Goal: Transaction & Acquisition: Book appointment/travel/reservation

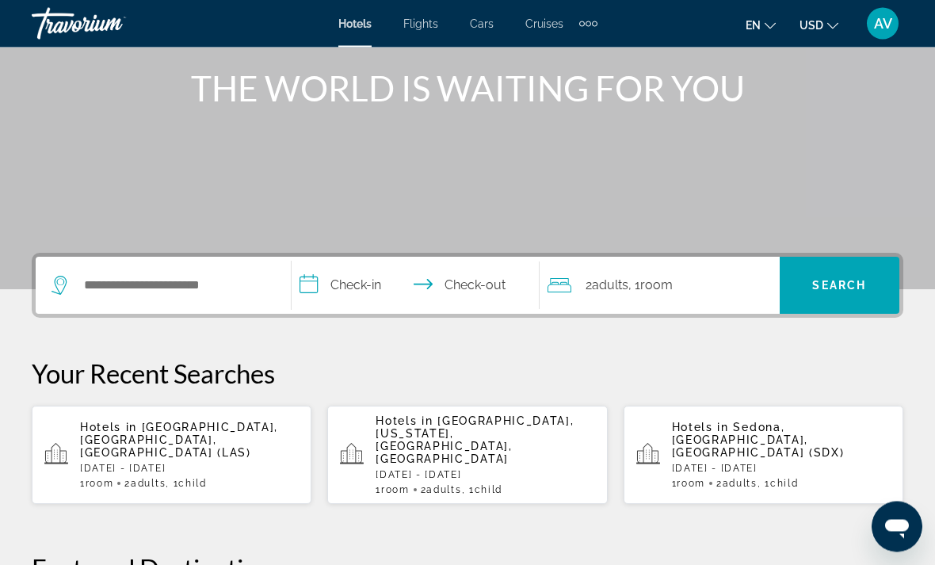
scroll to position [188, 0]
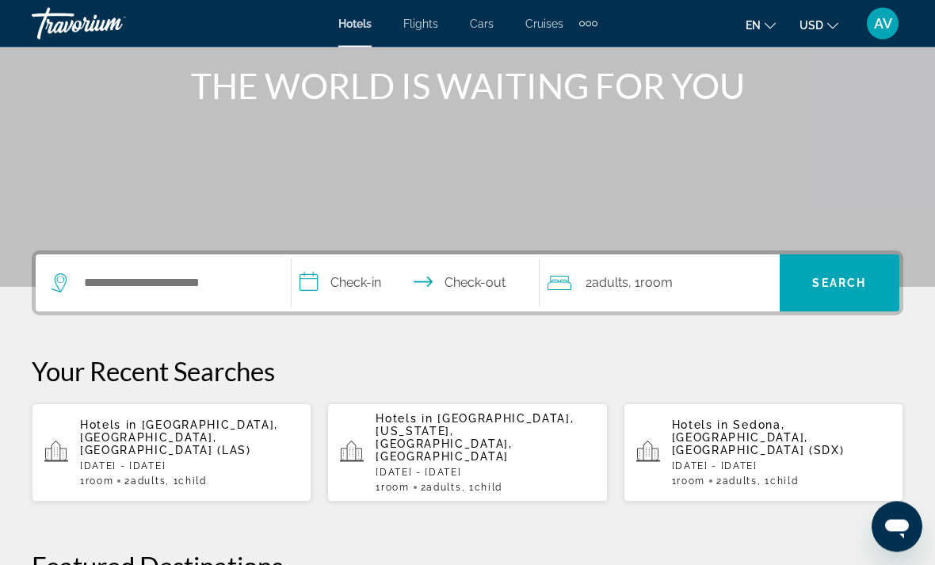
click at [187, 461] on p "[DATE] - [DATE]" at bounding box center [189, 466] width 219 height 11
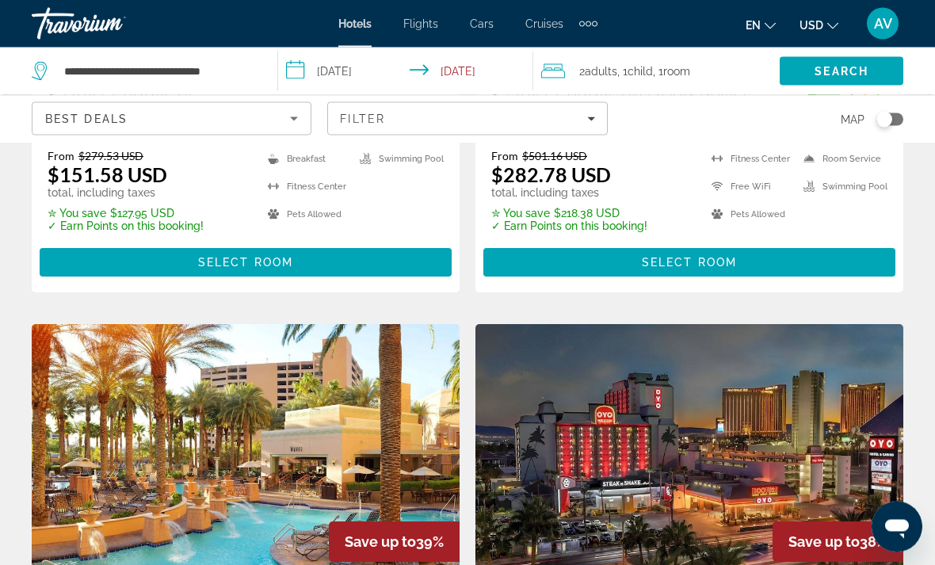
scroll to position [1664, 0]
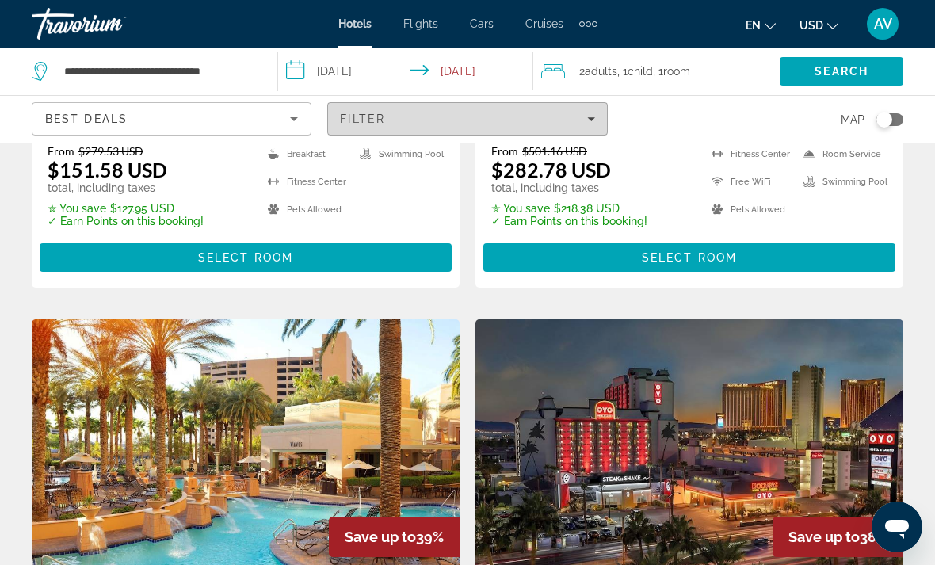
click at [573, 105] on span "Filters" at bounding box center [467, 119] width 278 height 38
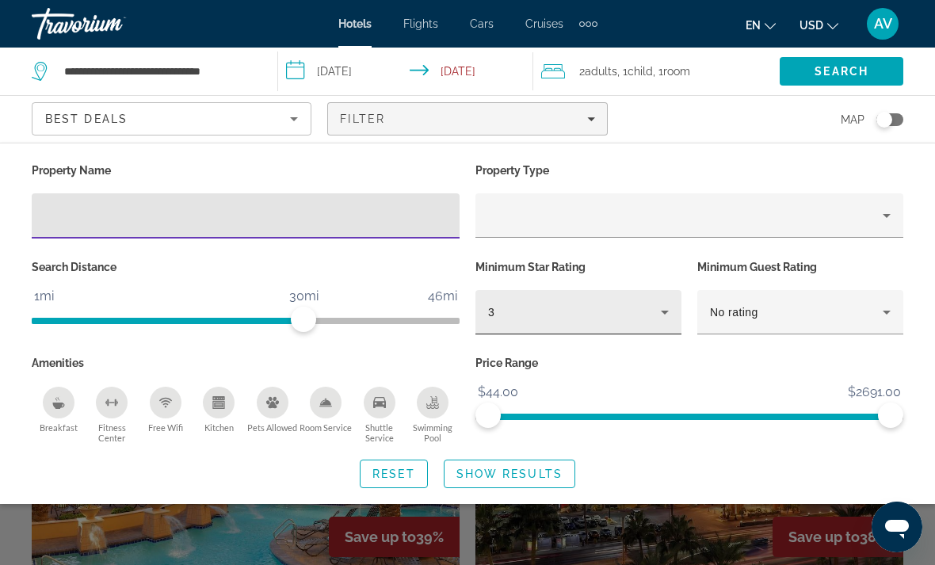
click at [667, 310] on icon "Hotel Filters" at bounding box center [665, 312] width 19 height 19
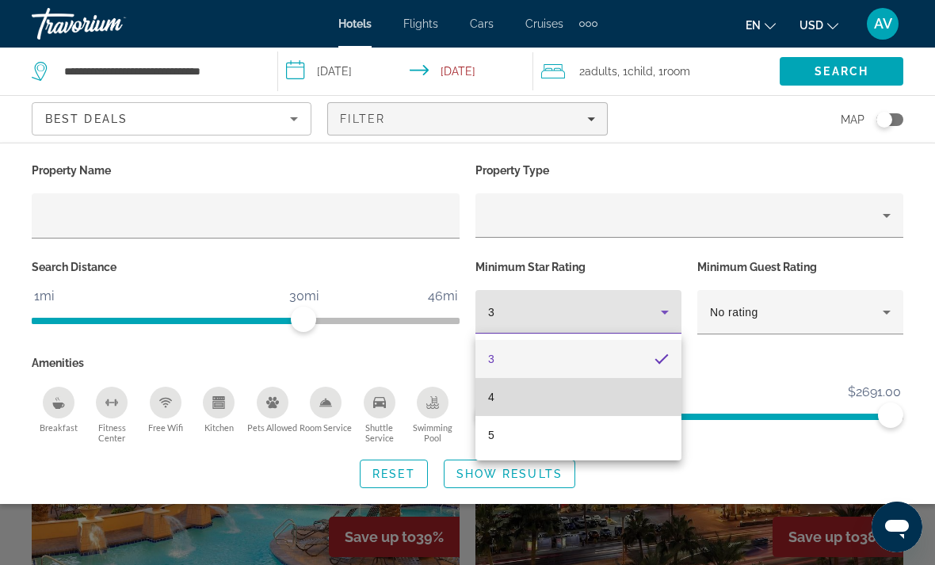
click at [651, 392] on mat-option "4" at bounding box center [579, 397] width 206 height 38
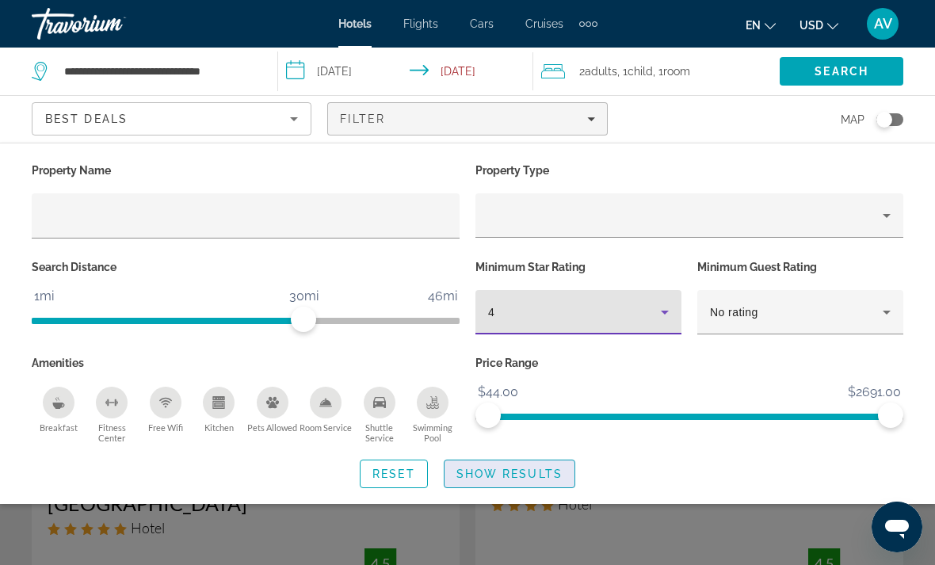
click at [530, 473] on span "Show Results" at bounding box center [510, 474] width 106 height 13
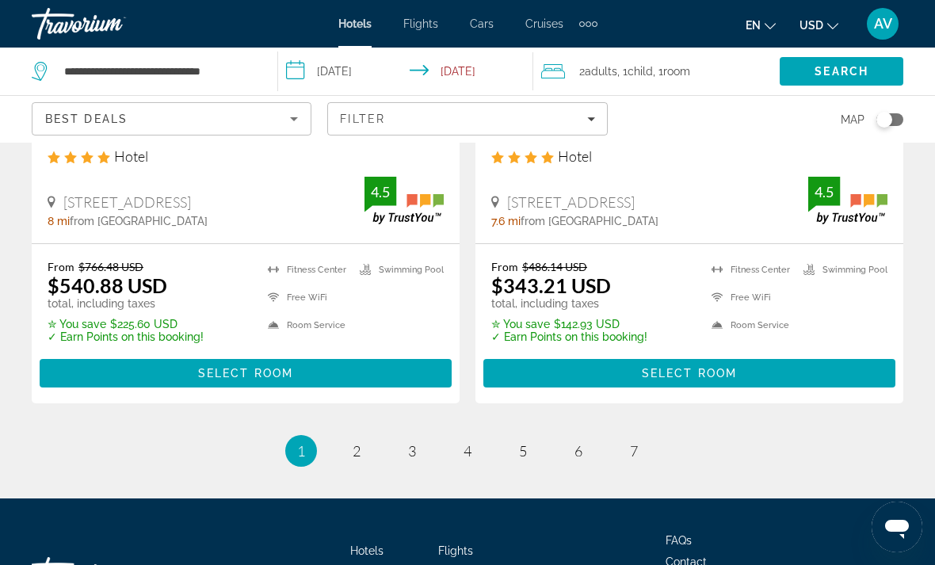
scroll to position [3368, 0]
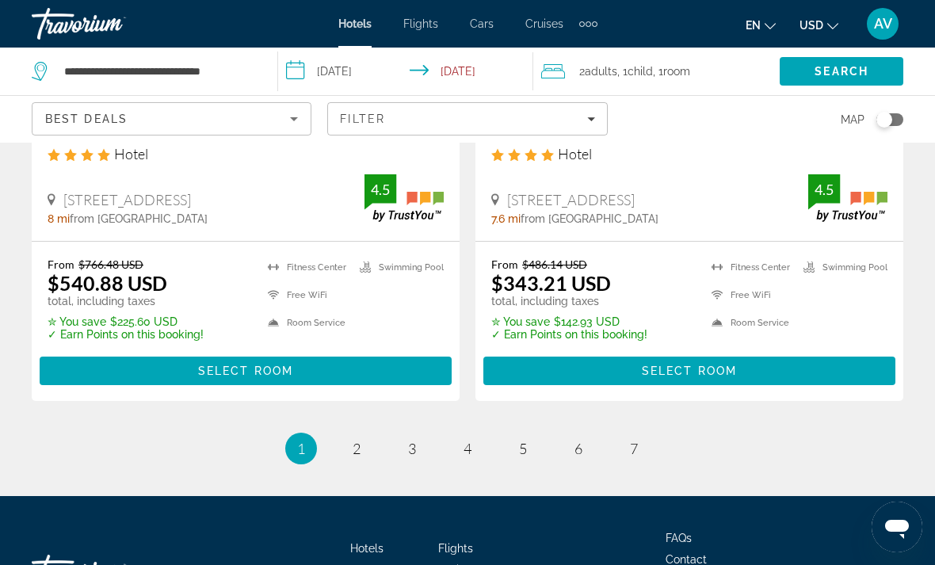
click at [335, 433] on ul "1 / 7 You're on page 1 page 2 page 3 page 4 page 5 page 6 page 7" at bounding box center [468, 449] width 872 height 32
click at [358, 440] on span "2" at bounding box center [357, 448] width 8 height 17
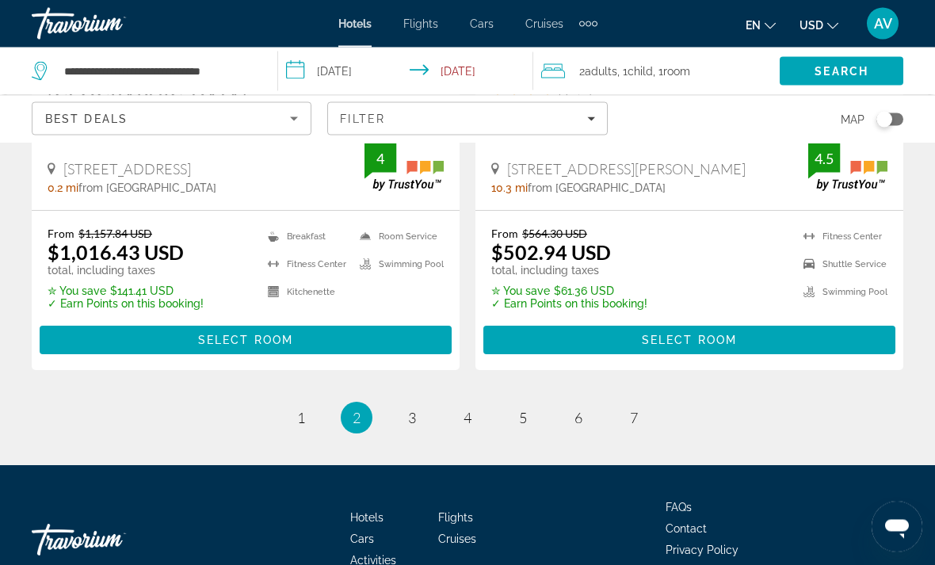
scroll to position [3346, 0]
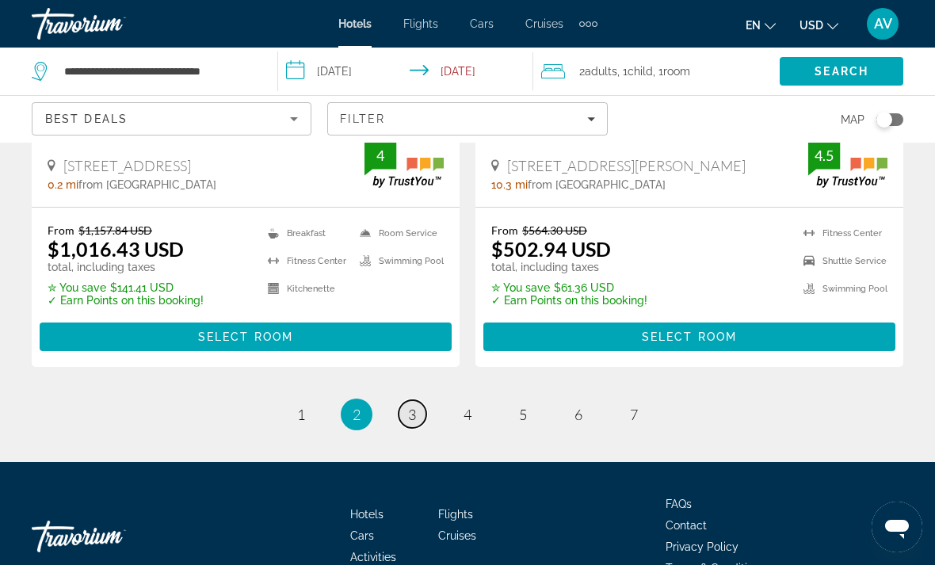
click at [409, 406] on span "3" at bounding box center [412, 414] width 8 height 17
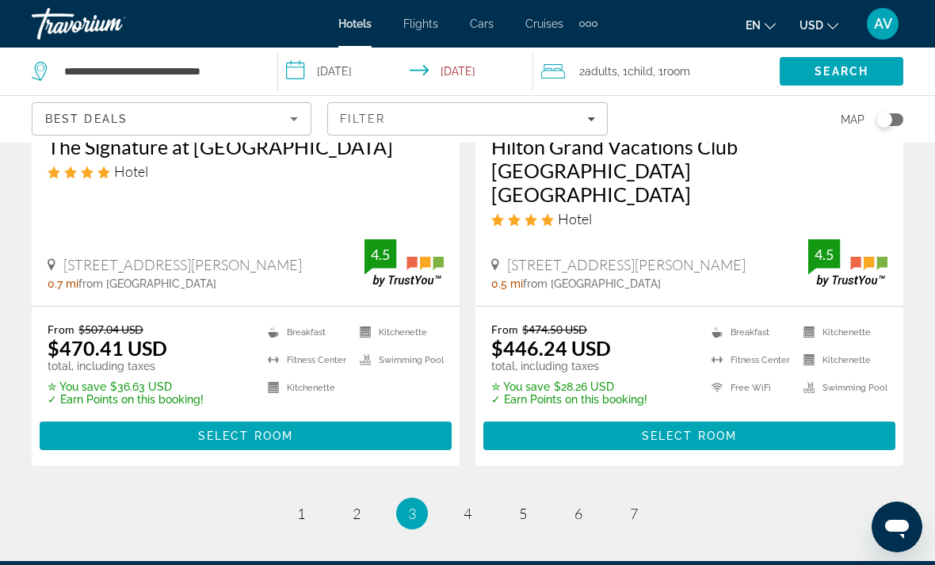
scroll to position [3394, 0]
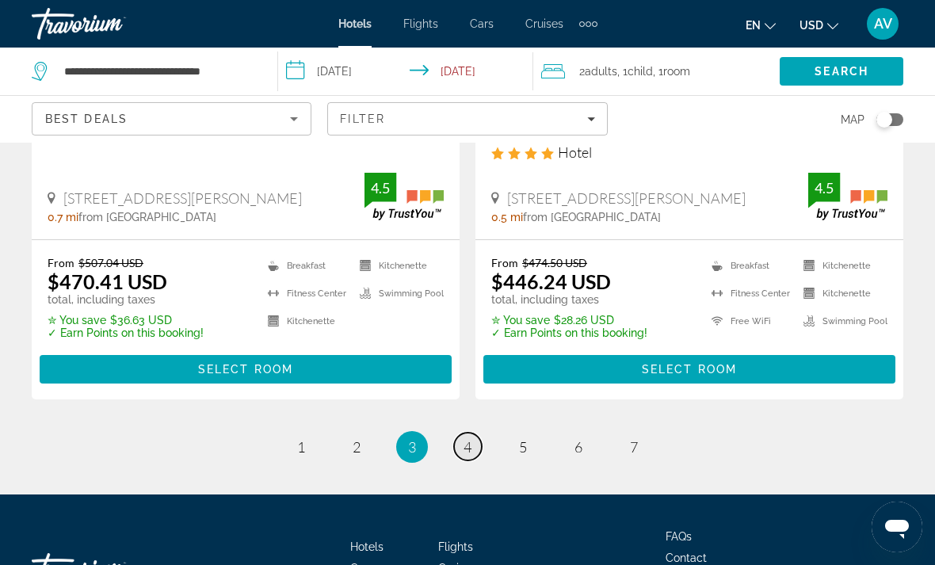
click at [471, 433] on link "page 4" at bounding box center [468, 447] width 28 height 28
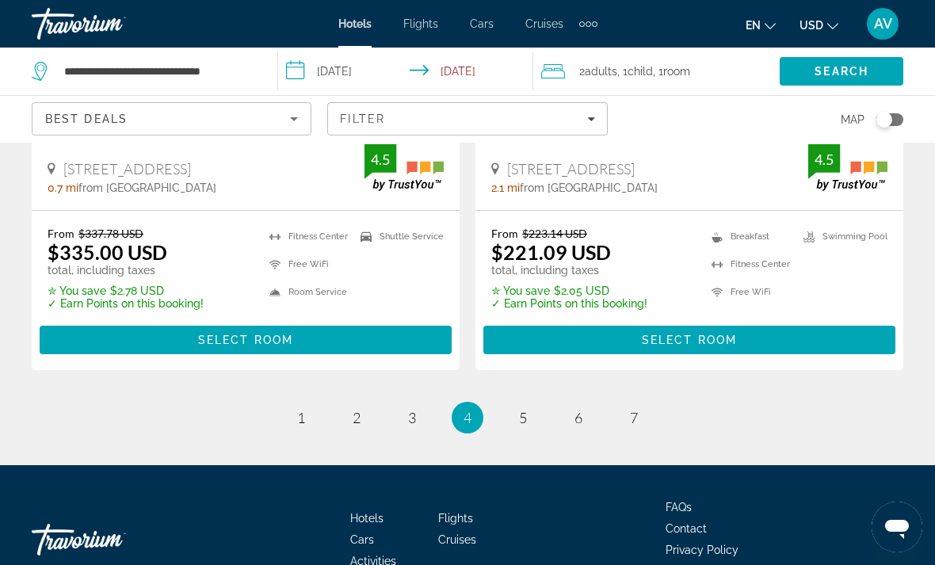
scroll to position [3370, 0]
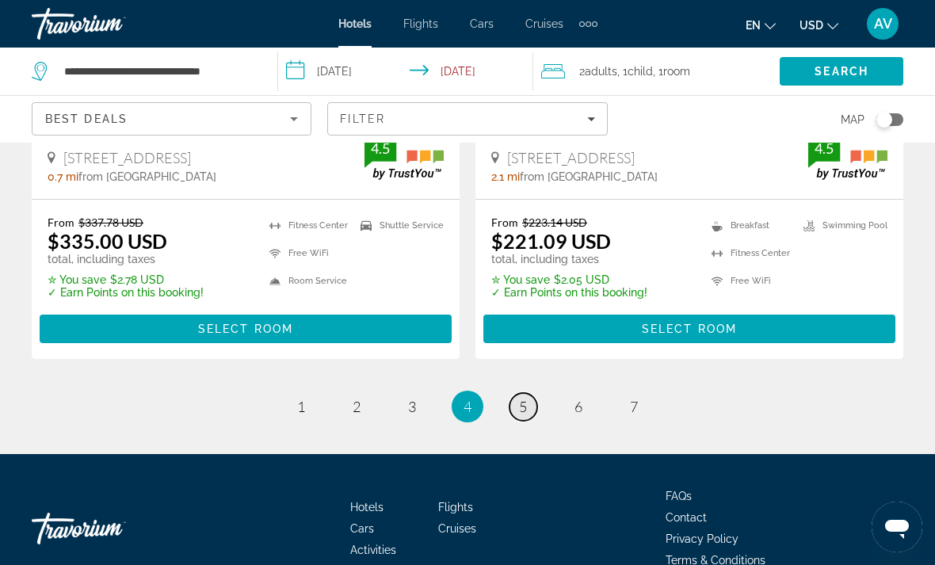
click at [535, 393] on link "page 5" at bounding box center [524, 407] width 28 height 28
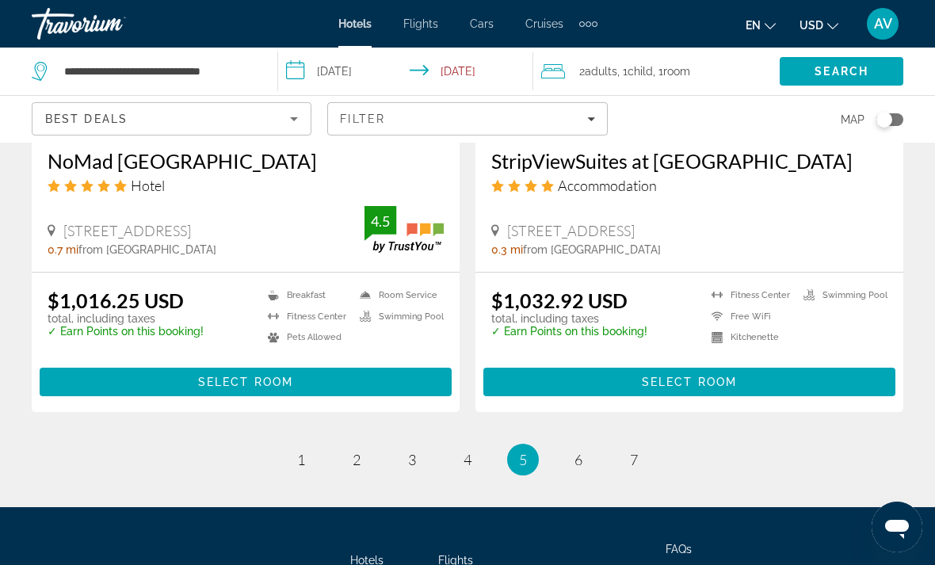
scroll to position [3253, 0]
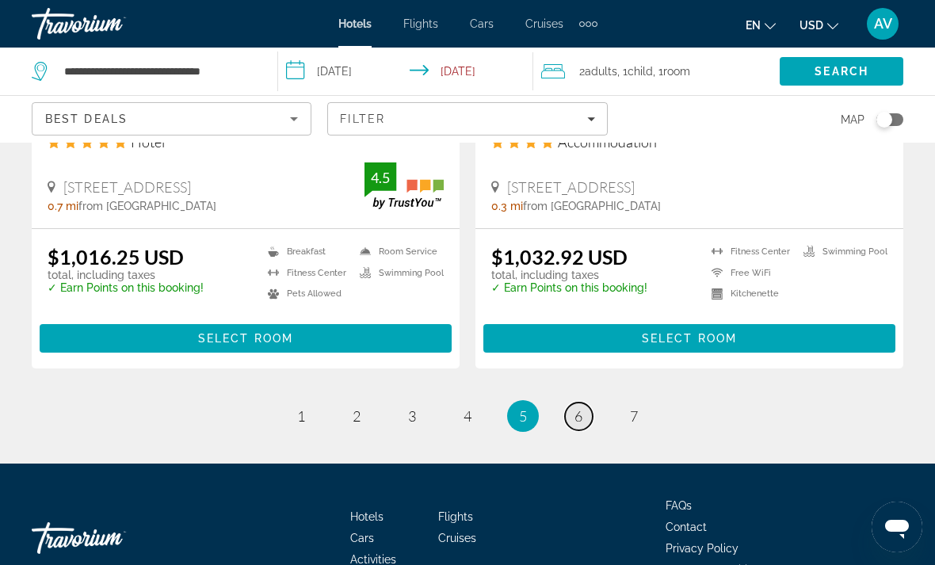
click at [587, 425] on link "page 6" at bounding box center [579, 417] width 28 height 28
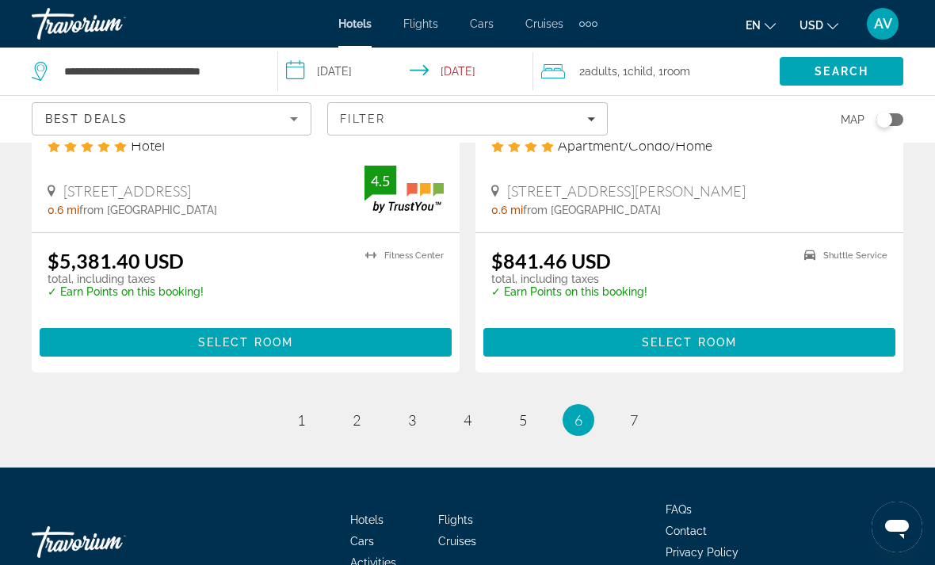
scroll to position [3197, 0]
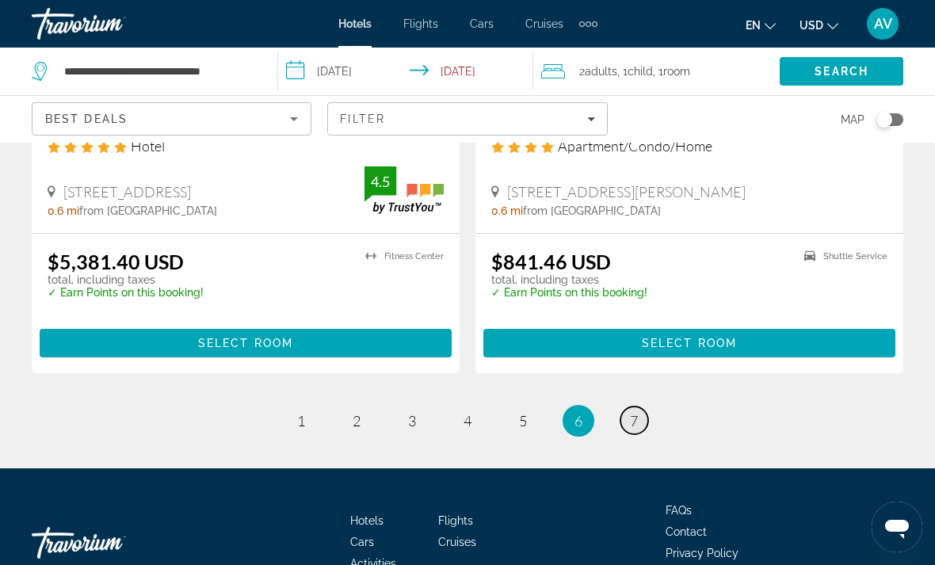
click at [637, 412] on span "7" at bounding box center [634, 420] width 8 height 17
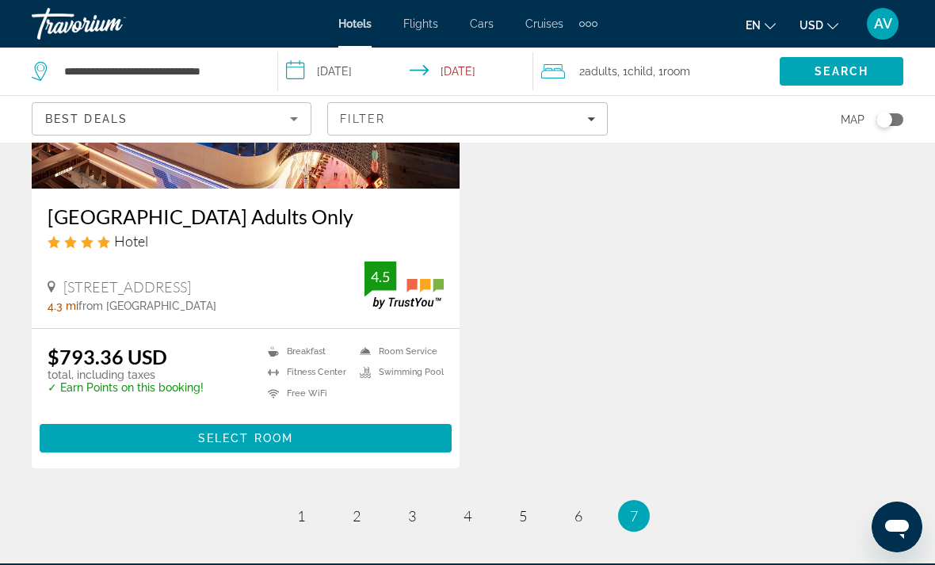
scroll to position [827, 0]
click at [304, 528] on link "page 1" at bounding box center [302, 517] width 28 height 28
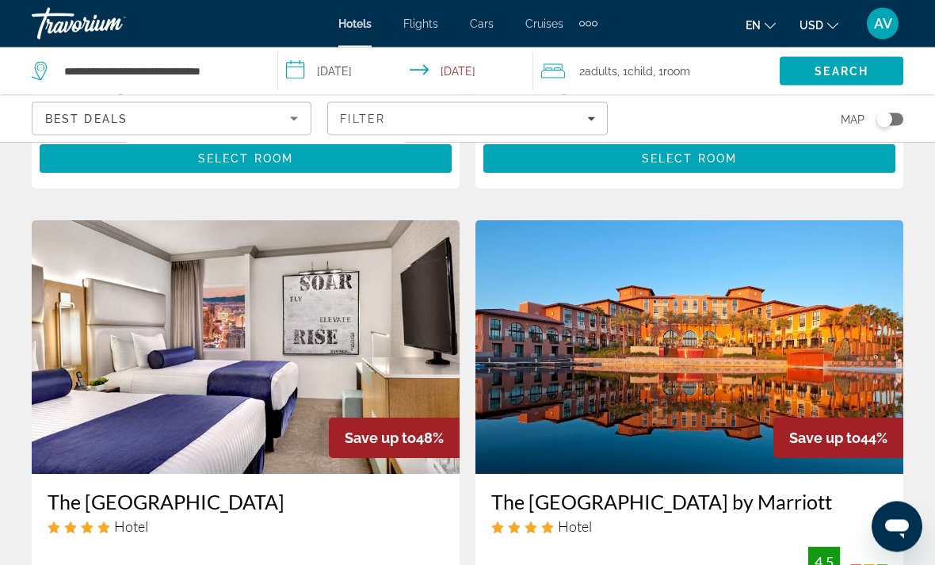
scroll to position [636, 0]
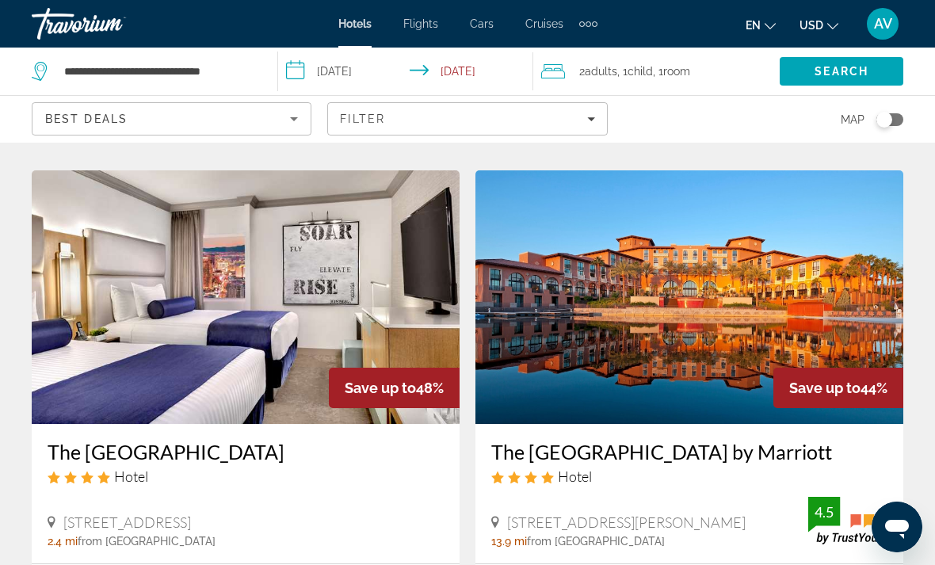
click at [830, 300] on img "Main content" at bounding box center [690, 297] width 428 height 254
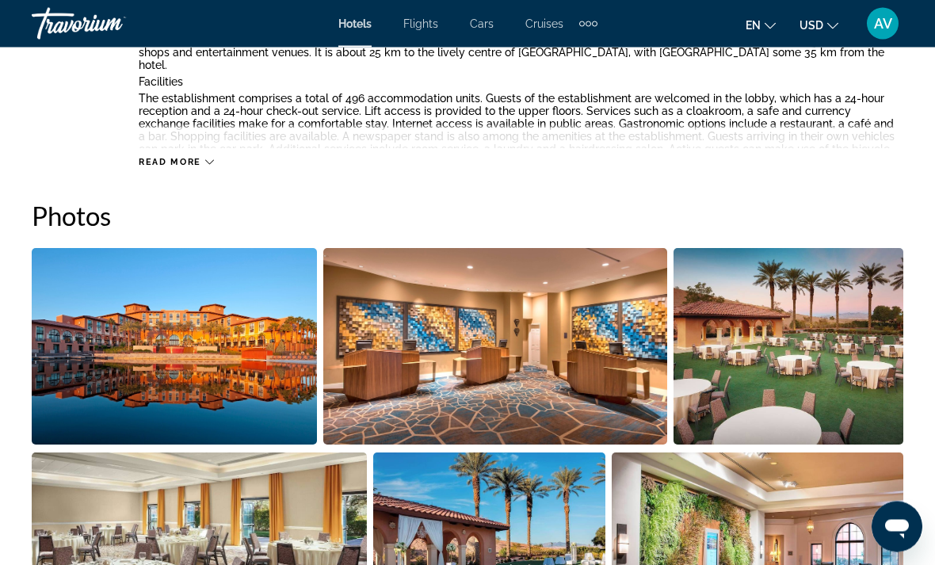
scroll to position [967, 0]
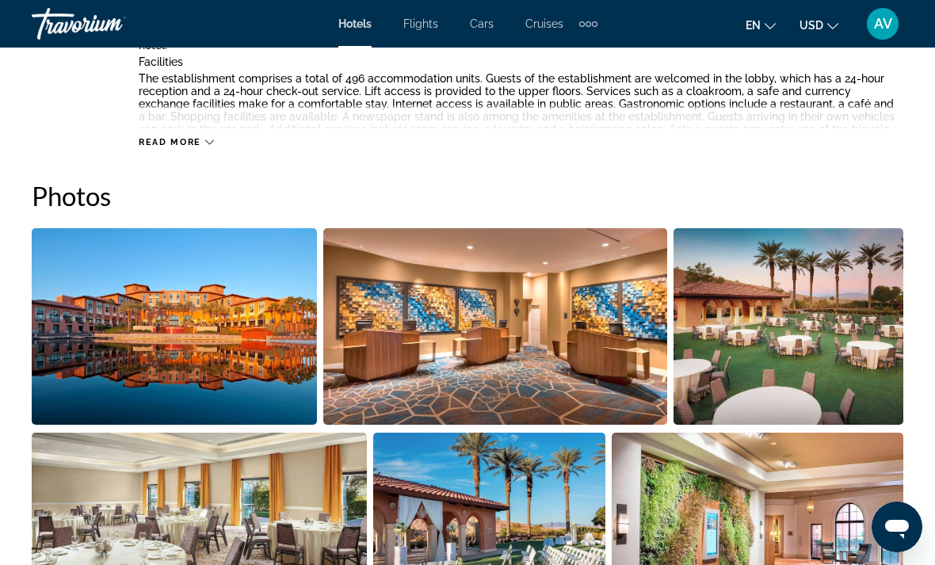
click at [197, 358] on img "Open full-screen image slider" at bounding box center [174, 326] width 285 height 197
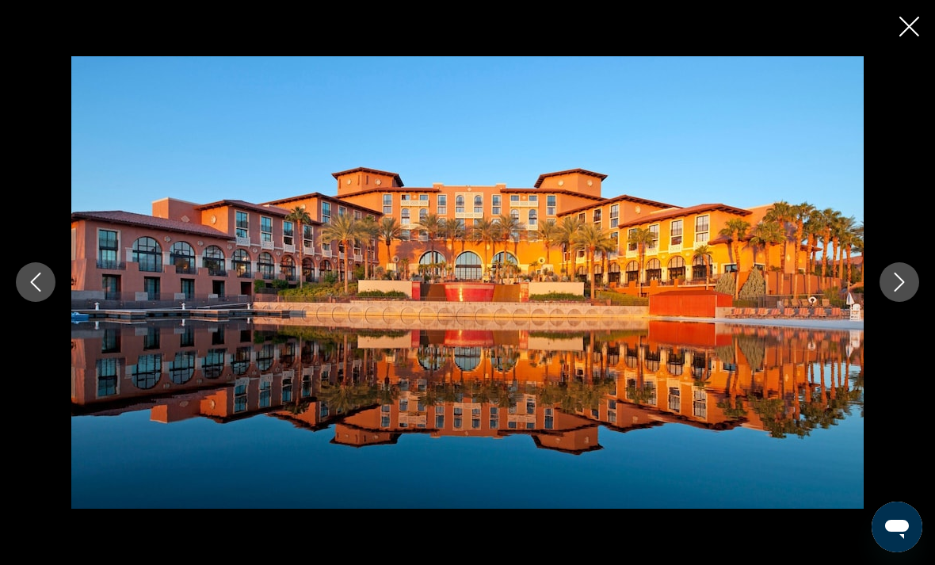
click at [908, 294] on button "Next image" at bounding box center [900, 282] width 40 height 40
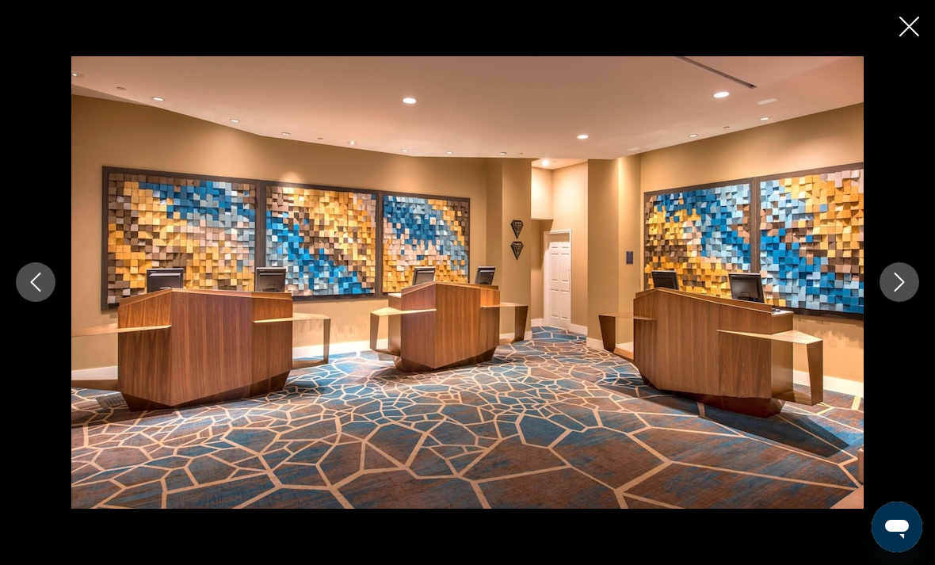
click at [903, 292] on icon "Next image" at bounding box center [899, 282] width 19 height 19
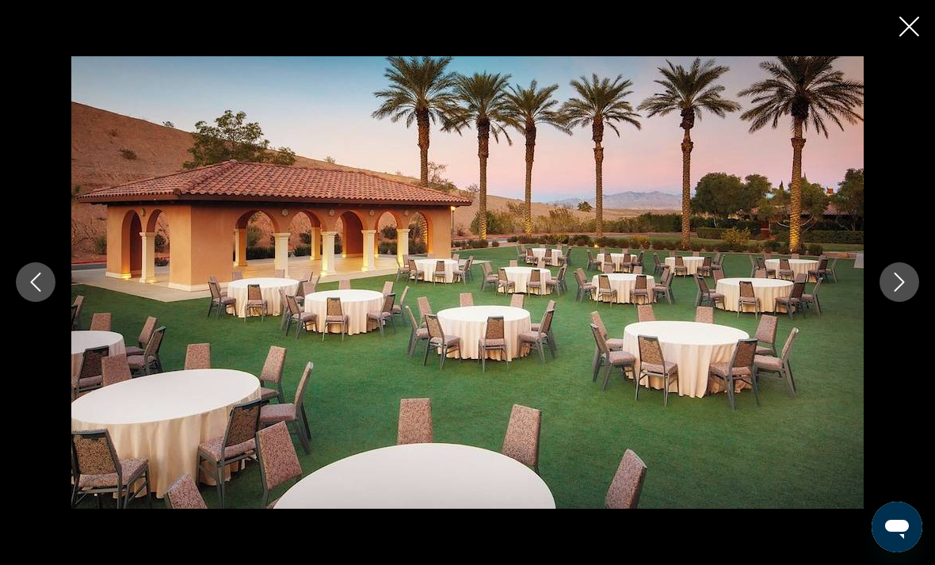
click at [901, 292] on icon "Next image" at bounding box center [899, 282] width 19 height 19
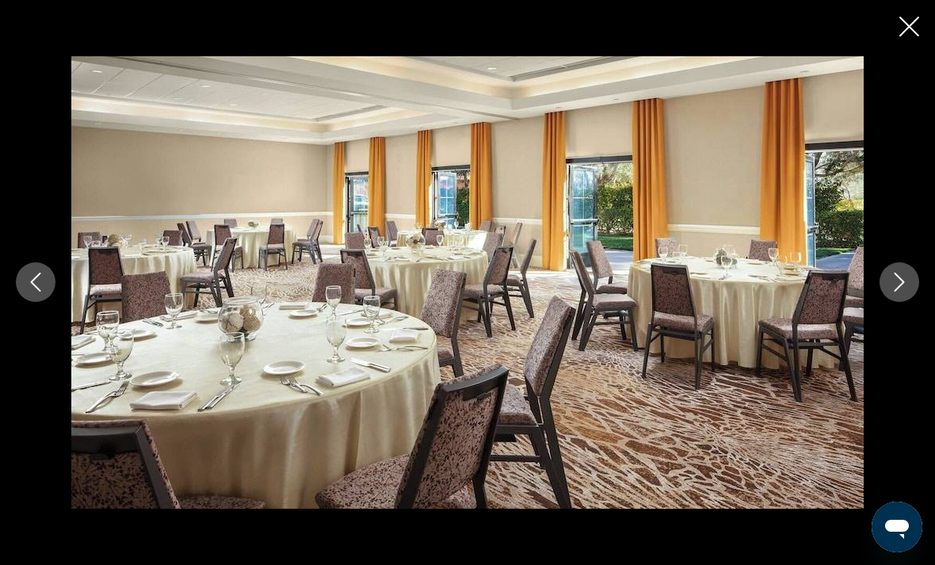
click at [894, 292] on icon "Next image" at bounding box center [899, 282] width 19 height 19
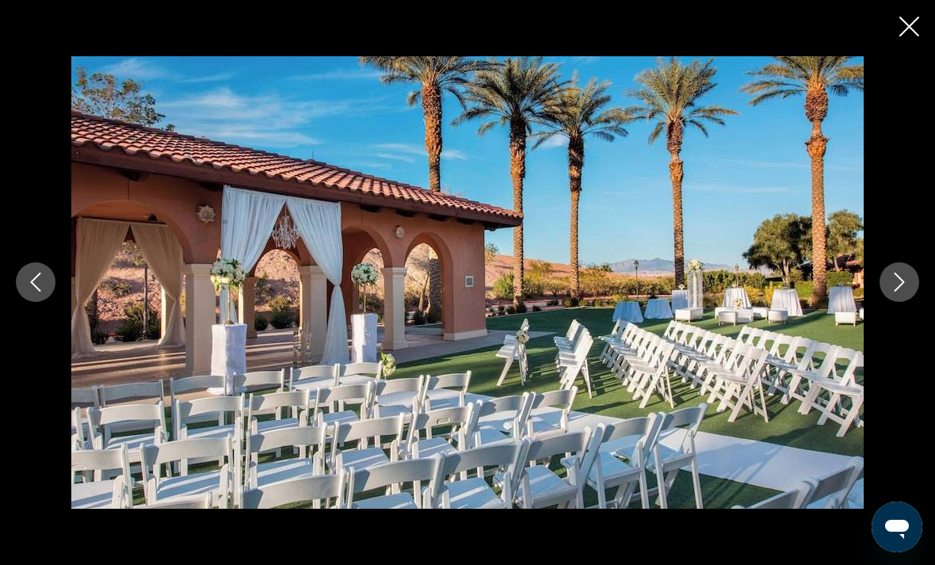
click at [910, 302] on button "Next image" at bounding box center [900, 282] width 40 height 40
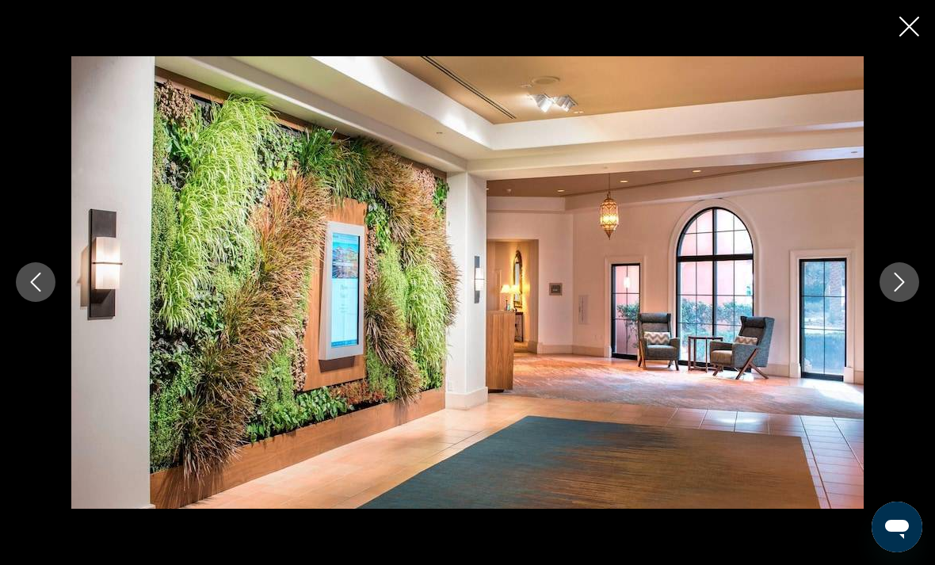
click at [900, 293] on icon "Next image" at bounding box center [900, 282] width 10 height 19
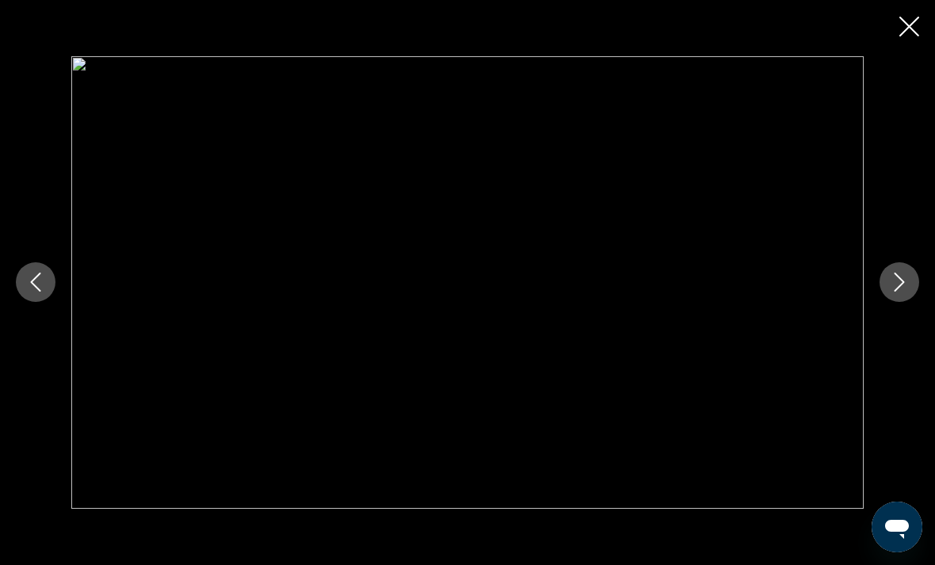
click at [909, 302] on button "Next image" at bounding box center [900, 282] width 40 height 40
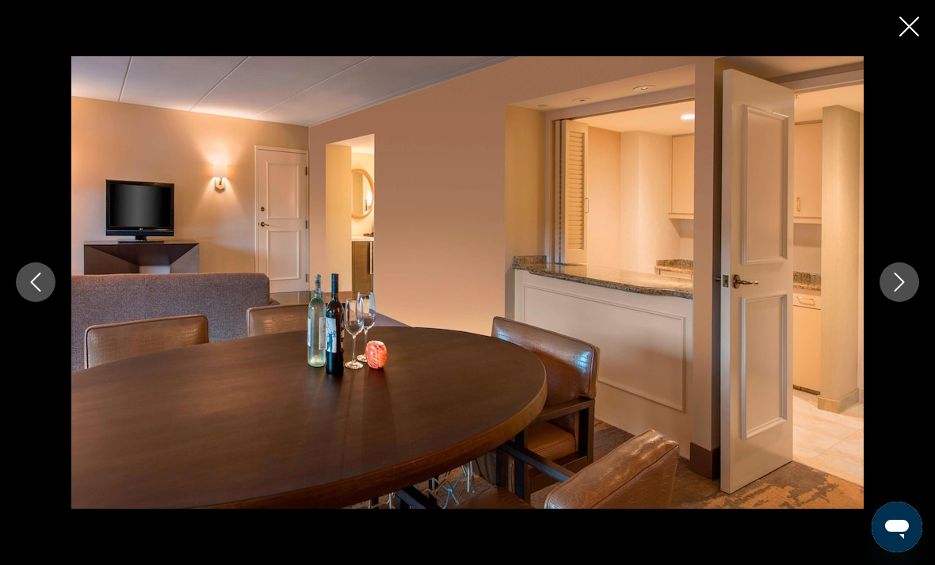
click at [903, 292] on icon "Next image" at bounding box center [899, 282] width 19 height 19
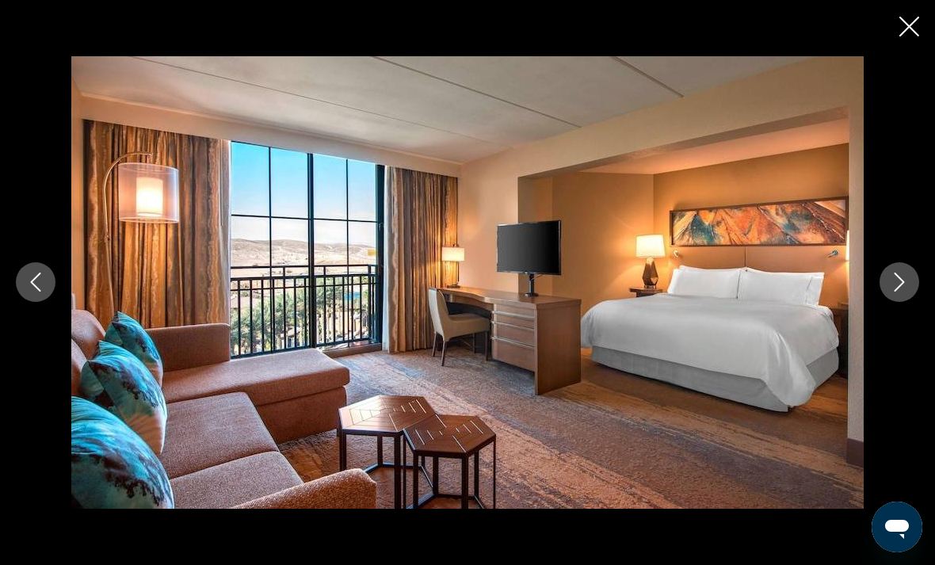
click at [902, 292] on icon "Next image" at bounding box center [899, 282] width 19 height 19
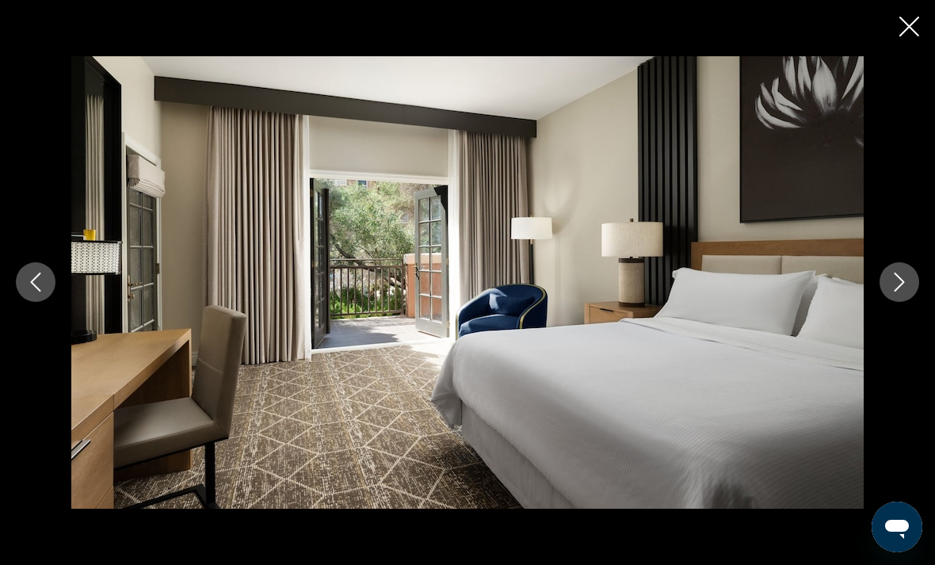
click at [903, 293] on icon "Next image" at bounding box center [900, 282] width 10 height 19
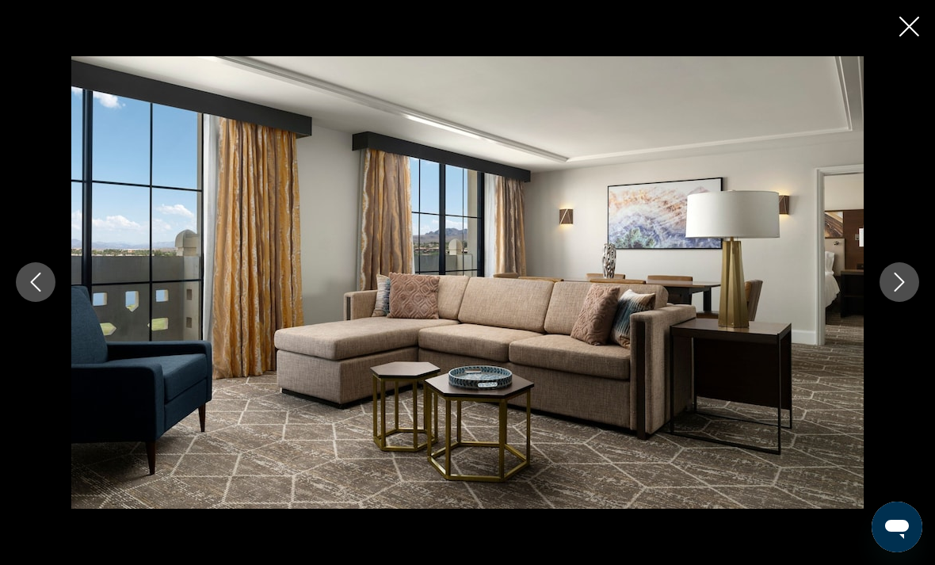
click at [900, 292] on icon "Next image" at bounding box center [899, 282] width 19 height 19
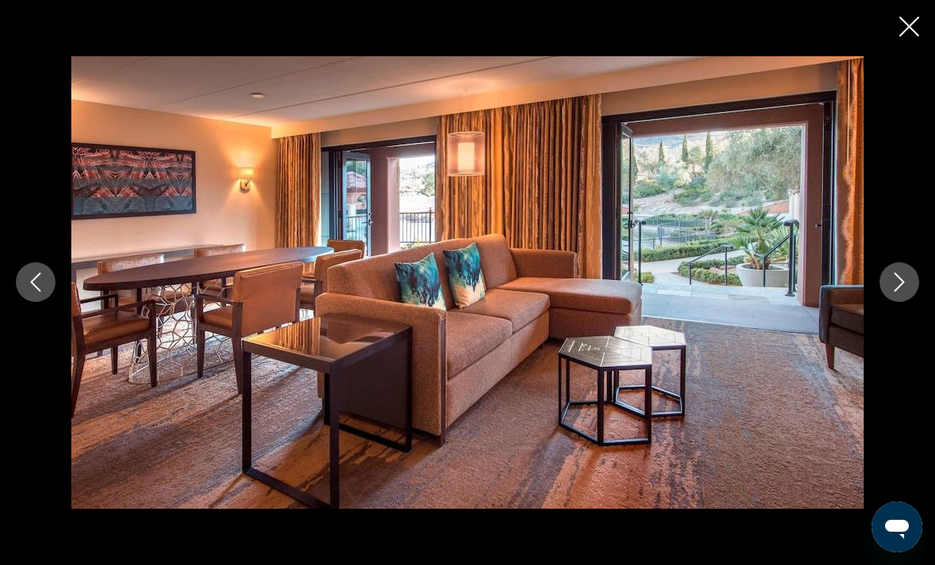
click at [894, 292] on icon "Next image" at bounding box center [899, 282] width 19 height 19
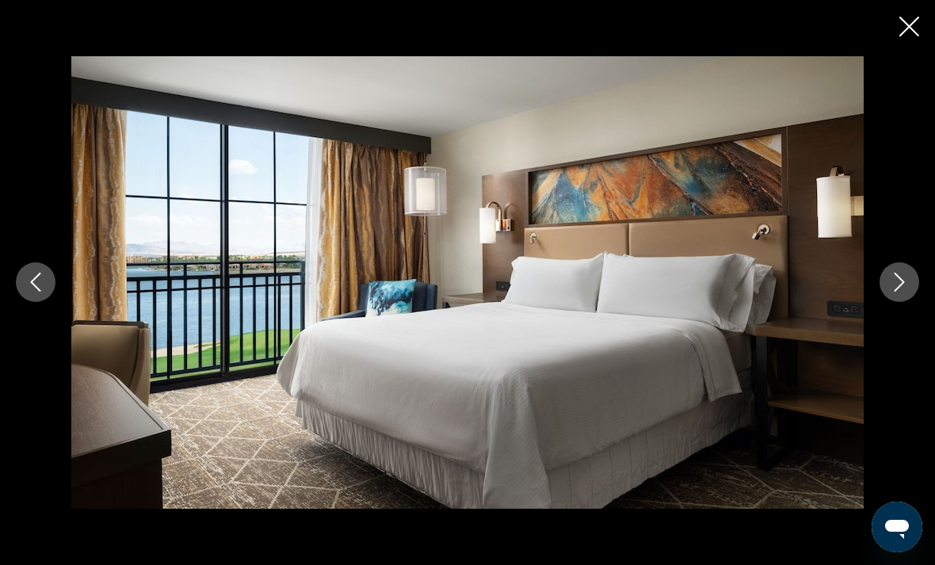
click at [901, 293] on icon "Next image" at bounding box center [900, 282] width 10 height 19
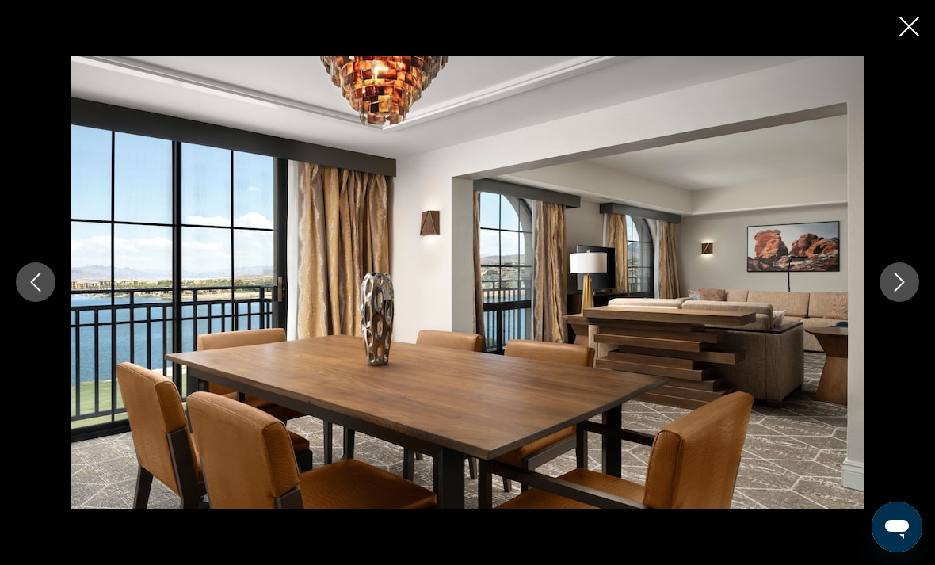
click at [905, 292] on icon "Next image" at bounding box center [899, 282] width 19 height 19
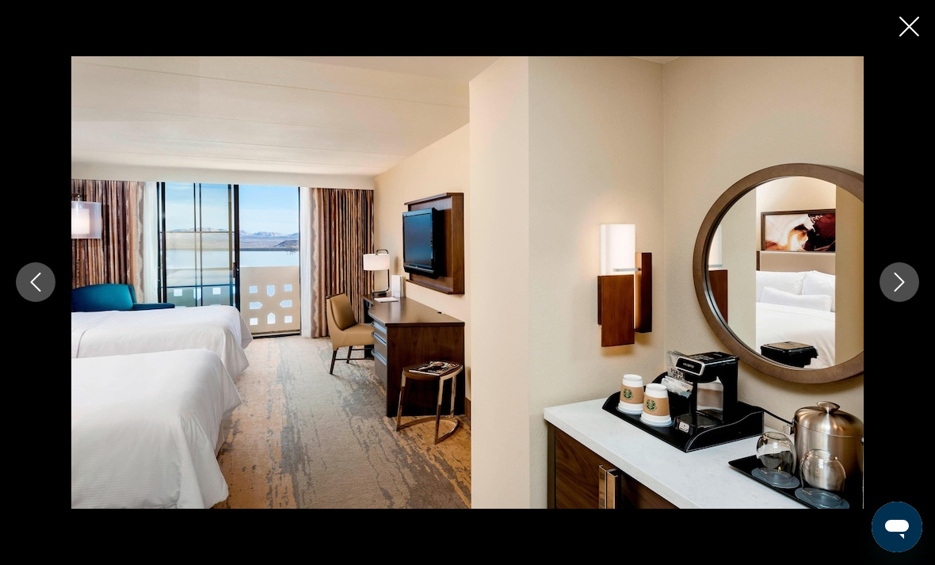
click at [905, 30] on icon "Close slideshow" at bounding box center [910, 27] width 20 height 20
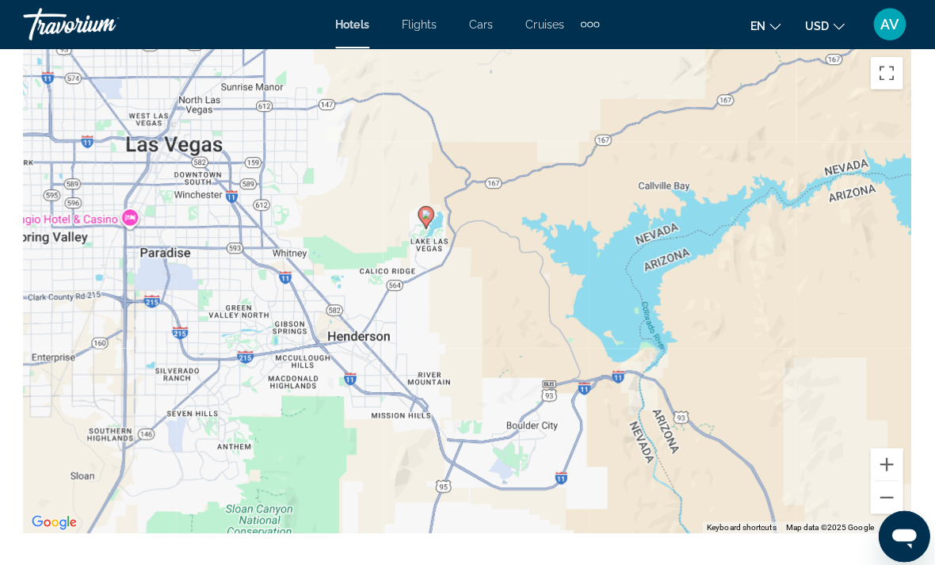
scroll to position [1822, 0]
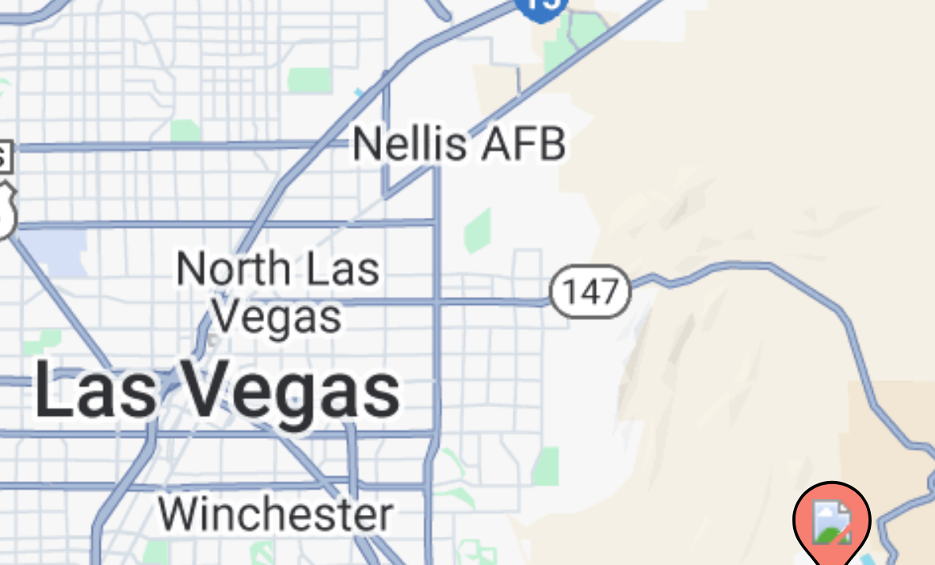
click at [165, 66] on div "To activate drag with keyboard, press Alt + Enter. Once in keyboard drag state,…" at bounding box center [468, 287] width 872 height 476
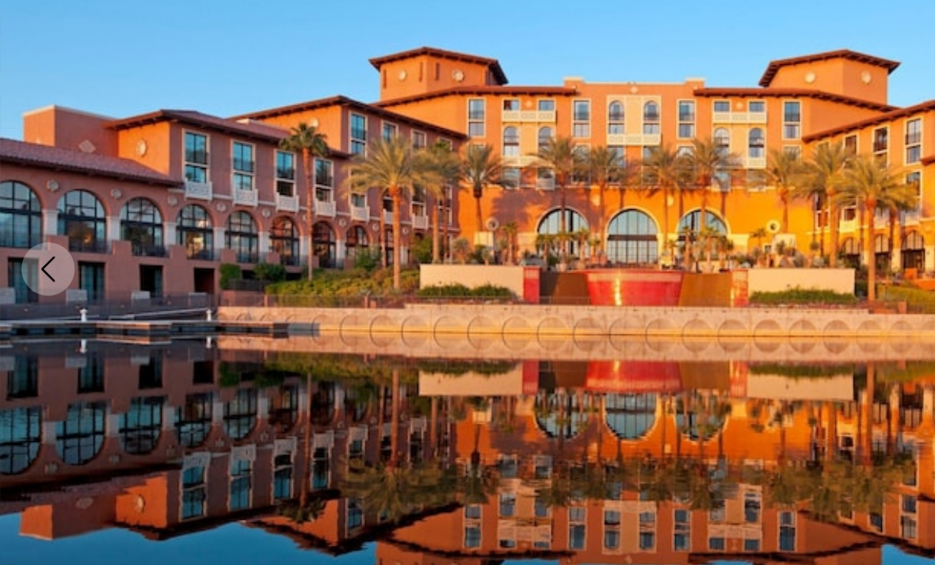
scroll to position [140, 0]
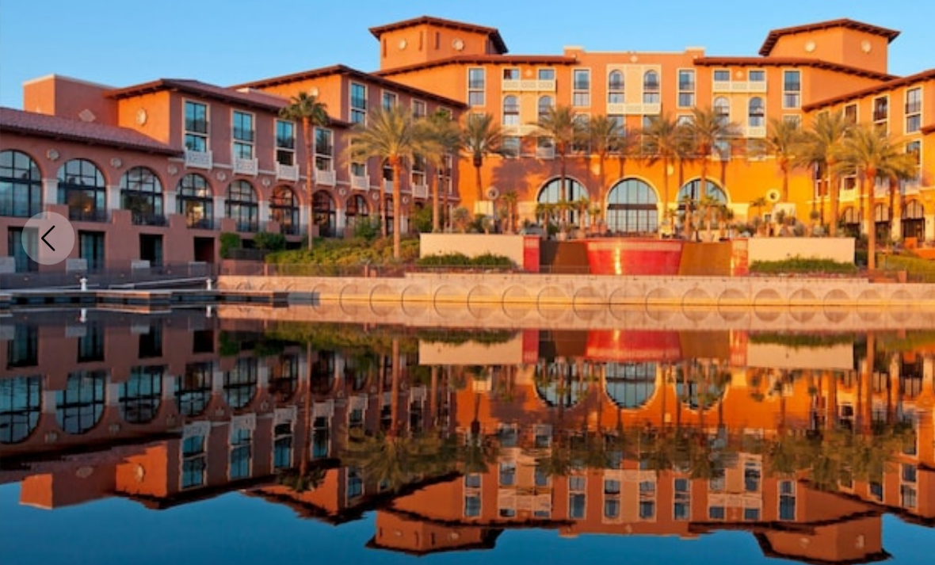
click at [618, 341] on img "Main content" at bounding box center [467, 284] width 935 height 753
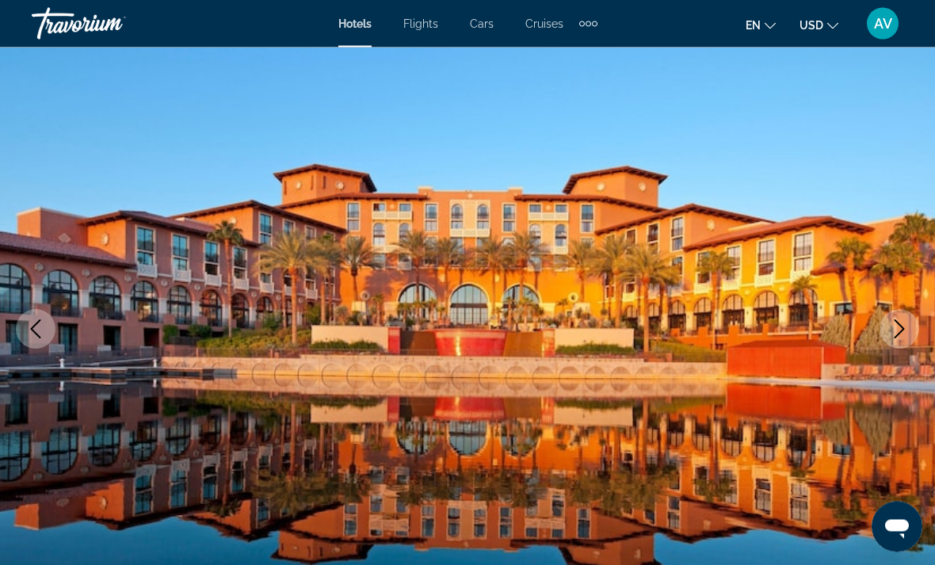
scroll to position [93, 0]
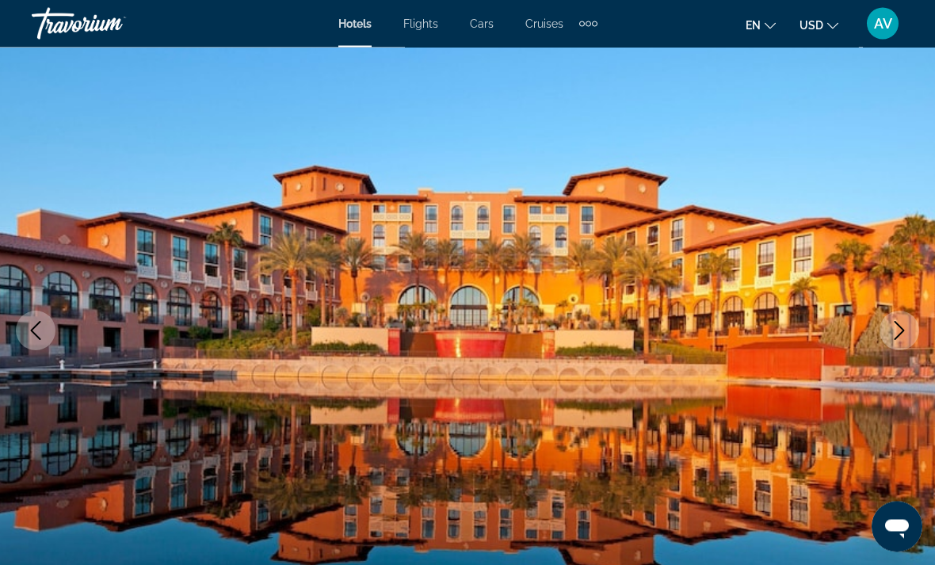
click at [890, 338] on icon "Next image" at bounding box center [899, 331] width 19 height 19
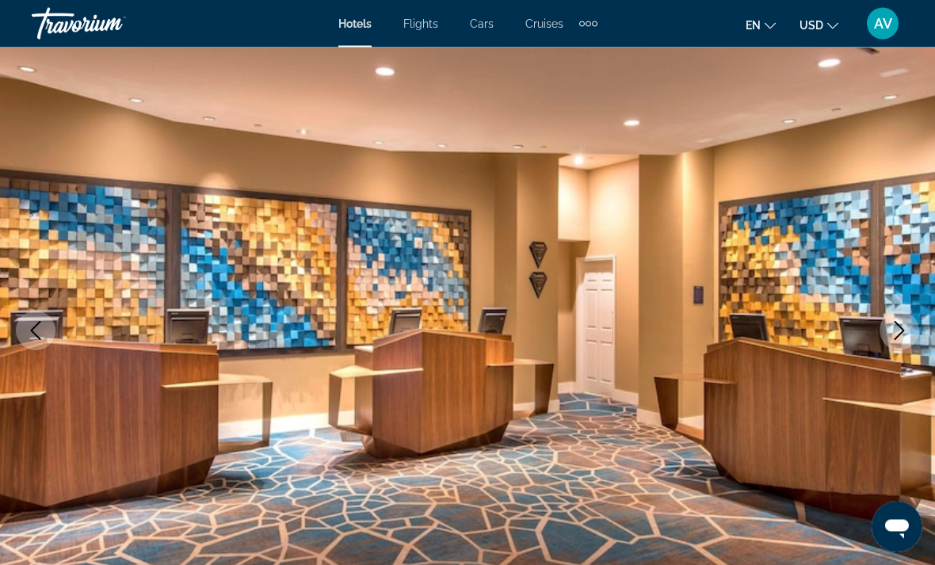
click at [889, 335] on button "Next image" at bounding box center [900, 332] width 40 height 40
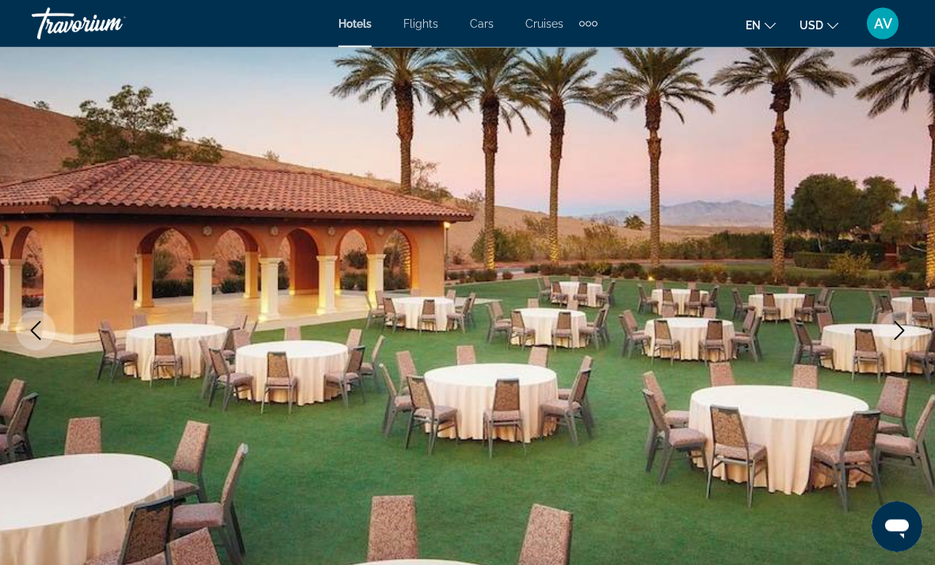
click at [890, 344] on button "Next image" at bounding box center [900, 332] width 40 height 40
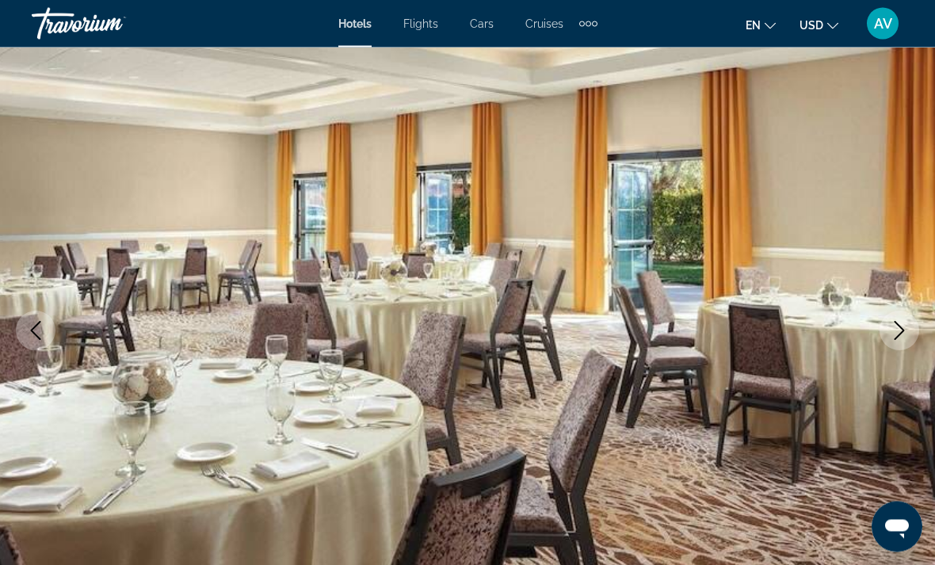
click at [893, 339] on icon "Next image" at bounding box center [899, 331] width 19 height 19
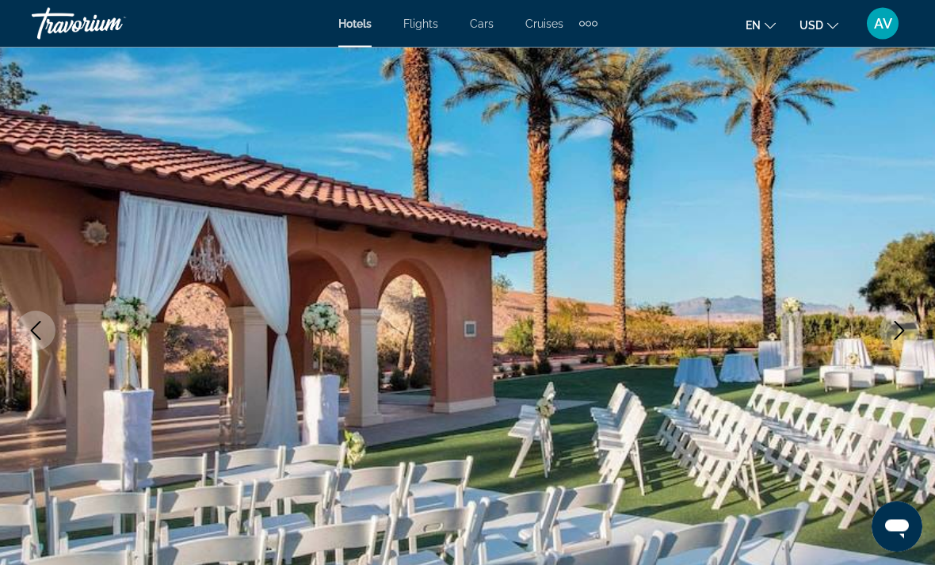
click at [893, 347] on button "Next image" at bounding box center [900, 332] width 40 height 40
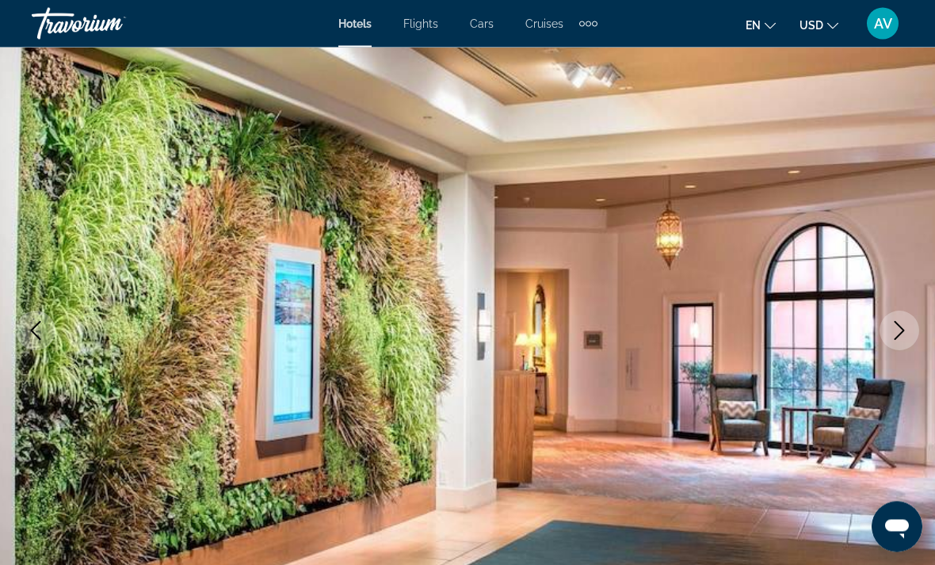
click at [895, 346] on button "Next image" at bounding box center [900, 332] width 40 height 40
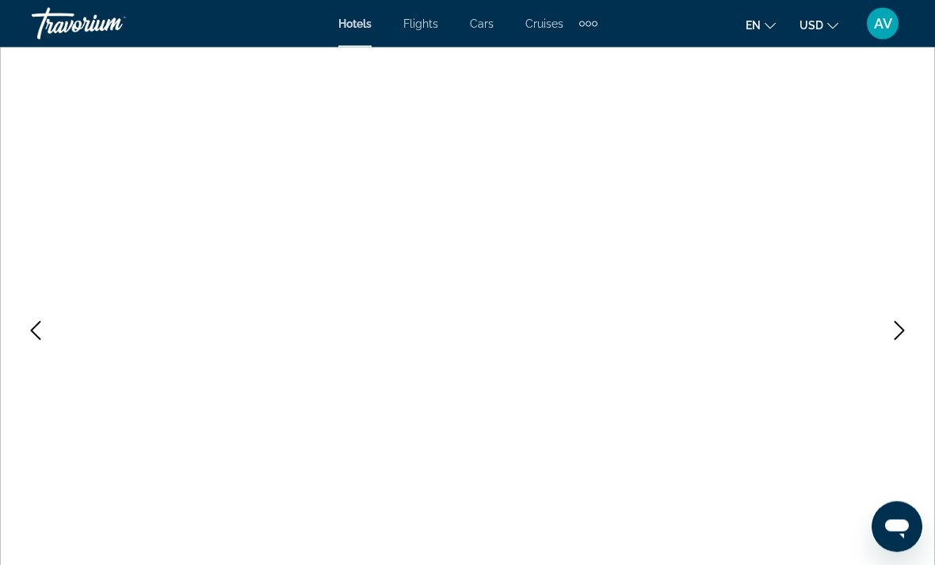
click at [897, 342] on button "Next image" at bounding box center [900, 332] width 40 height 40
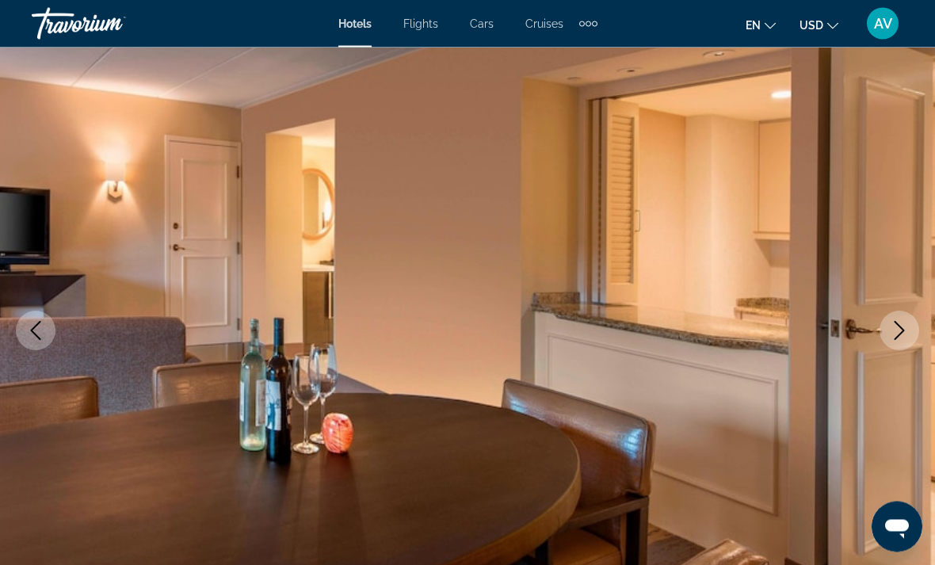
click at [897, 338] on icon "Next image" at bounding box center [900, 331] width 10 height 19
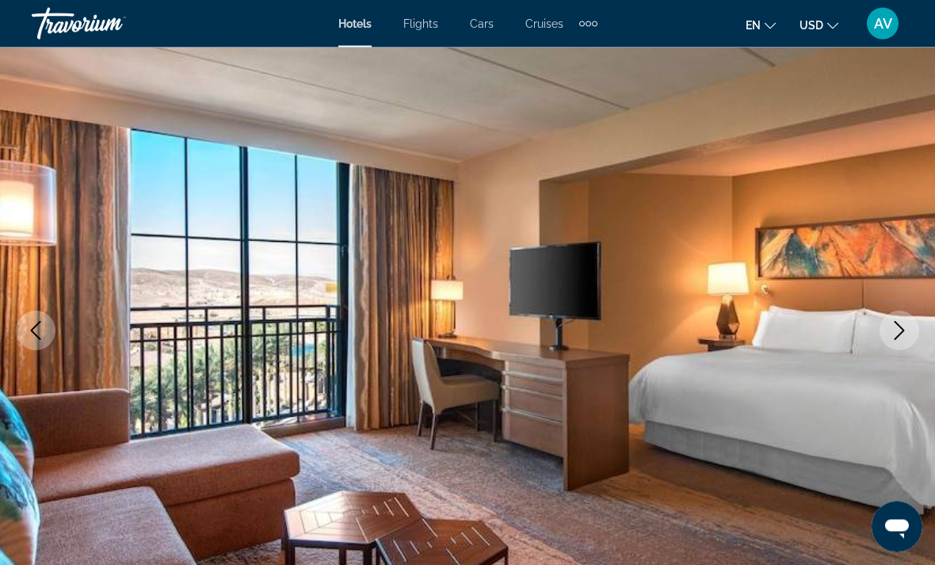
click at [899, 338] on icon "Next image" at bounding box center [899, 331] width 19 height 19
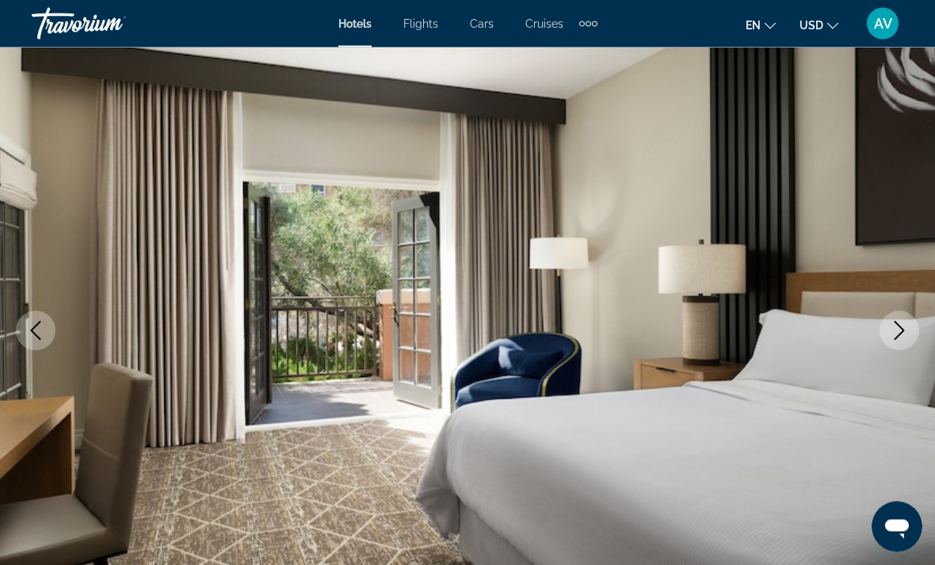
click at [899, 342] on button "Next image" at bounding box center [900, 332] width 40 height 40
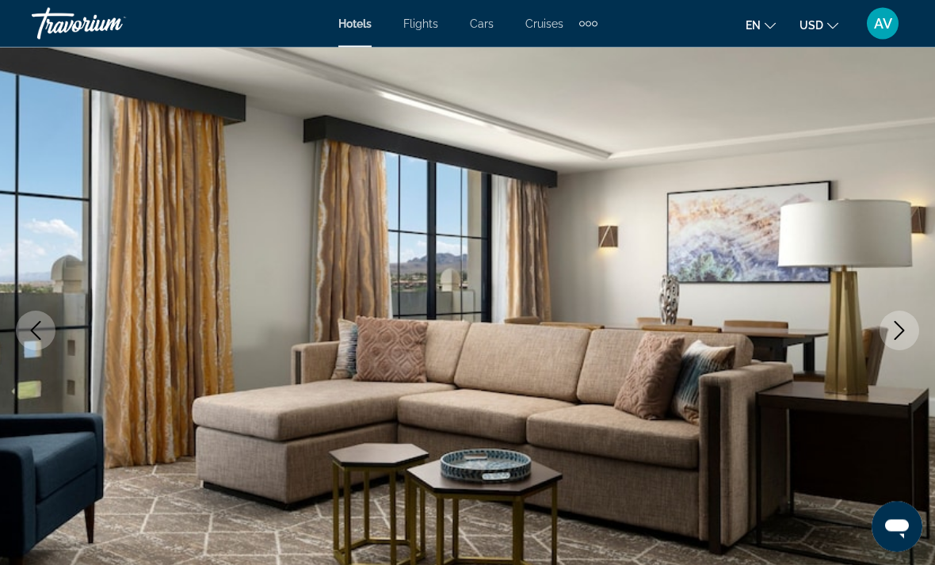
click at [899, 338] on icon "Next image" at bounding box center [899, 331] width 19 height 19
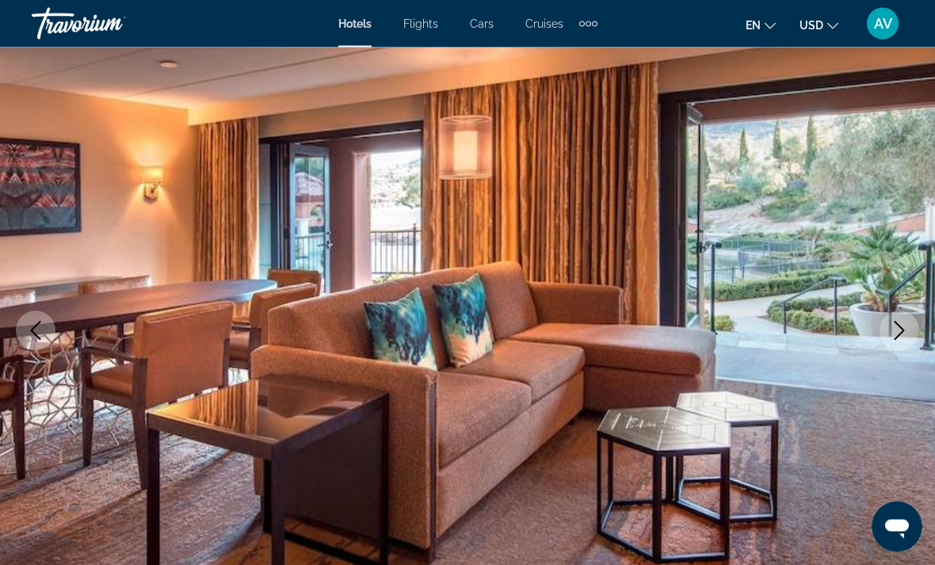
click at [894, 342] on button "Next image" at bounding box center [900, 332] width 40 height 40
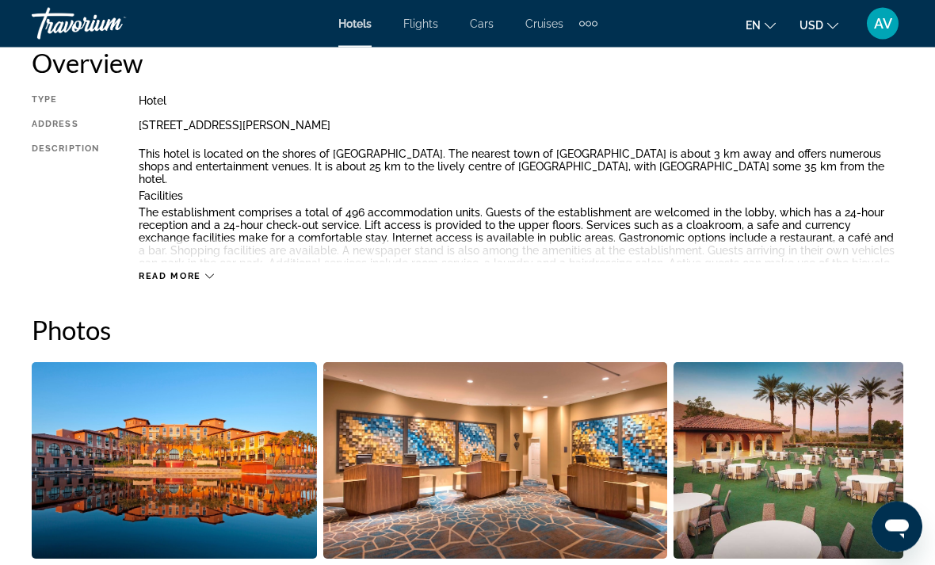
scroll to position [845, 0]
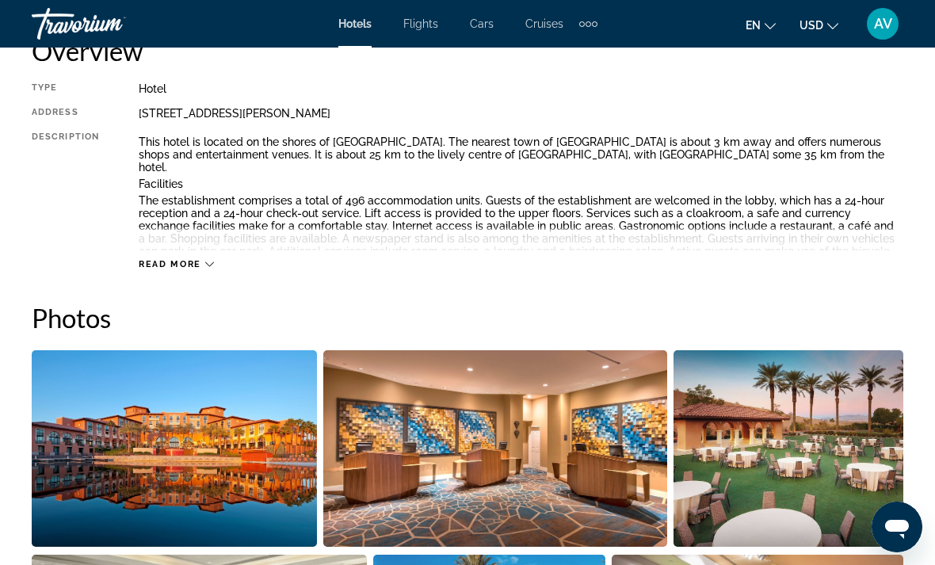
click at [189, 269] on span "Read more" at bounding box center [170, 264] width 63 height 10
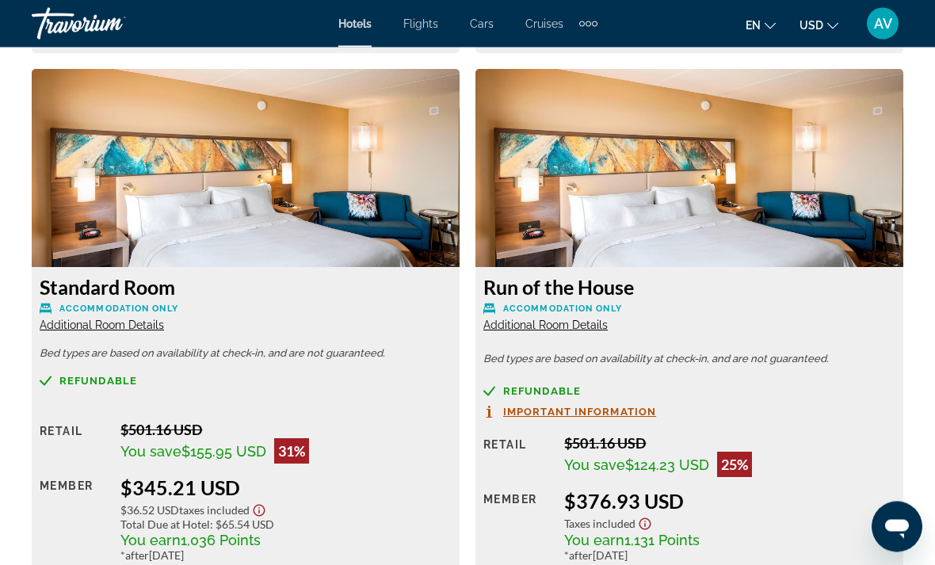
scroll to position [3256, 0]
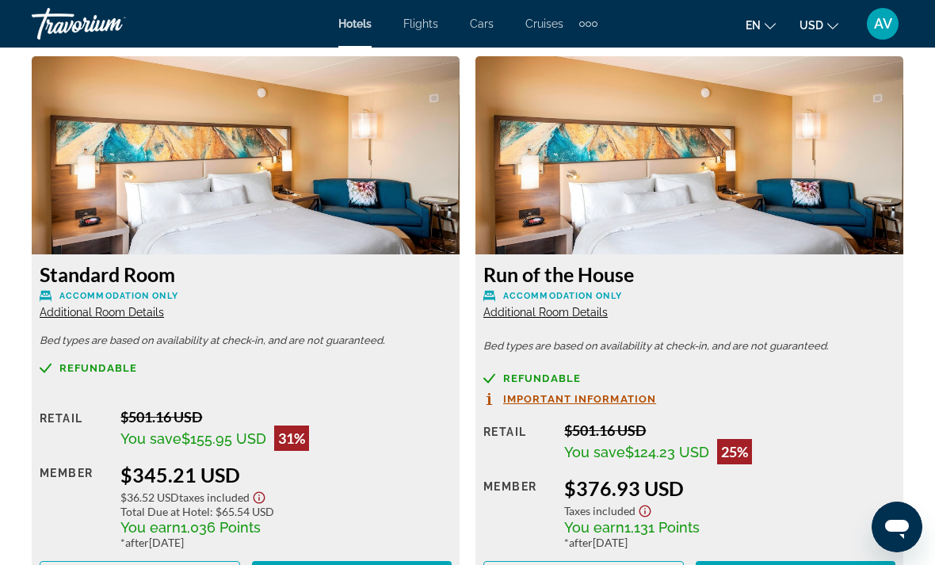
click at [855, 216] on img "Main content" at bounding box center [690, 155] width 428 height 198
click at [832, 187] on img "Main content" at bounding box center [690, 155] width 428 height 198
click at [575, 306] on span "Additional Room Details" at bounding box center [546, 312] width 124 height 13
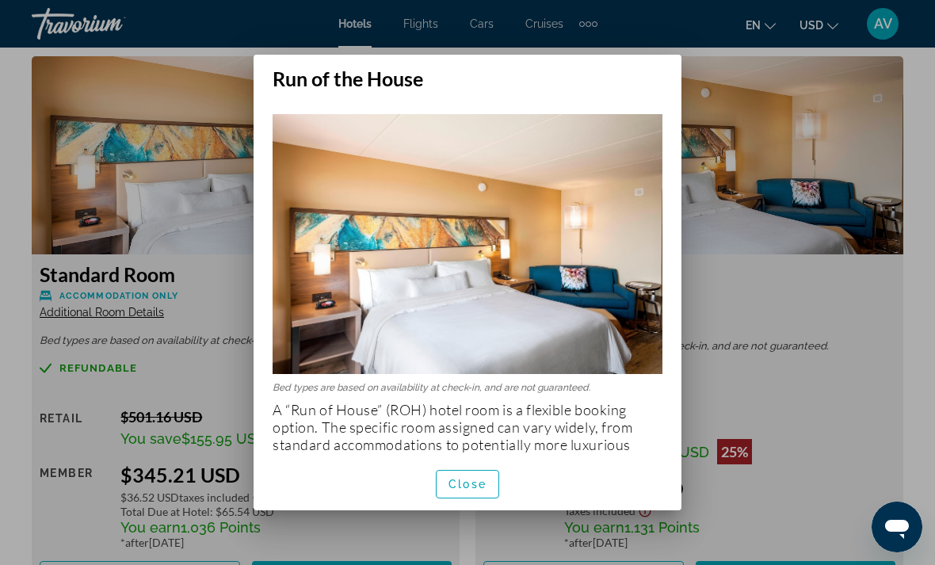
scroll to position [0, 0]
click at [475, 491] on span "Close" at bounding box center [468, 484] width 38 height 13
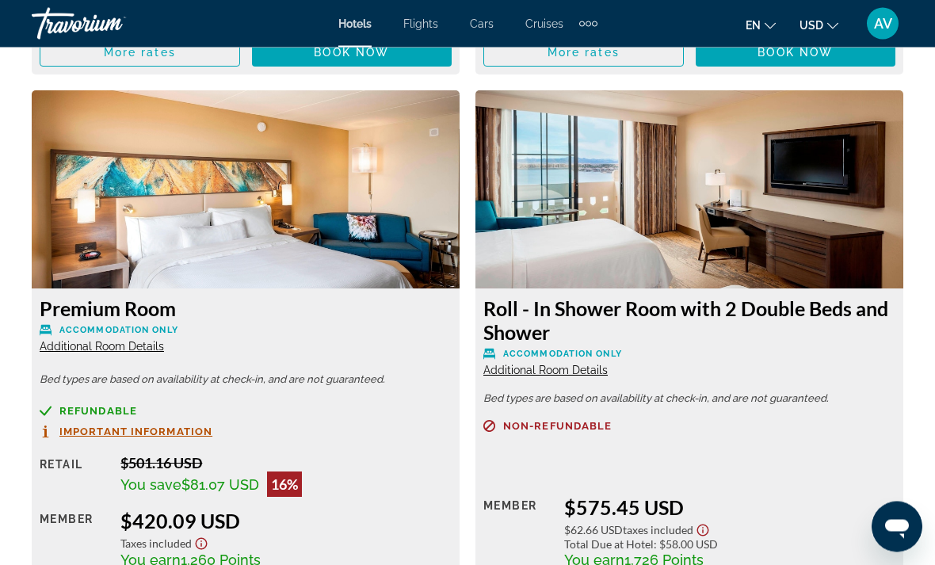
scroll to position [3788, 0]
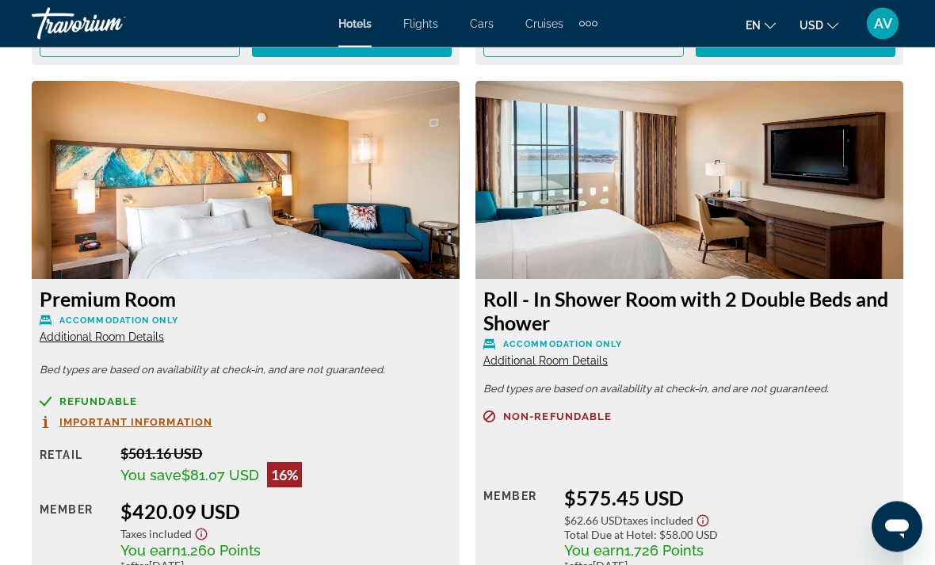
click at [106, 346] on div "Premium Room Accommodation Only Additional Room Details Bed types are based on …" at bounding box center [246, 451] width 428 height 342
click at [152, 331] on span "Additional Room Details" at bounding box center [102, 337] width 124 height 13
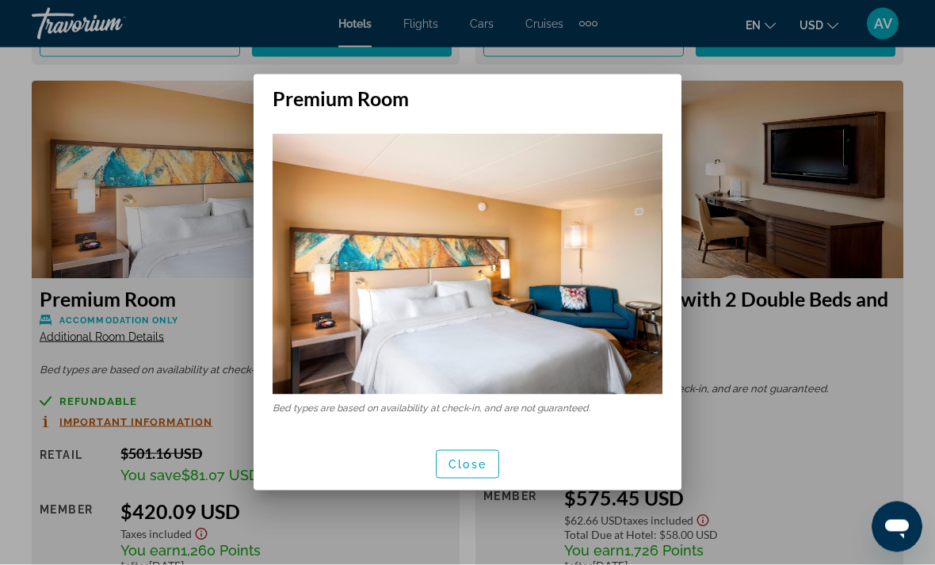
scroll to position [0, 0]
click at [478, 446] on span "button" at bounding box center [468, 465] width 62 height 38
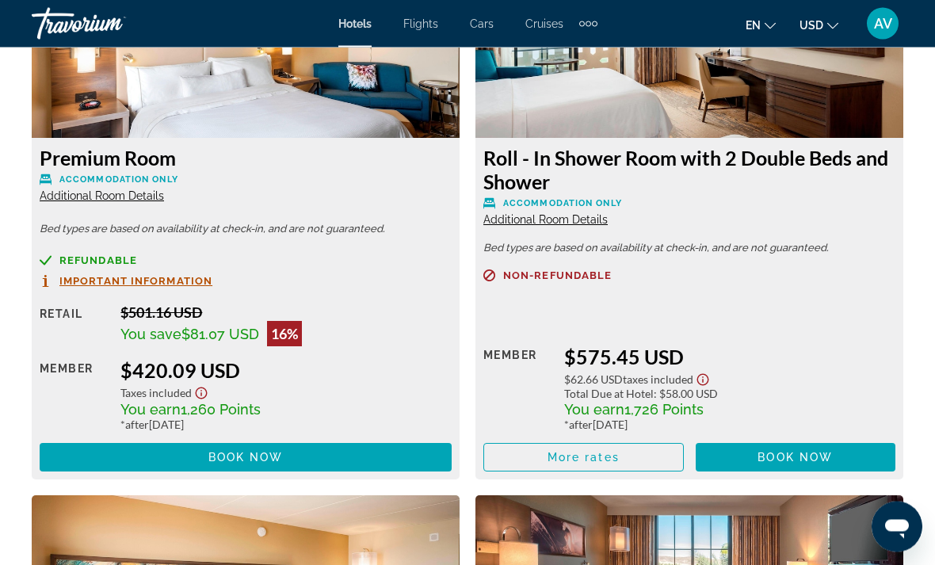
scroll to position [3931, 0]
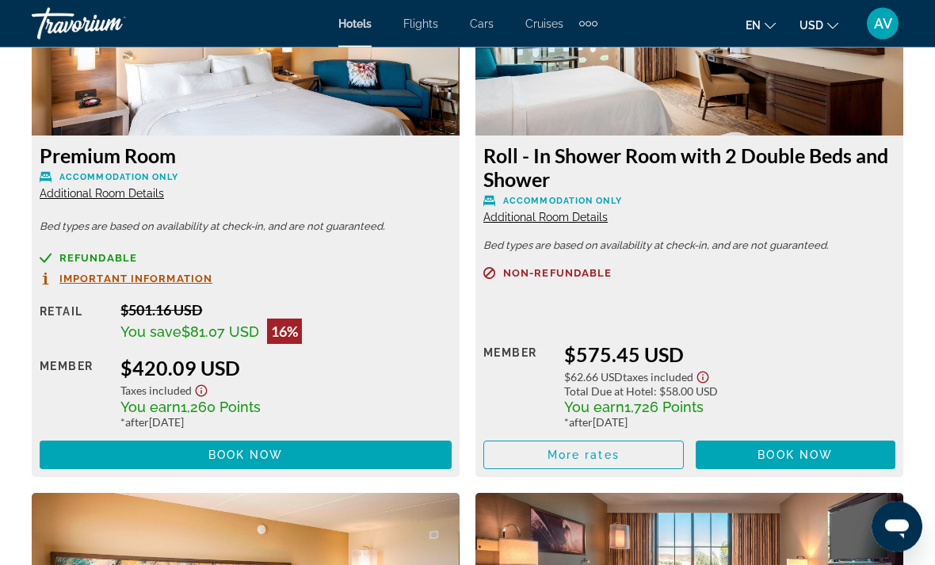
click at [227, 400] on span "1,260 Points" at bounding box center [221, 408] width 80 height 17
click at [231, 400] on span "1,260 Points" at bounding box center [221, 408] width 80 height 17
click at [259, 357] on div "$420.09 USD" at bounding box center [285, 369] width 331 height 24
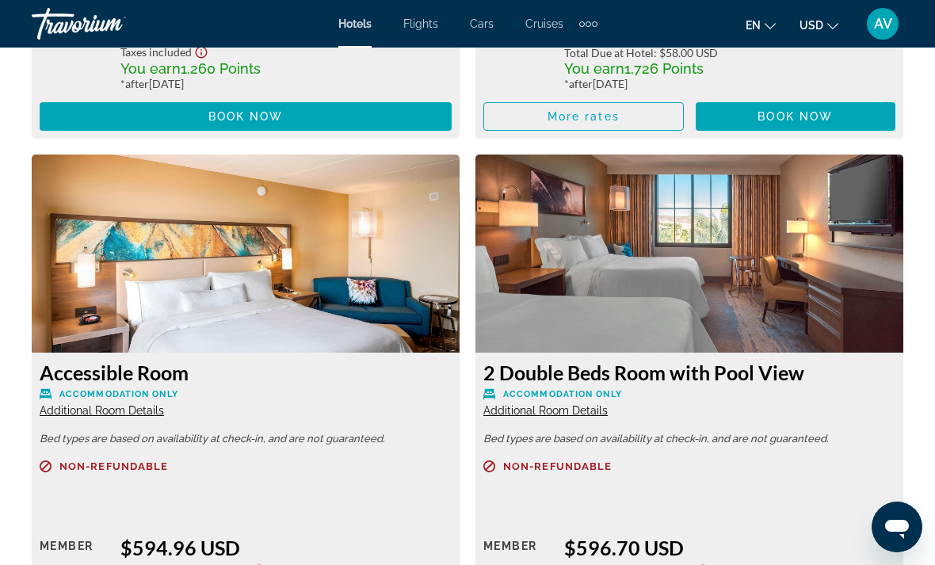
scroll to position [4270, 0]
click at [807, 302] on img "Main content" at bounding box center [690, 254] width 428 height 198
click at [562, 405] on span "Additional Room Details" at bounding box center [546, 411] width 124 height 13
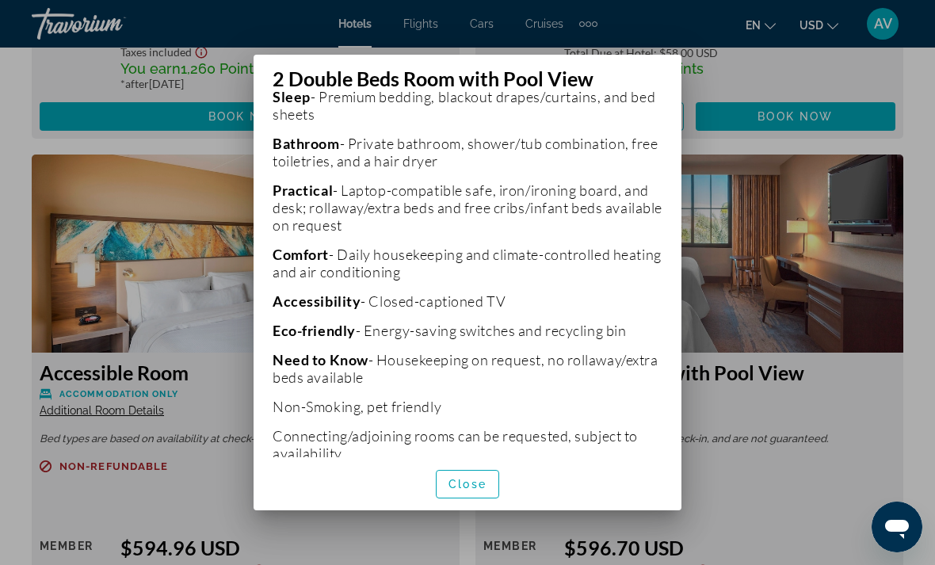
scroll to position [511, 0]
click at [496, 484] on span "button" at bounding box center [468, 484] width 62 height 38
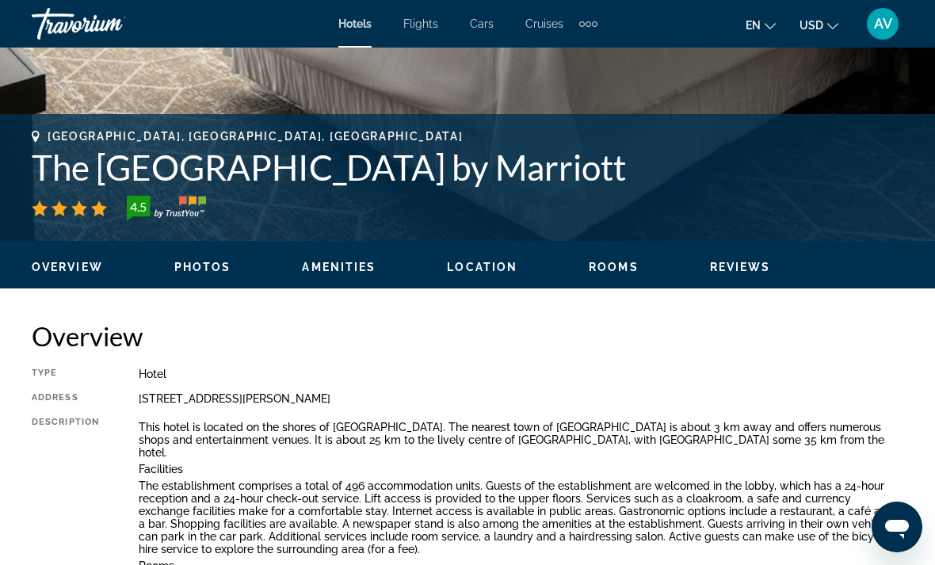
scroll to position [556, 0]
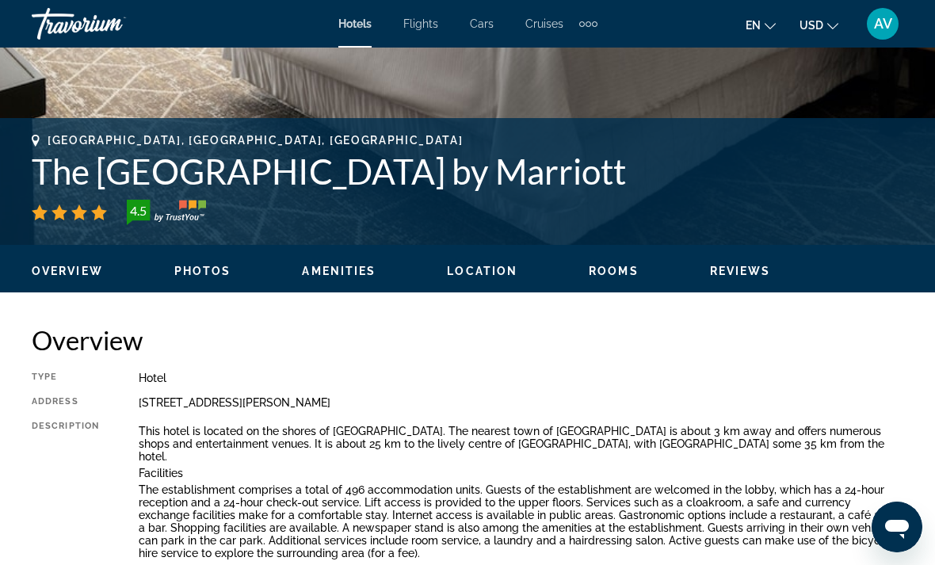
click at [713, 174] on h1 "The [GEOGRAPHIC_DATA] by Marriott" at bounding box center [468, 171] width 872 height 41
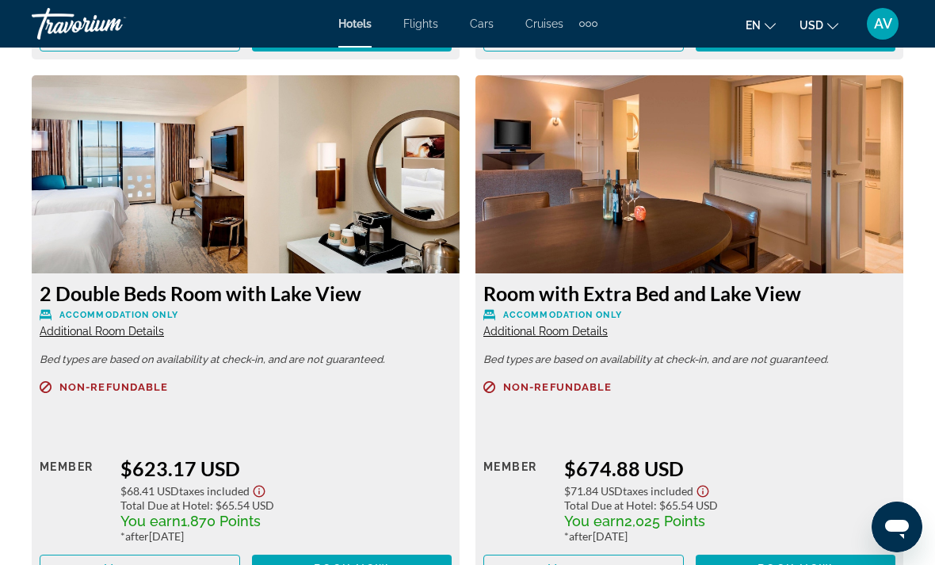
scroll to position [4886, 0]
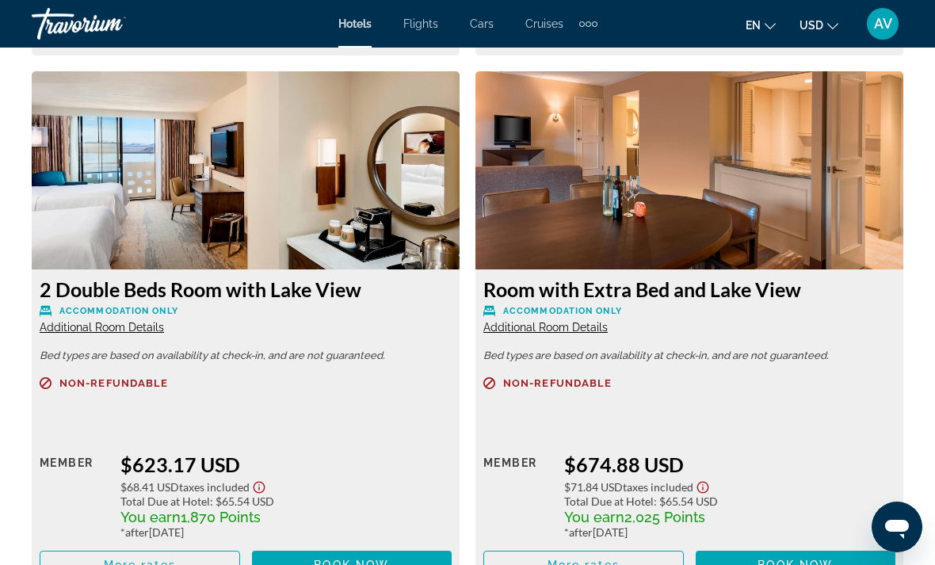
click at [809, 193] on img "Main content" at bounding box center [690, 170] width 428 height 198
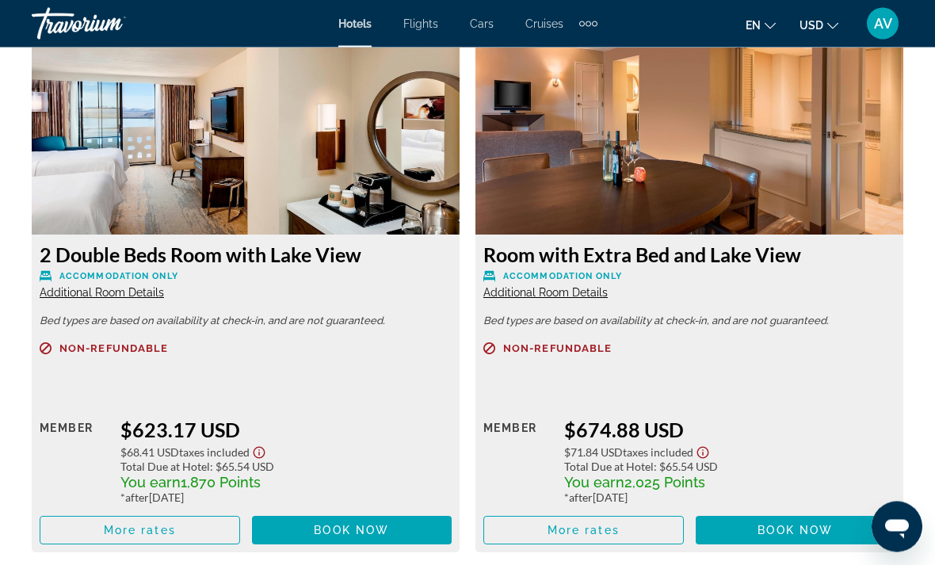
scroll to position [4898, 0]
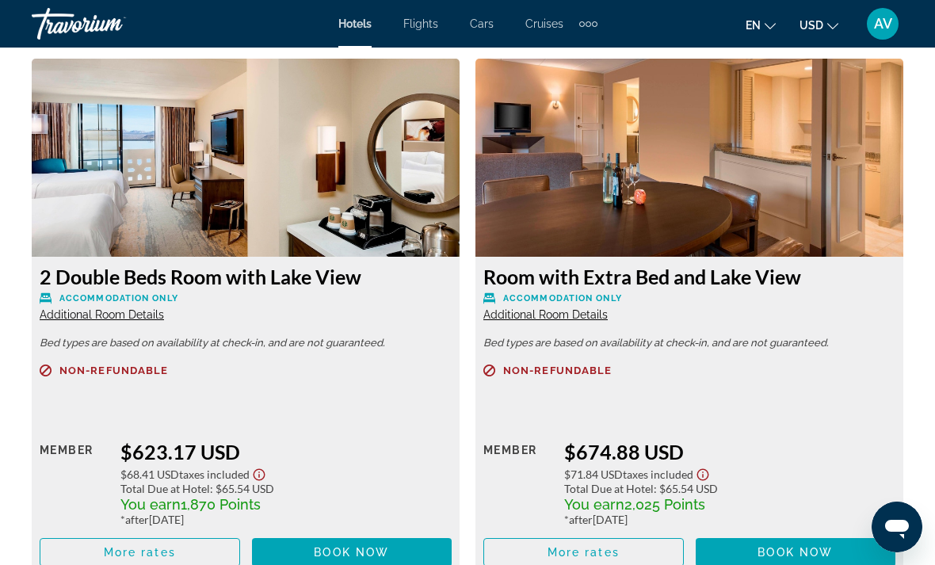
click at [846, 167] on img "Main content" at bounding box center [690, 158] width 428 height 198
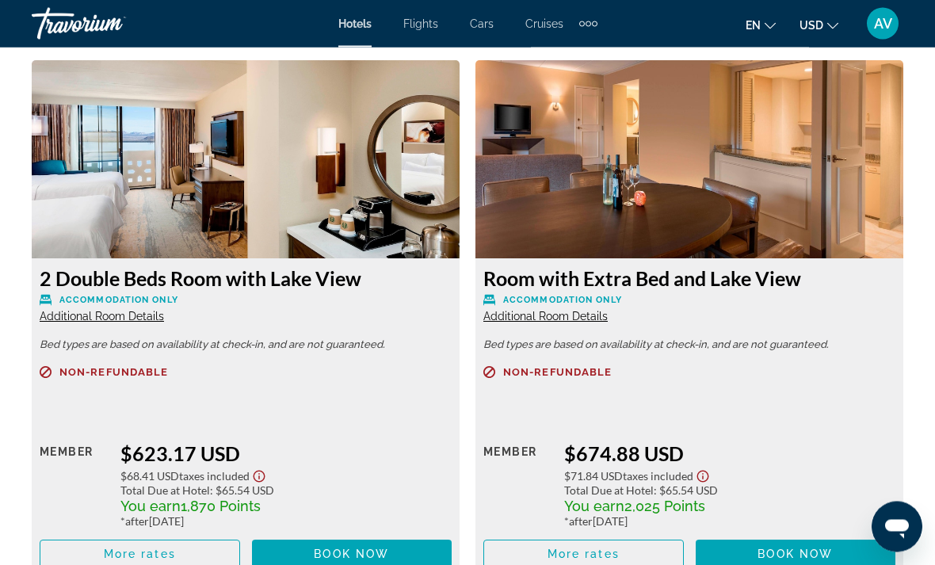
scroll to position [4900, 0]
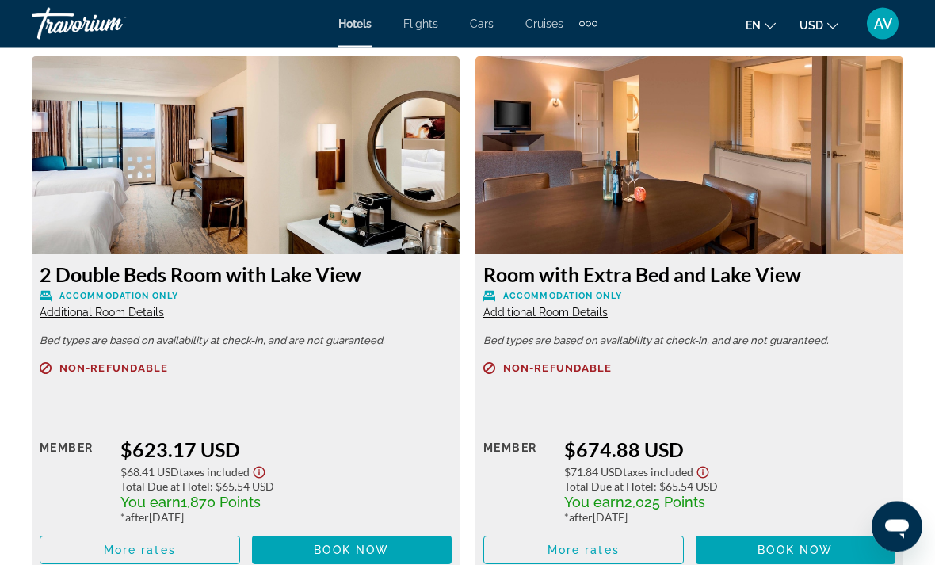
click at [831, 194] on img "Main content" at bounding box center [690, 156] width 428 height 198
click at [589, 307] on span "Additional Room Details" at bounding box center [546, 313] width 124 height 13
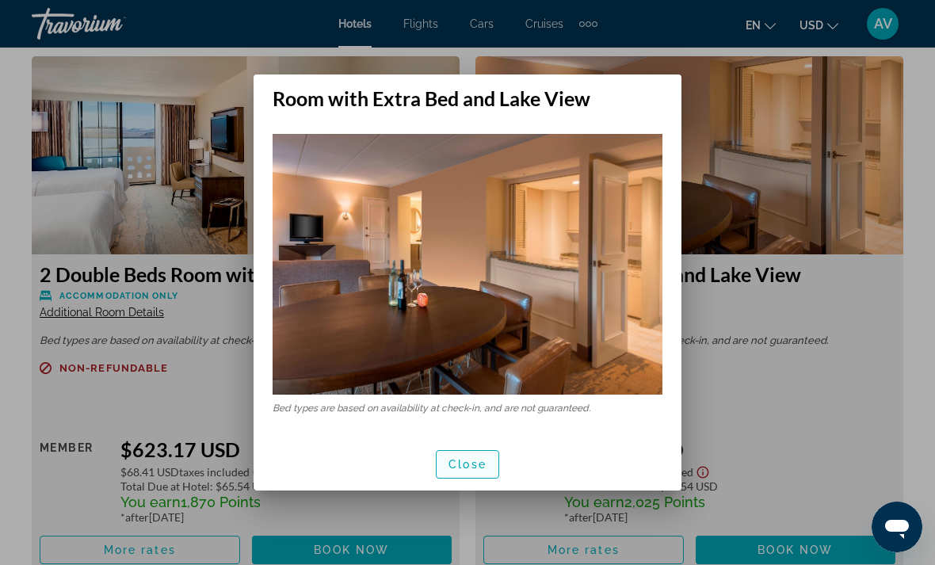
click at [494, 472] on span "button" at bounding box center [468, 465] width 62 height 38
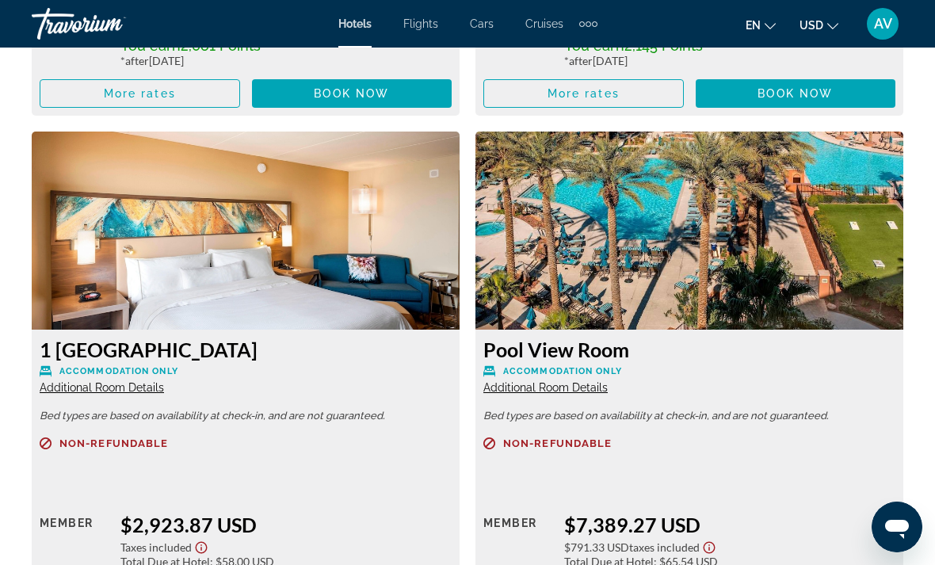
scroll to position [5894, 0]
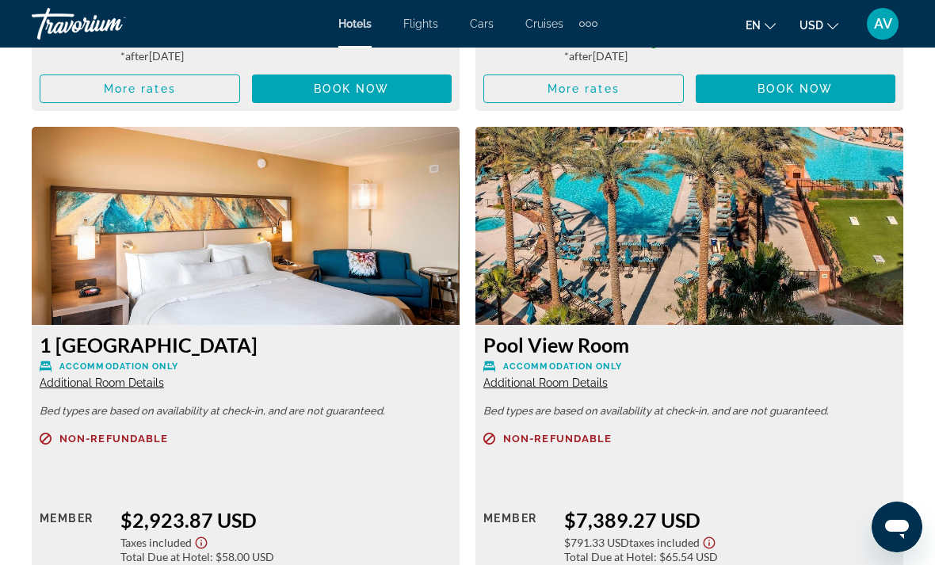
click at [843, 263] on img "Main content" at bounding box center [690, 226] width 428 height 198
click at [815, 268] on img "Main content" at bounding box center [690, 226] width 428 height 198
click at [584, 377] on span "Additional Room Details" at bounding box center [546, 383] width 124 height 13
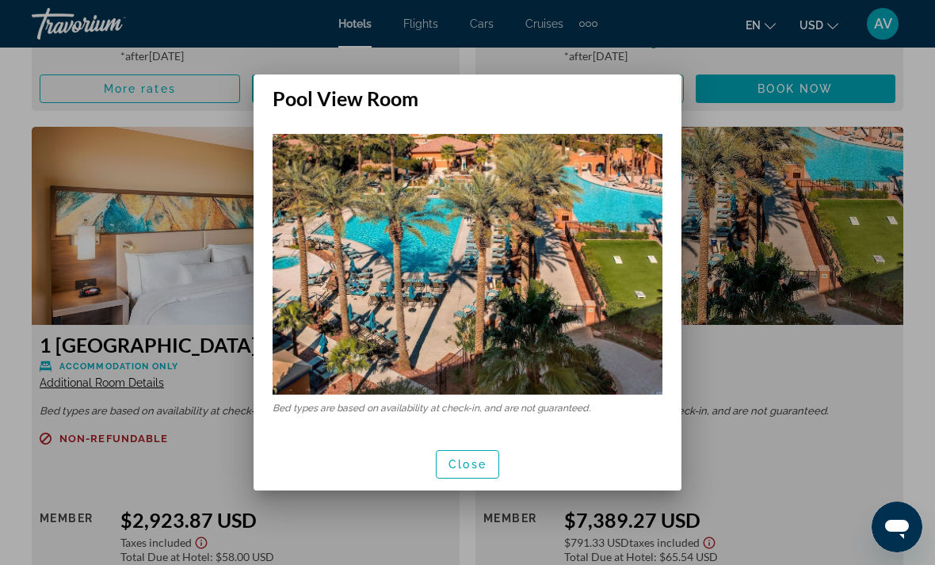
scroll to position [0, 0]
click at [477, 480] on span "button" at bounding box center [468, 465] width 62 height 38
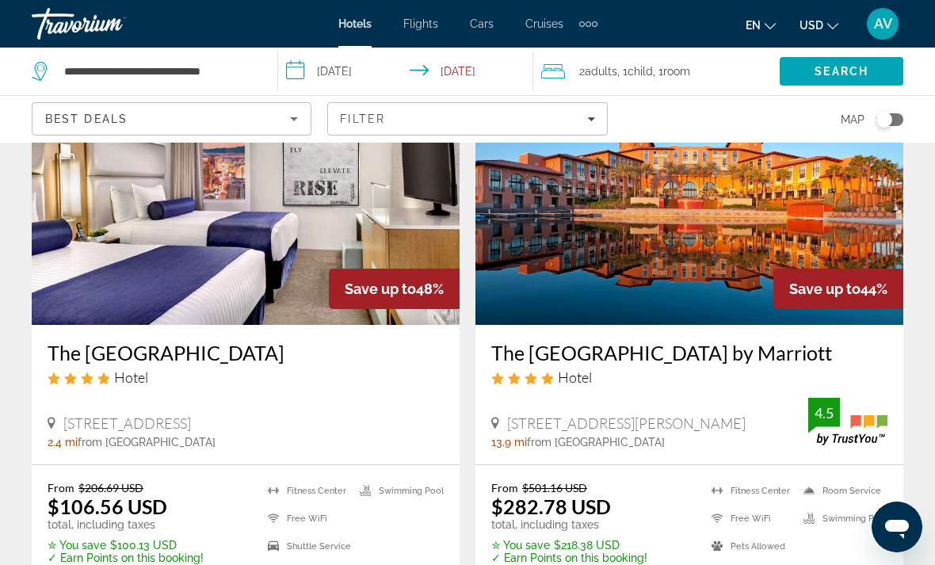
scroll to position [734, 0]
click at [343, 67] on input "**********" at bounding box center [408, 74] width 261 height 52
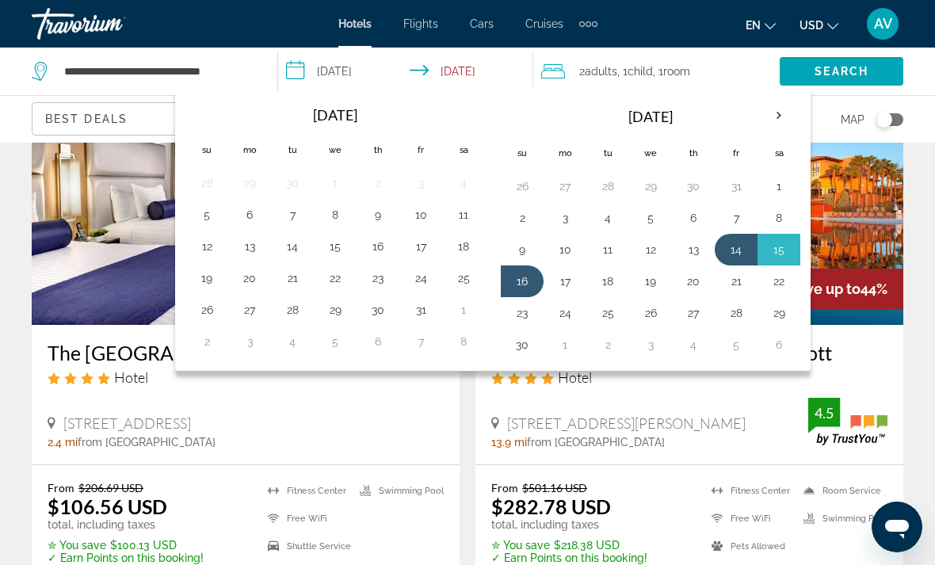
click at [736, 249] on button "14" at bounding box center [736, 250] width 25 height 22
click at [535, 285] on button "16" at bounding box center [522, 281] width 25 height 22
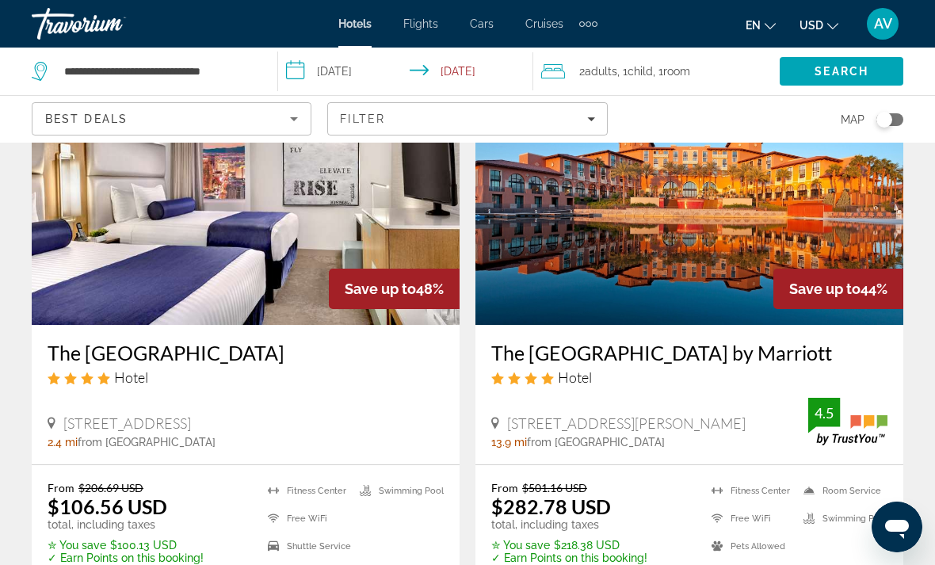
click at [717, 226] on img "Main content" at bounding box center [690, 198] width 428 height 254
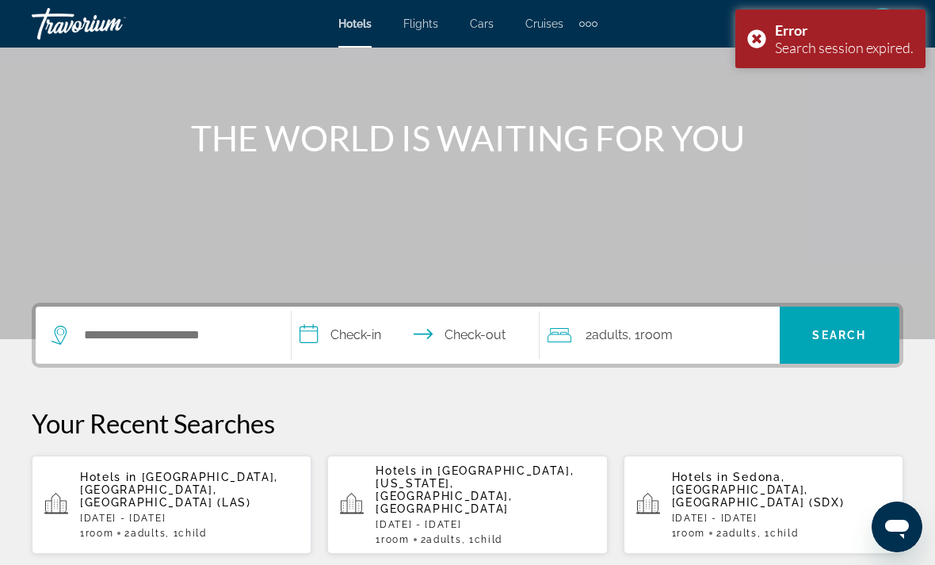
scroll to position [136, 0]
click at [216, 514] on p "[DATE] - [DATE]" at bounding box center [189, 519] width 219 height 11
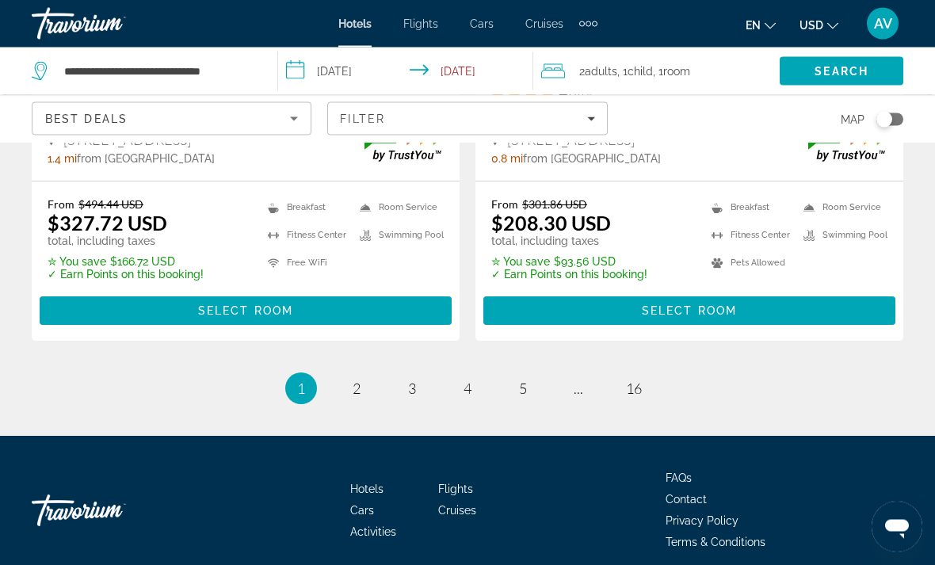
scroll to position [3417, 0]
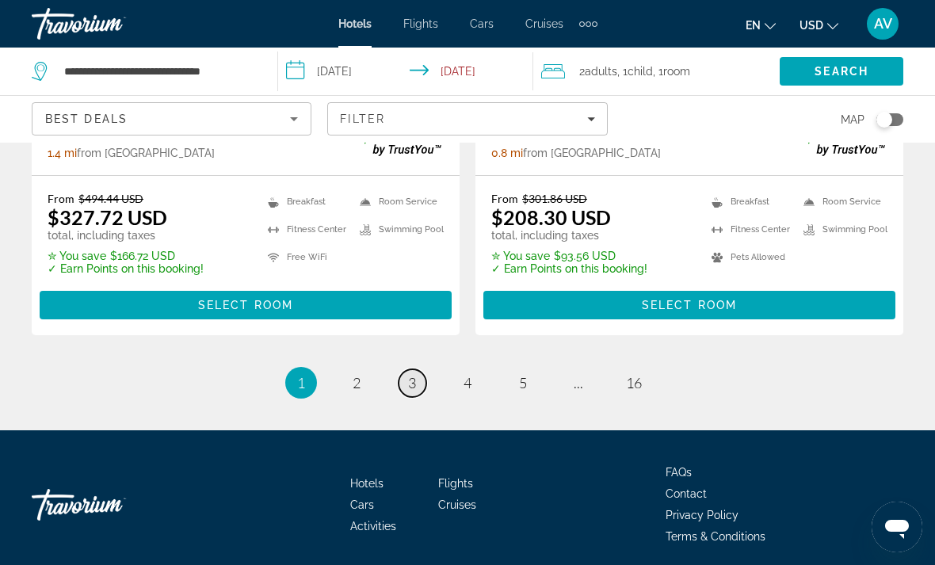
click at [424, 380] on link "page 3" at bounding box center [413, 383] width 28 height 28
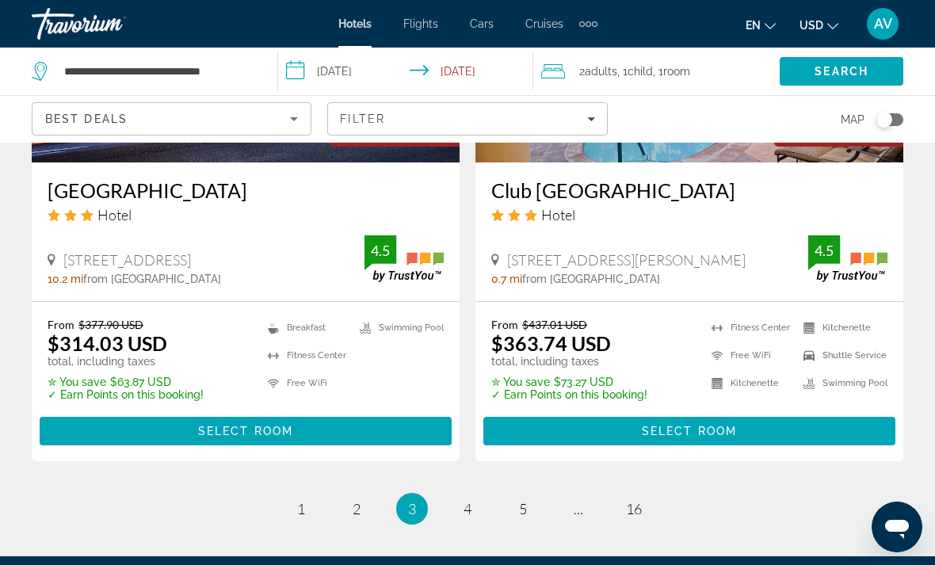
scroll to position [3378, 0]
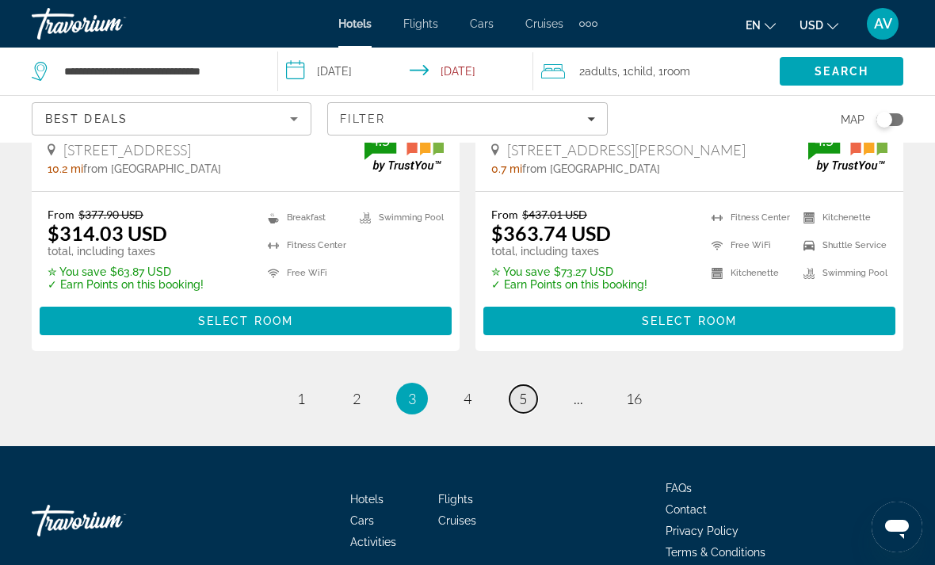
click at [522, 390] on span "5" at bounding box center [523, 398] width 8 height 17
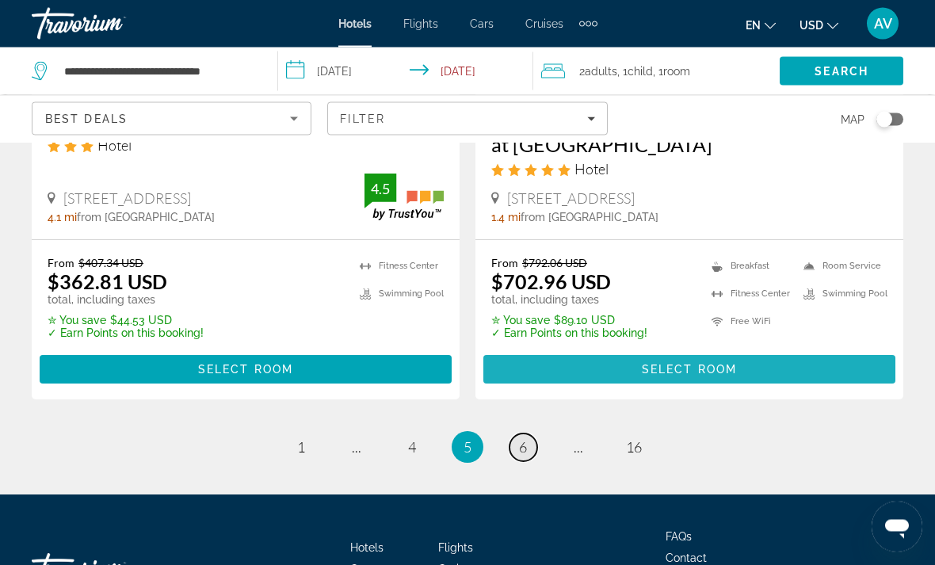
scroll to position [3354, 0]
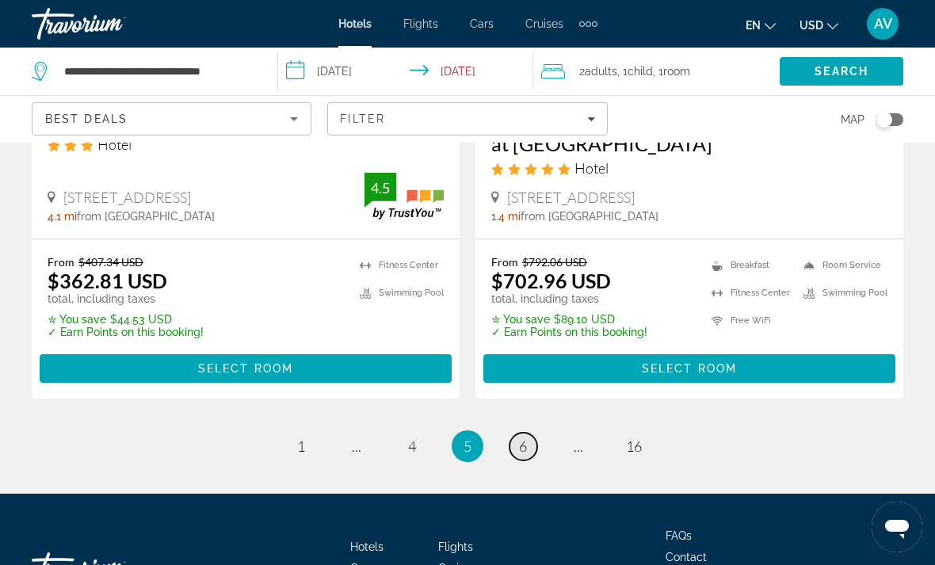
click at [533, 433] on link "page 6" at bounding box center [524, 447] width 28 height 28
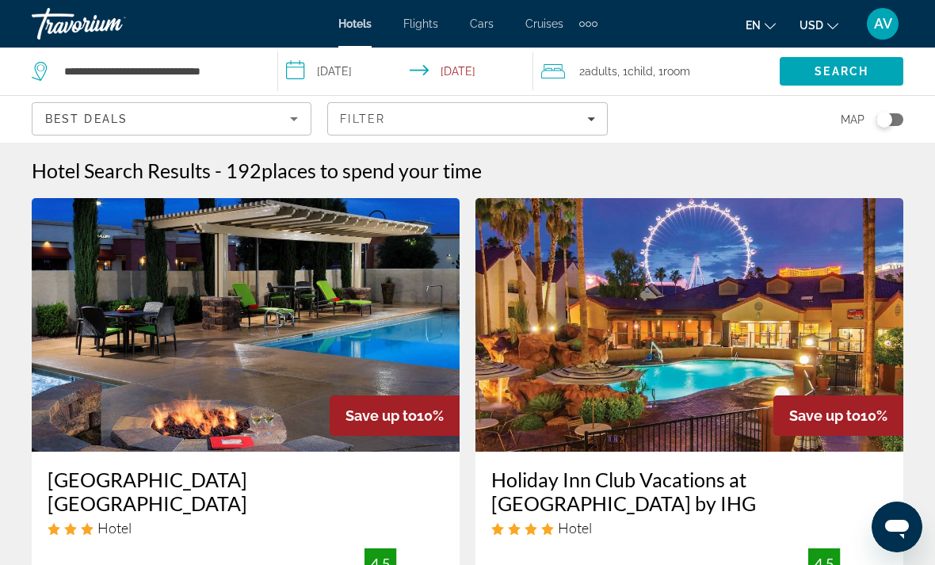
click at [722, 255] on img "Main content" at bounding box center [690, 325] width 428 height 254
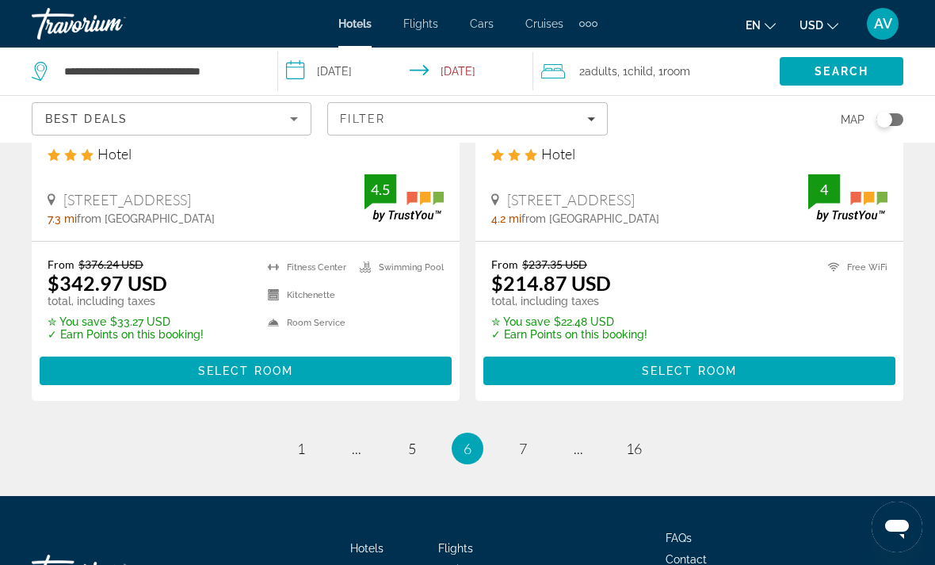
scroll to position [3417, 0]
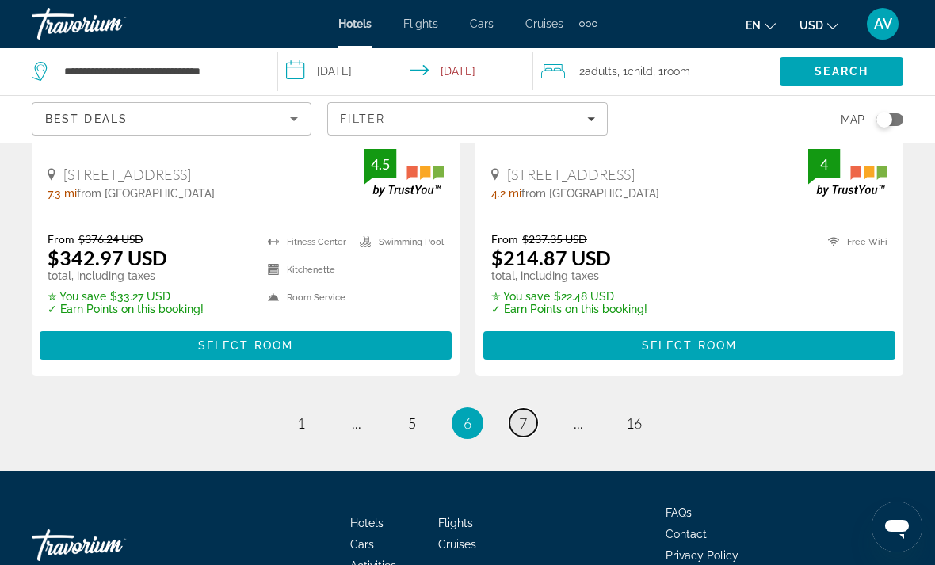
click at [518, 409] on link "page 7" at bounding box center [524, 423] width 28 height 28
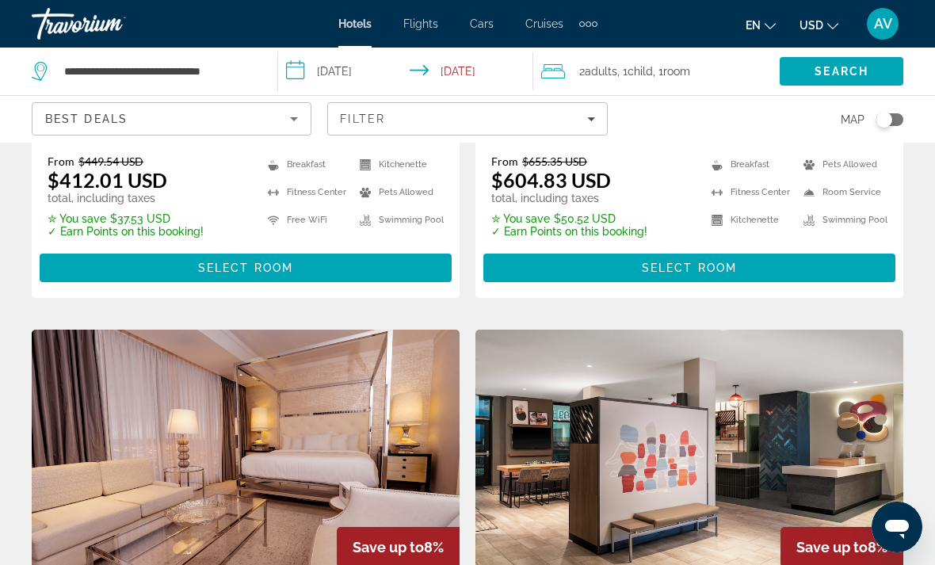
scroll to position [1689, 0]
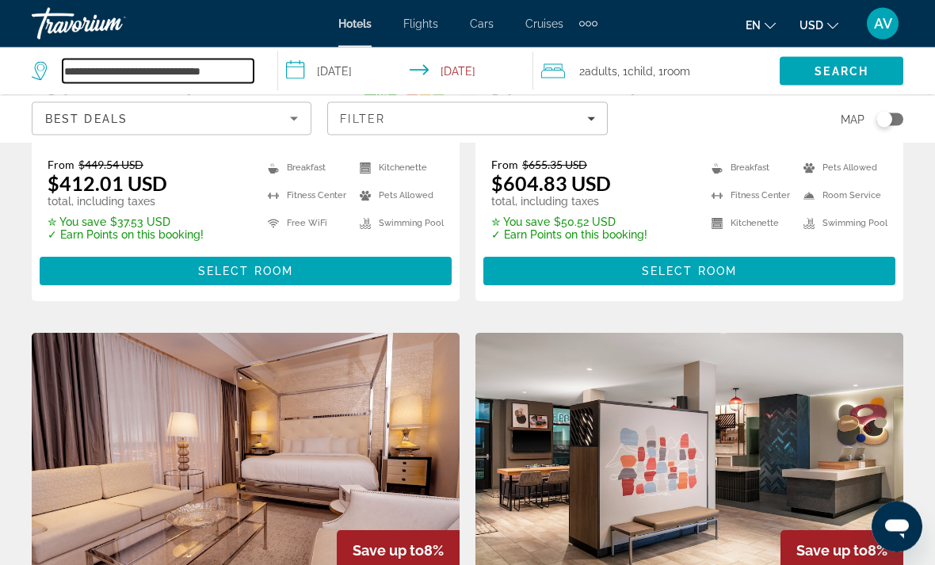
click at [185, 70] on input "**********" at bounding box center [158, 71] width 191 height 24
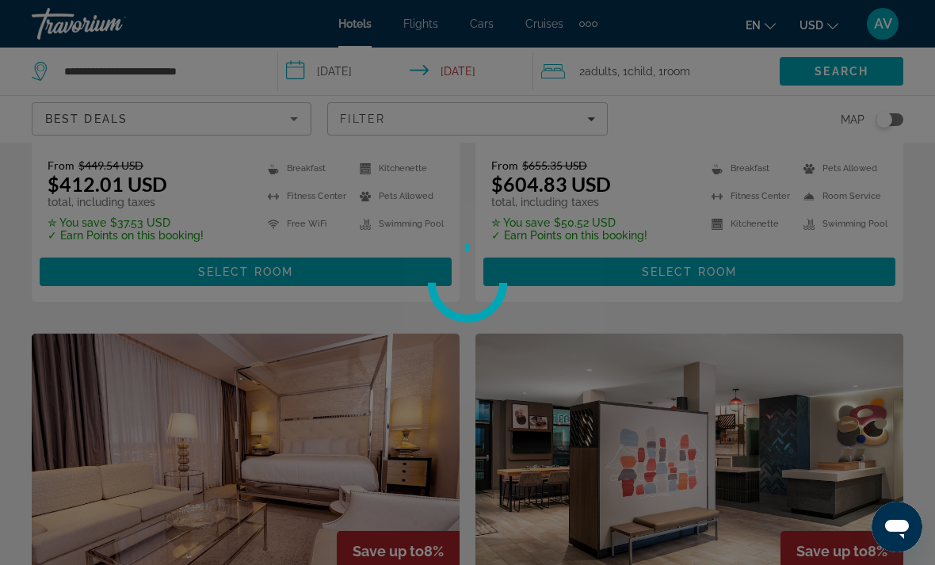
click at [230, 84] on div at bounding box center [467, 282] width 935 height 565
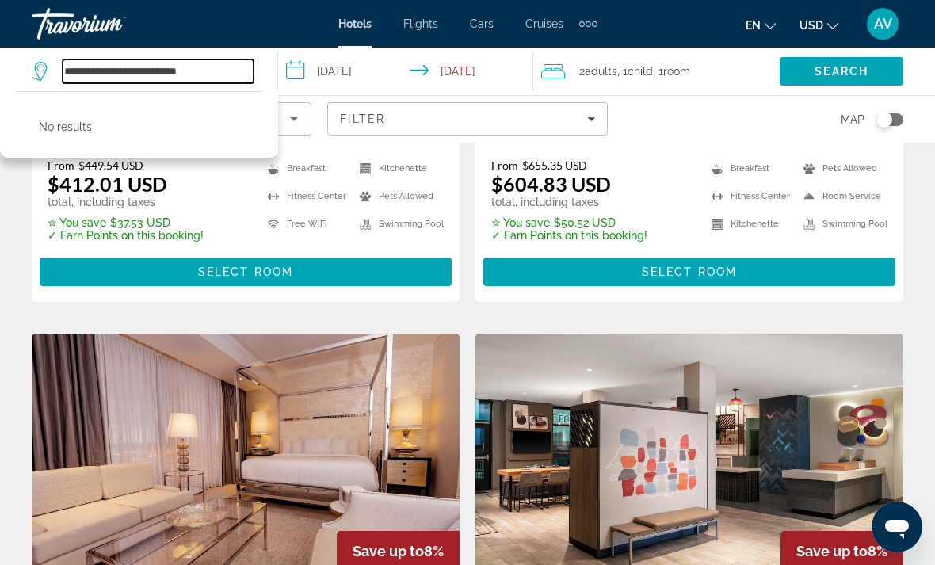
click at [227, 61] on input "**********" at bounding box center [158, 71] width 191 height 24
type input "*"
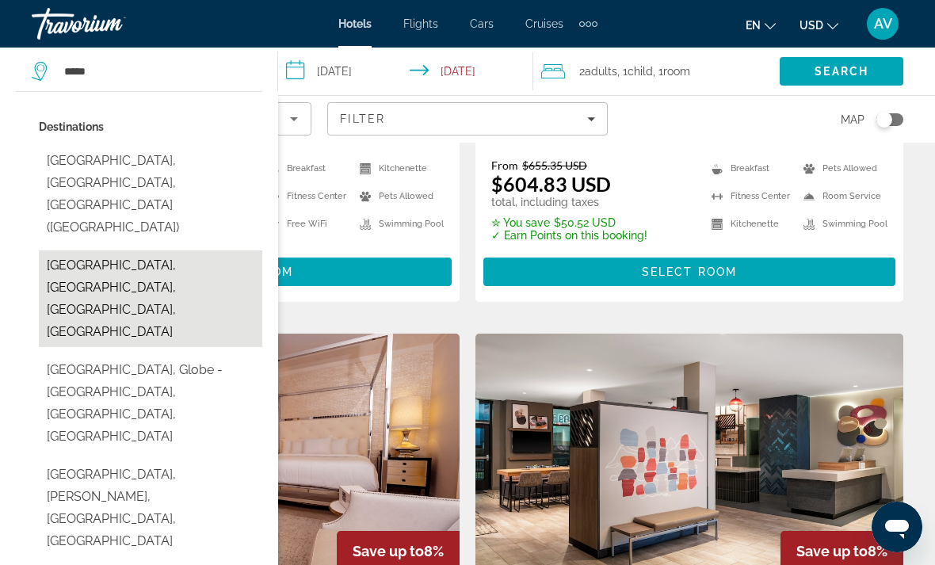
click at [203, 251] on button "[GEOGRAPHIC_DATA], [GEOGRAPHIC_DATA], [GEOGRAPHIC_DATA], [GEOGRAPHIC_DATA]" at bounding box center [151, 299] width 224 height 97
type input "**********"
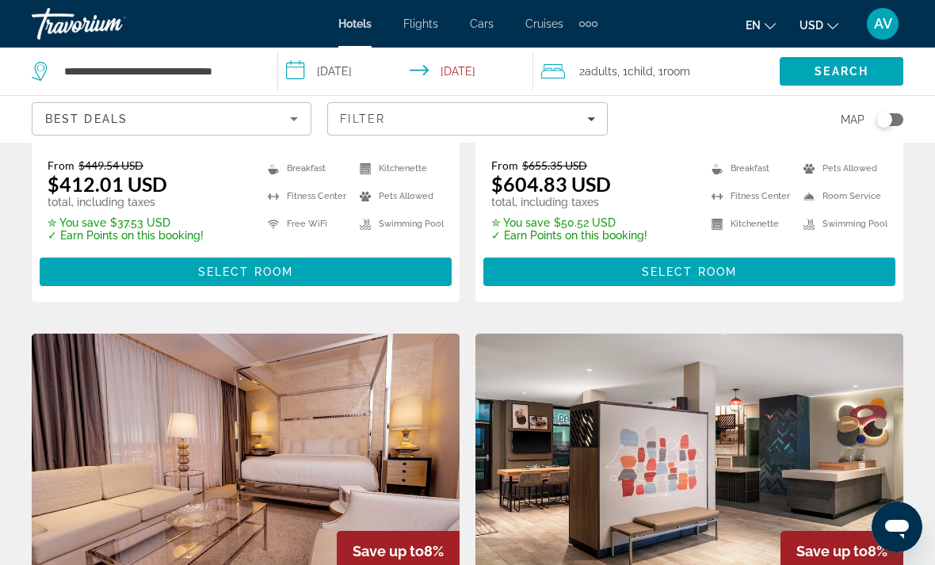
click at [350, 72] on input "**********" at bounding box center [408, 74] width 261 height 52
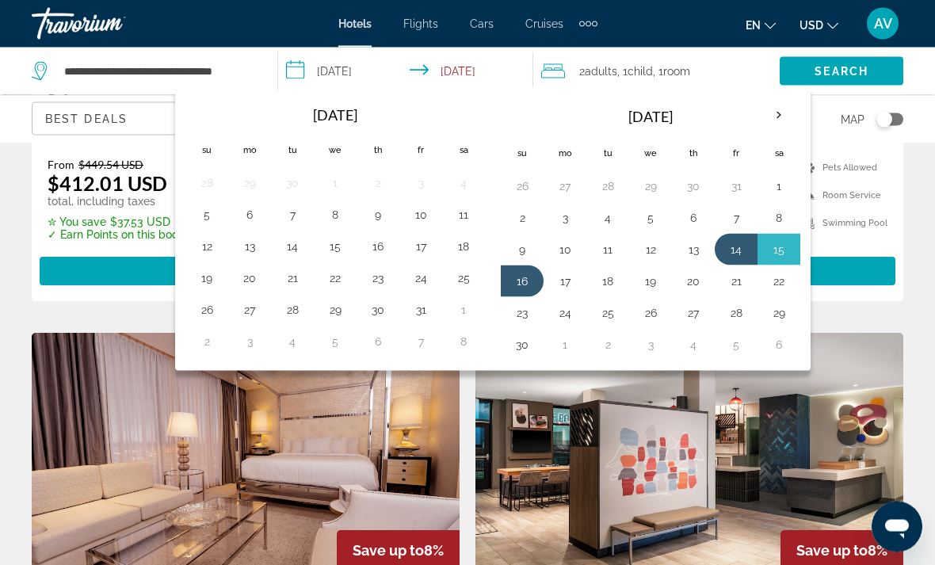
scroll to position [1690, 0]
click at [786, 105] on th "Next month" at bounding box center [779, 115] width 43 height 35
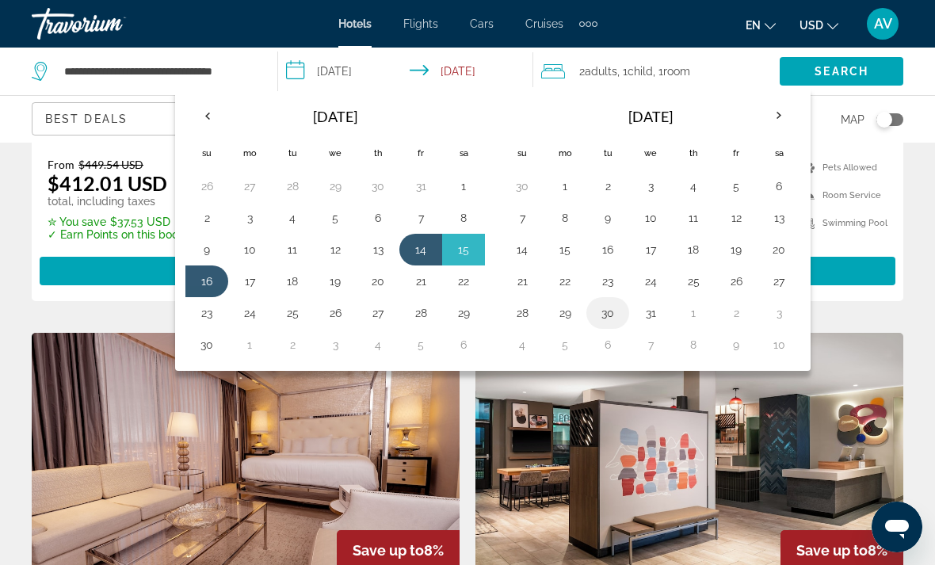
click at [615, 313] on button "30" at bounding box center [607, 313] width 25 height 22
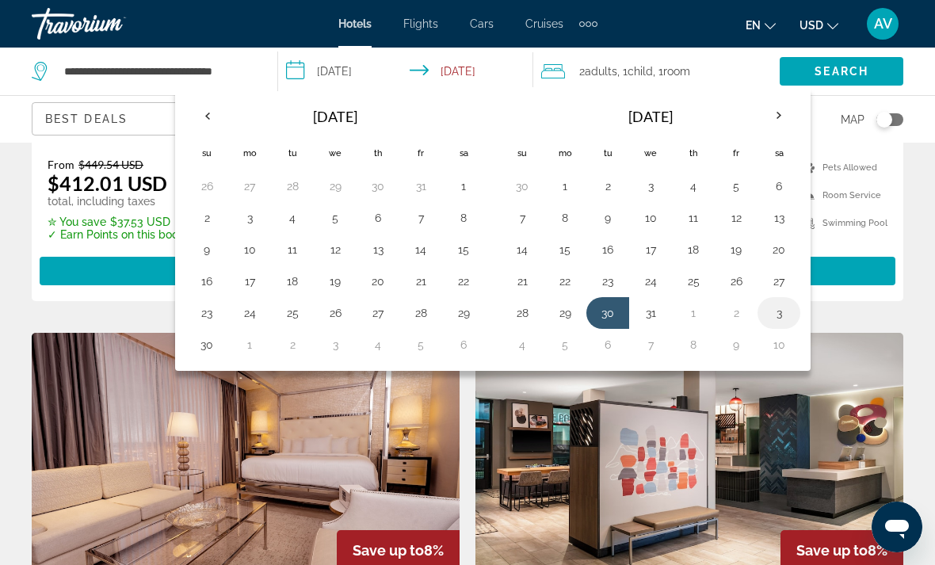
click at [784, 305] on button "3" at bounding box center [779, 313] width 25 height 22
type input "**********"
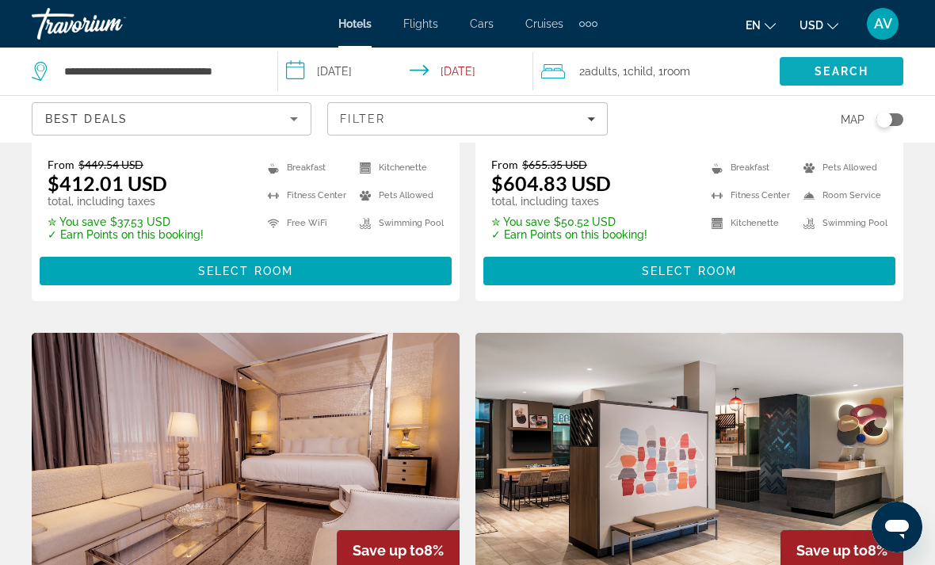
click at [846, 72] on span "Search" at bounding box center [842, 71] width 54 height 13
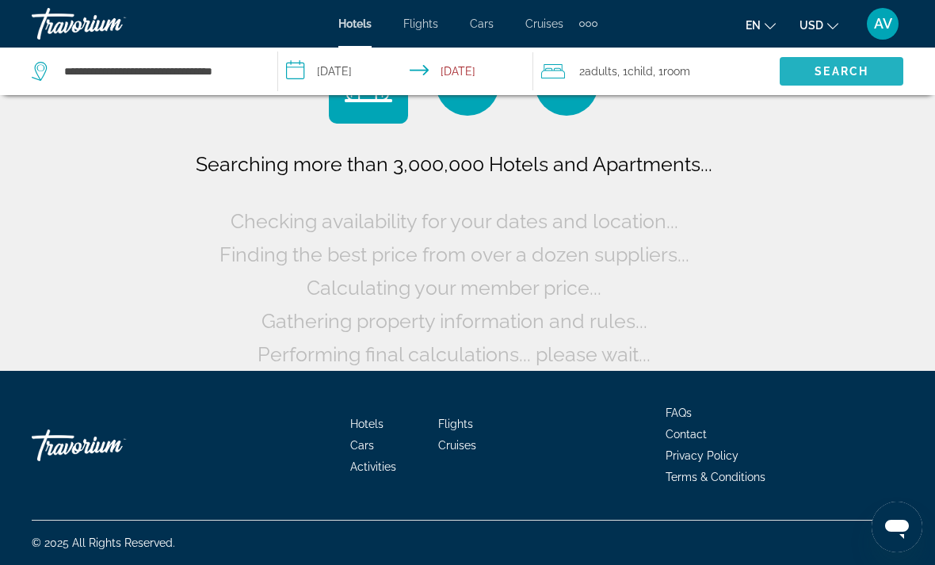
scroll to position [75, 0]
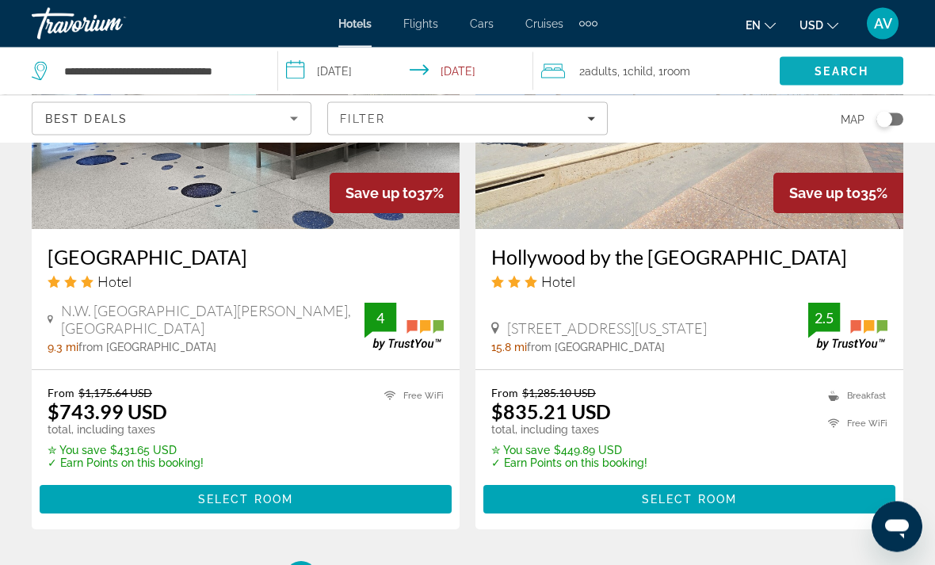
scroll to position [3378, 0]
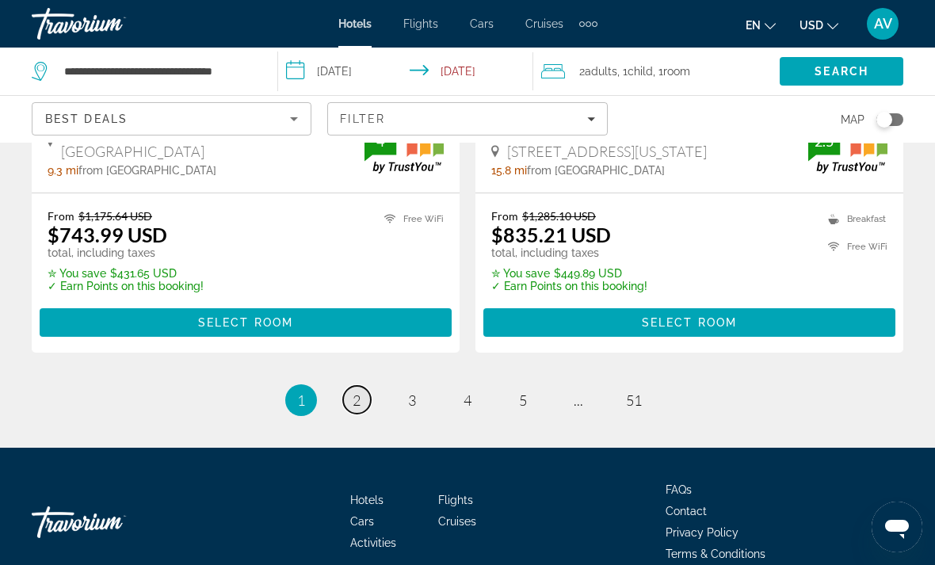
click at [365, 386] on link "page 2" at bounding box center [357, 400] width 28 height 28
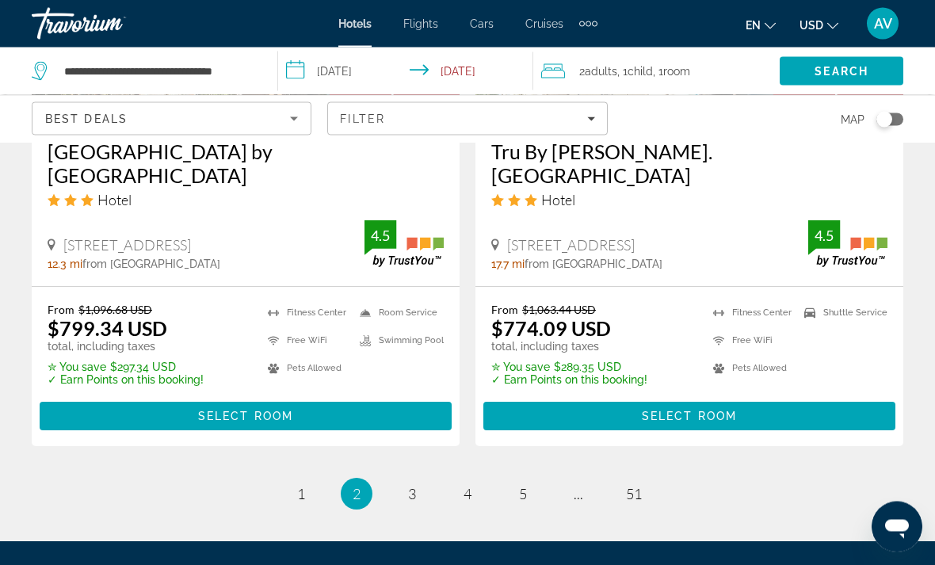
scroll to position [3394, 0]
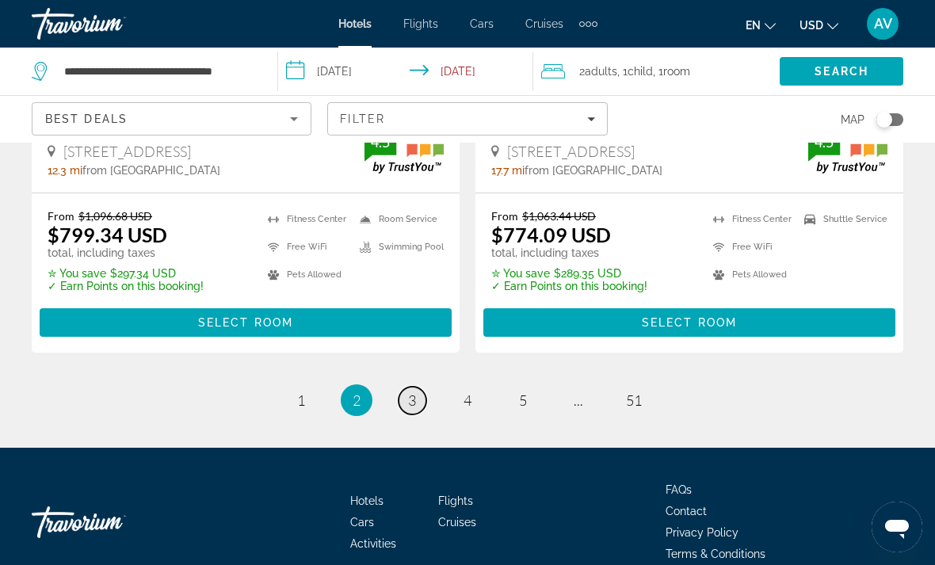
click at [412, 392] on span "3" at bounding box center [412, 400] width 8 height 17
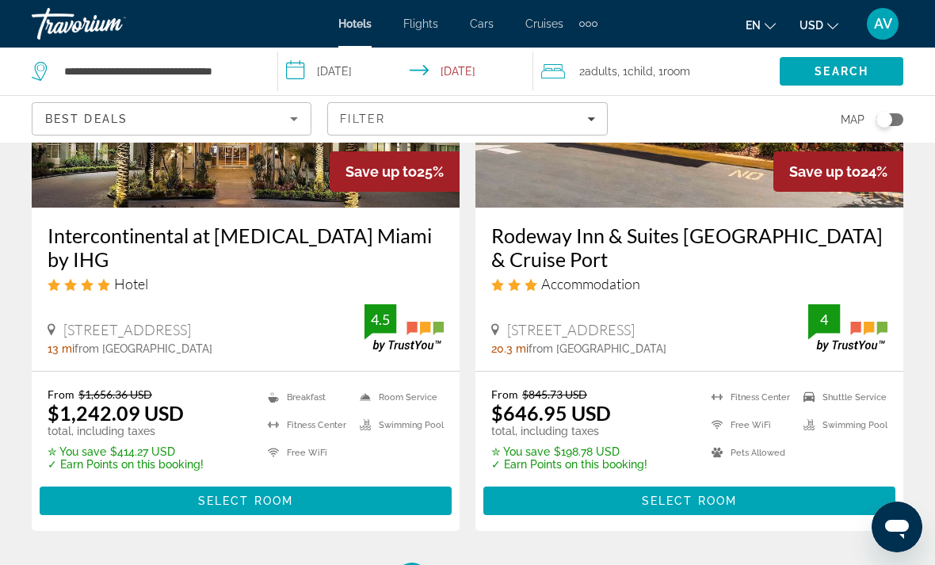
scroll to position [3394, 0]
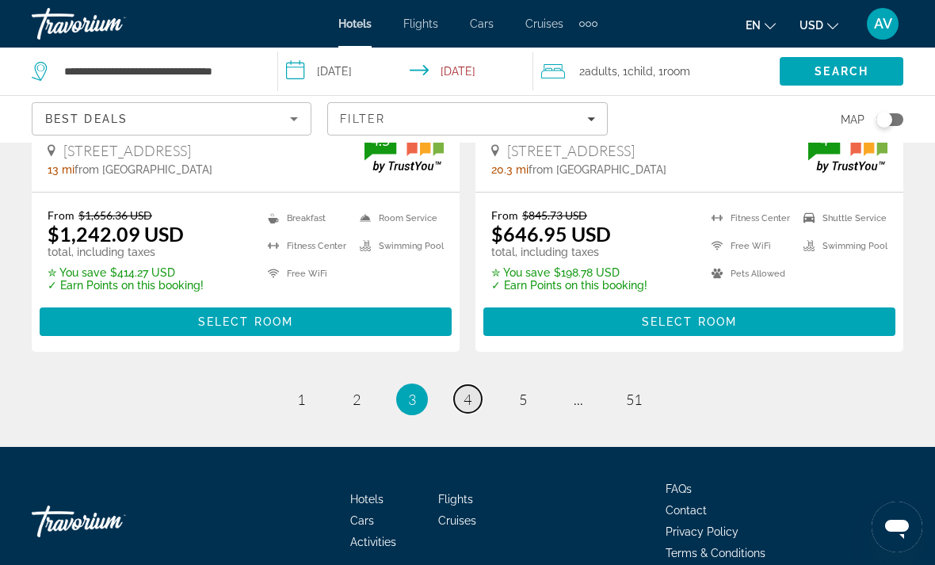
click at [480, 385] on link "page 4" at bounding box center [468, 399] width 28 height 28
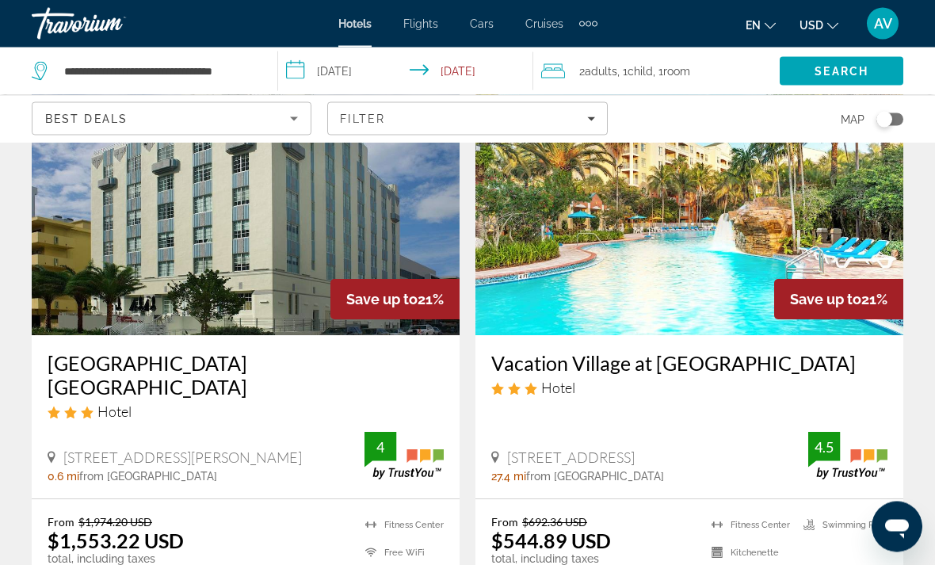
scroll to position [3354, 0]
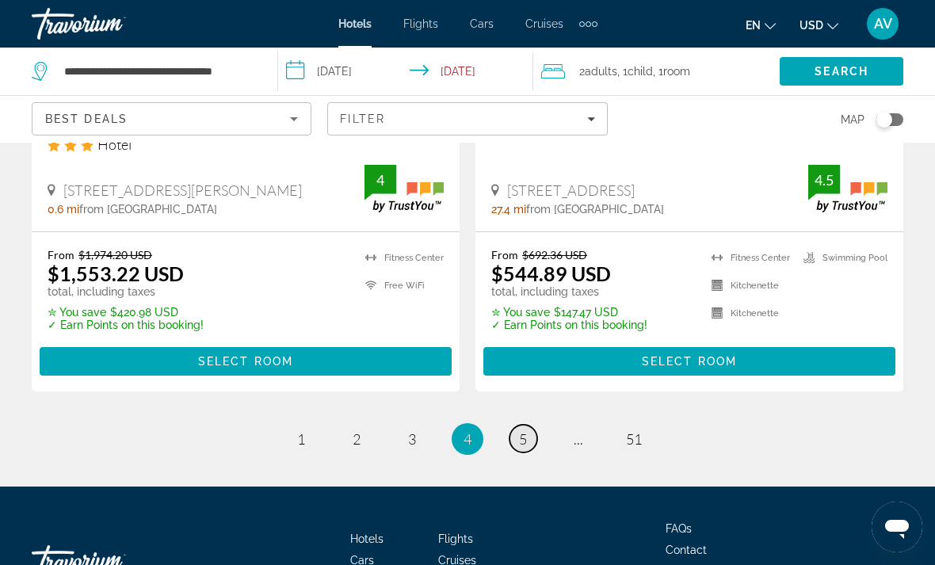
click at [532, 425] on link "page 5" at bounding box center [524, 439] width 28 height 28
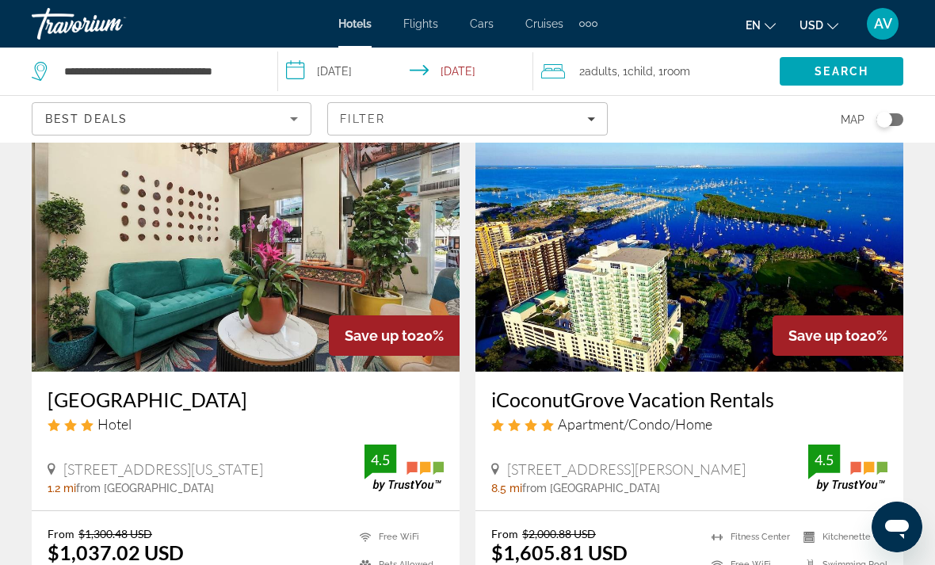
scroll to position [67, 0]
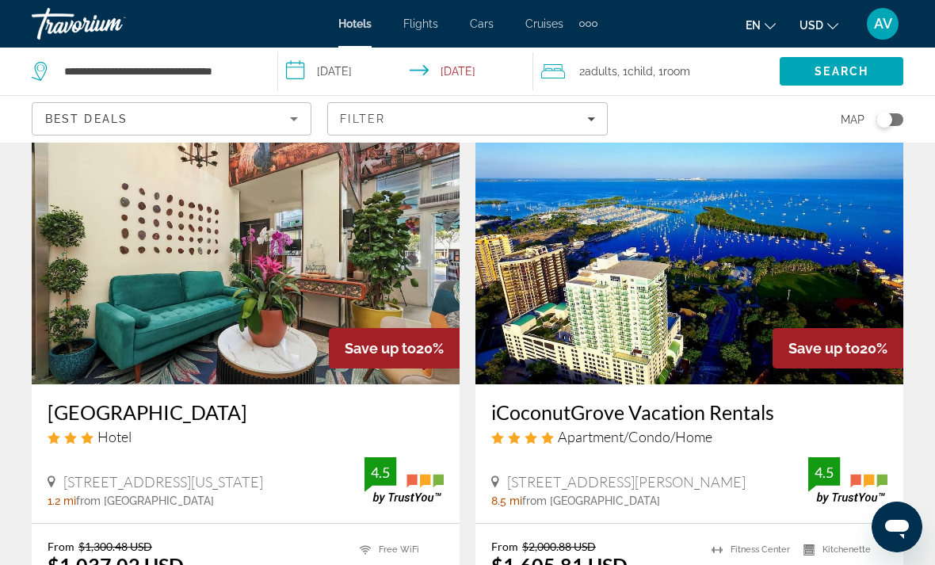
click at [844, 277] on img "Main content" at bounding box center [690, 258] width 428 height 254
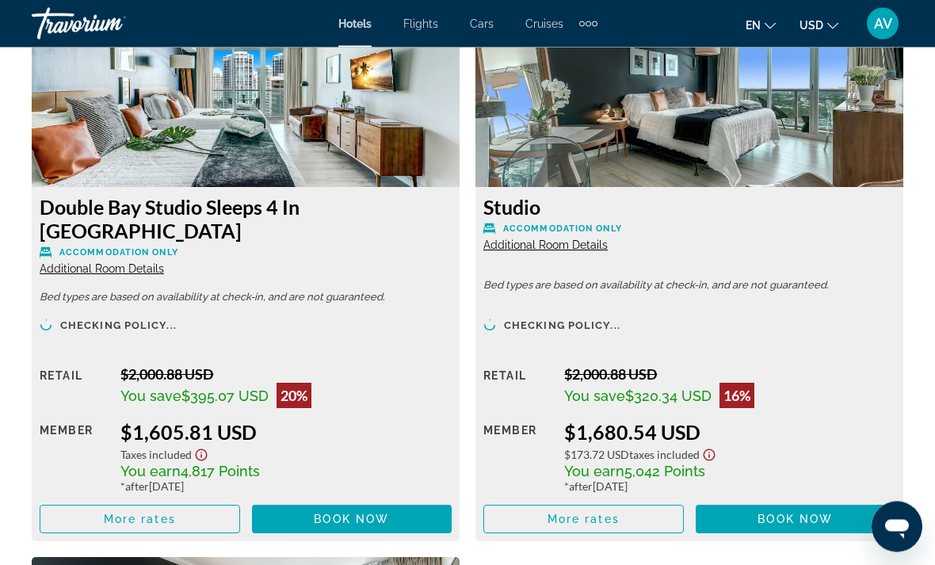
scroll to position [2533, 0]
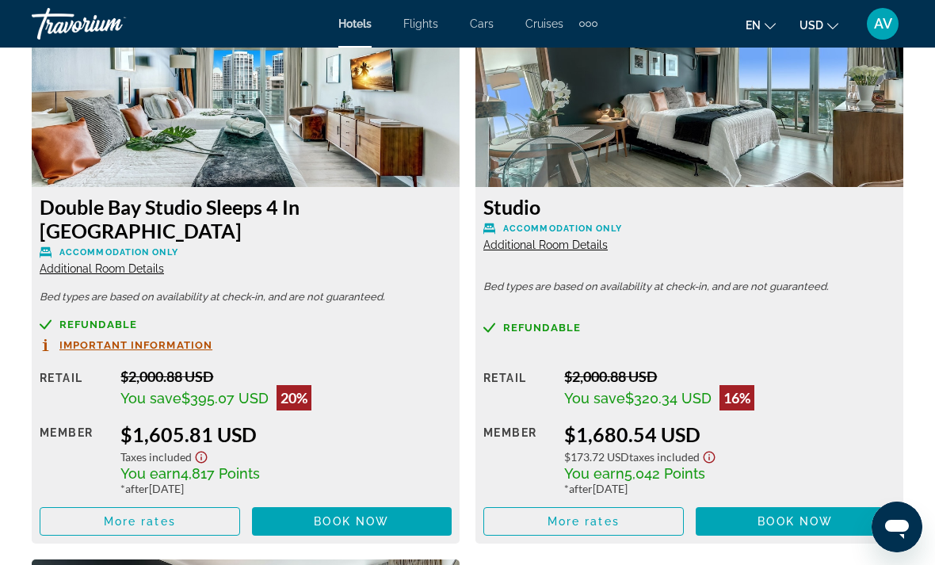
click at [216, 211] on h3 "Double Bay Studio Sleeps 4 In [GEOGRAPHIC_DATA]" at bounding box center [246, 219] width 412 height 48
click at [243, 199] on h3 "Double Bay Studio Sleeps 4 In [GEOGRAPHIC_DATA]" at bounding box center [246, 219] width 412 height 48
click at [153, 235] on div "Double Bay Studio Sleeps 4 In [GEOGRAPHIC_DATA] Accommodation Only Additional R…" at bounding box center [246, 235] width 412 height 81
click at [140, 262] on span "Additional Room Details" at bounding box center [102, 268] width 124 height 13
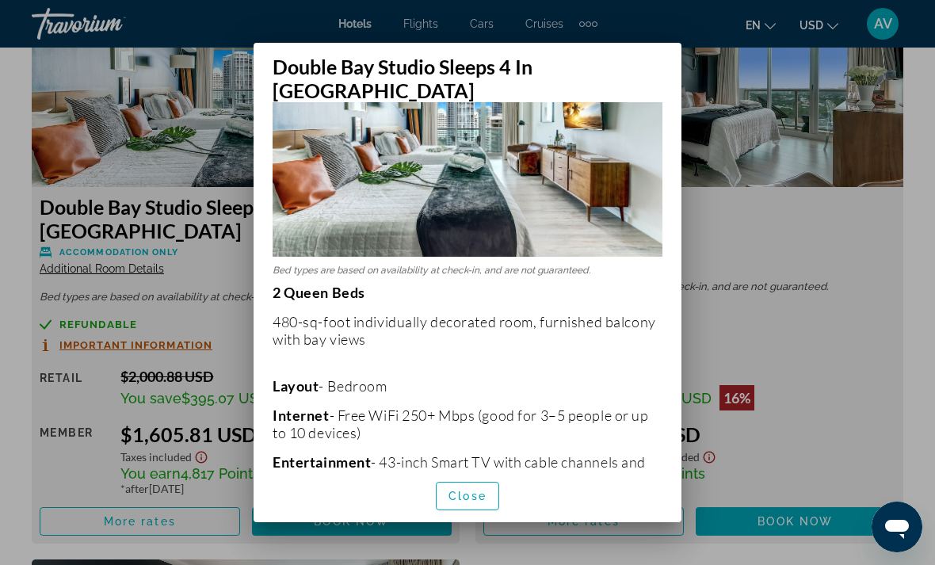
scroll to position [143, 0]
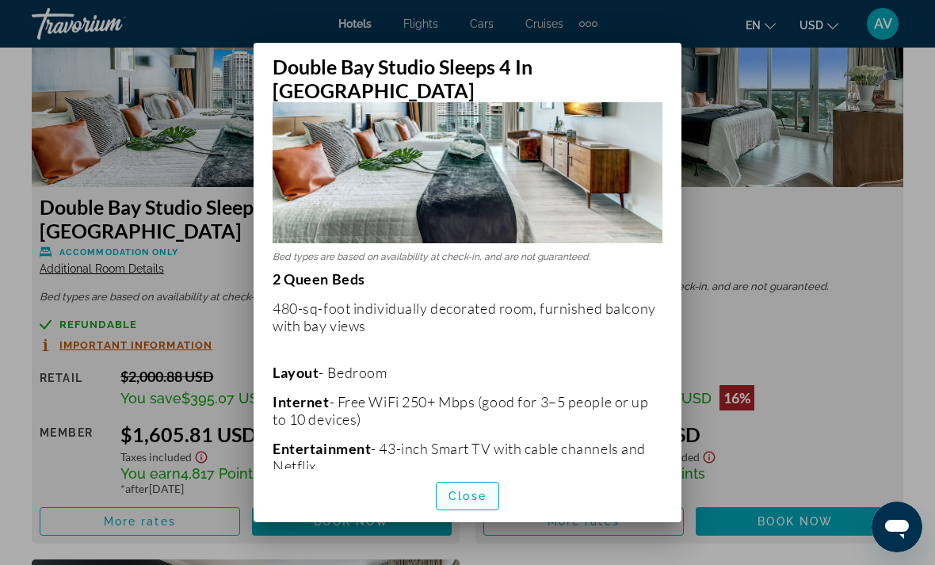
click at [494, 495] on span "button" at bounding box center [468, 496] width 62 height 38
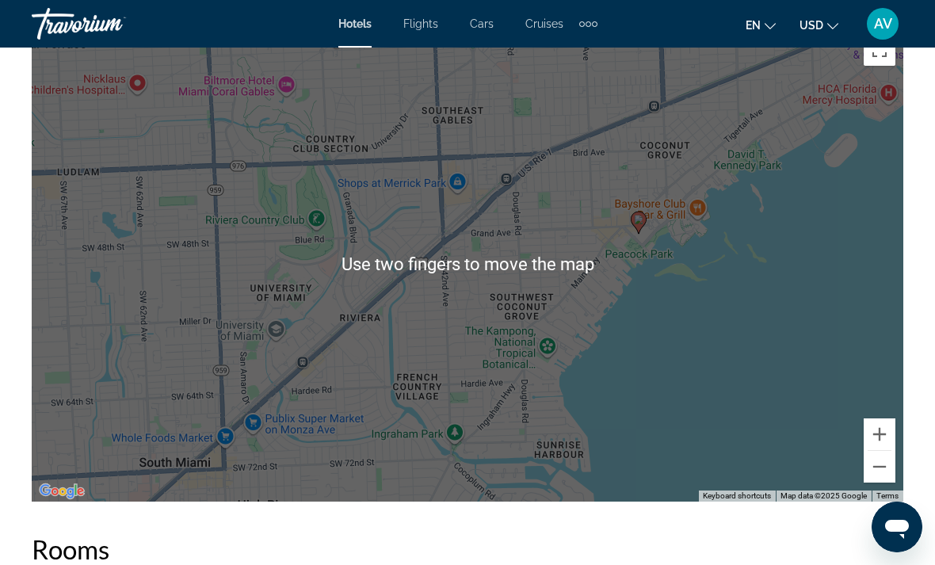
scroll to position [1850, 0]
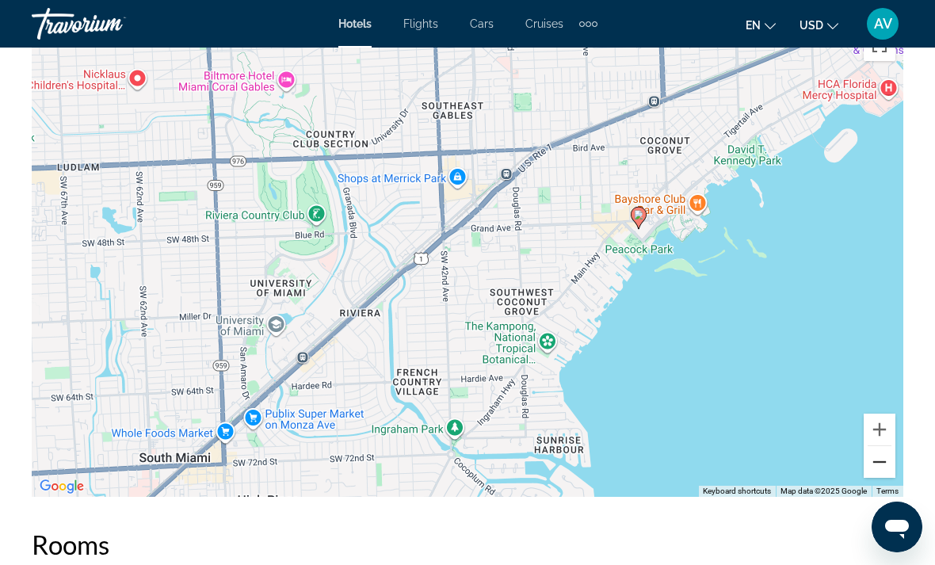
click at [874, 471] on button "Zoom out" at bounding box center [880, 462] width 32 height 32
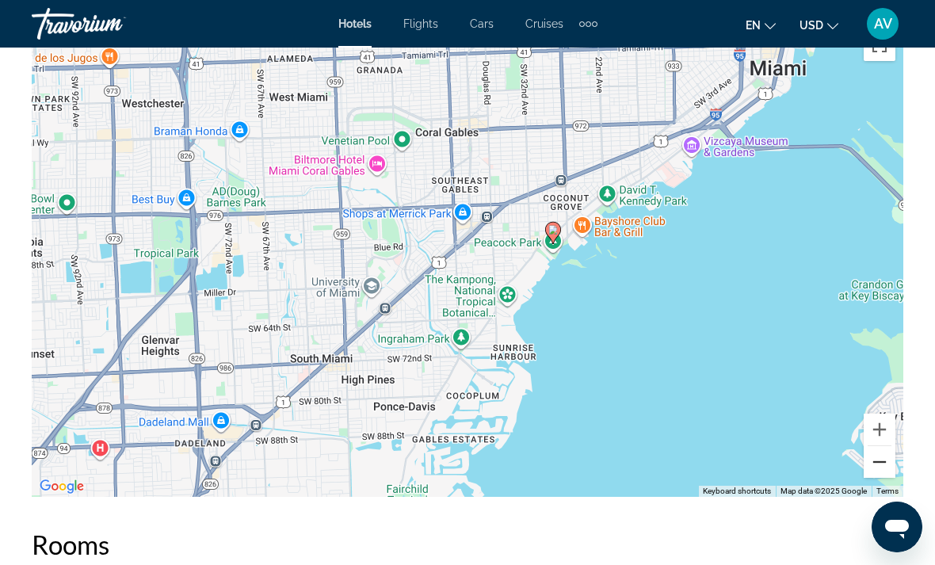
click at [881, 474] on button "Zoom out" at bounding box center [880, 462] width 32 height 32
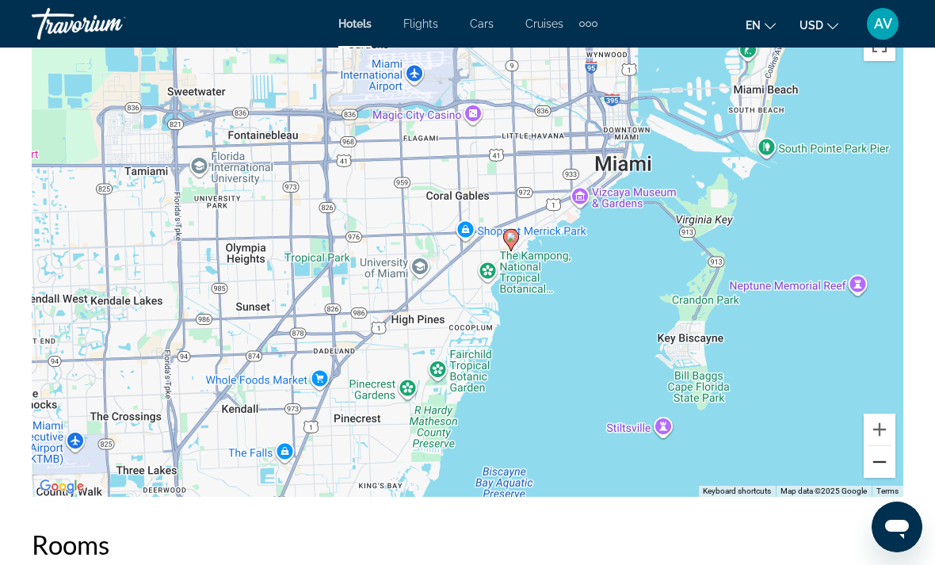
click at [870, 469] on button "Zoom out" at bounding box center [880, 462] width 32 height 32
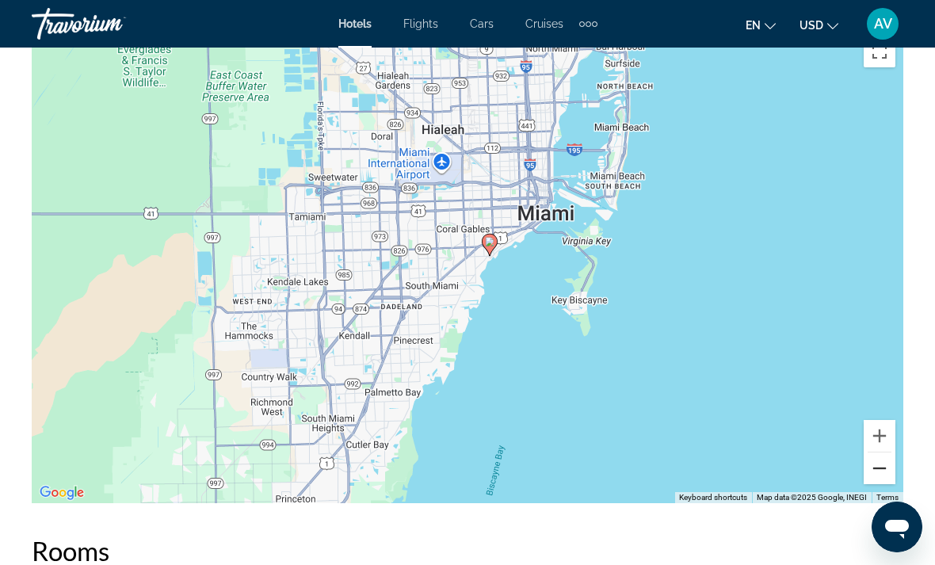
scroll to position [1854, 0]
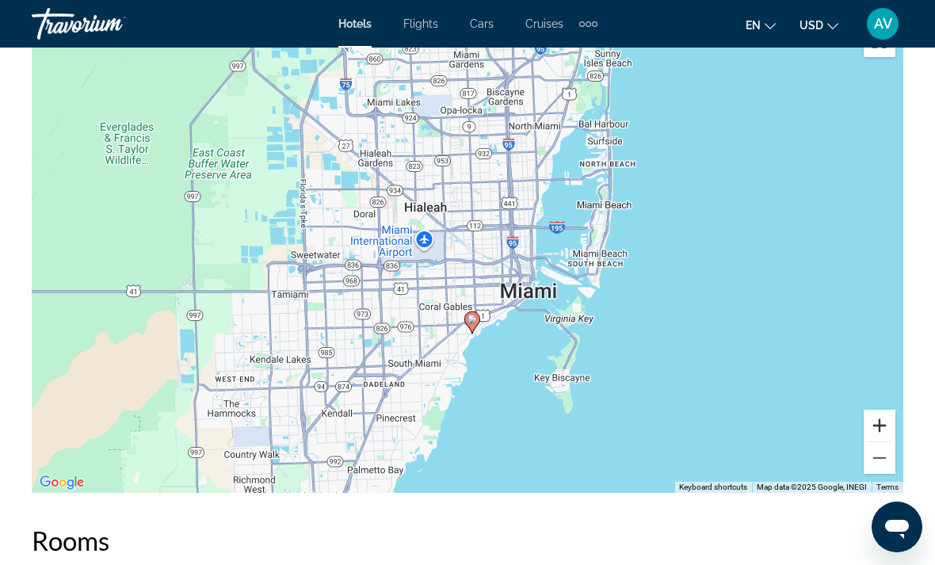
click at [878, 416] on button "Zoom in" at bounding box center [880, 426] width 32 height 32
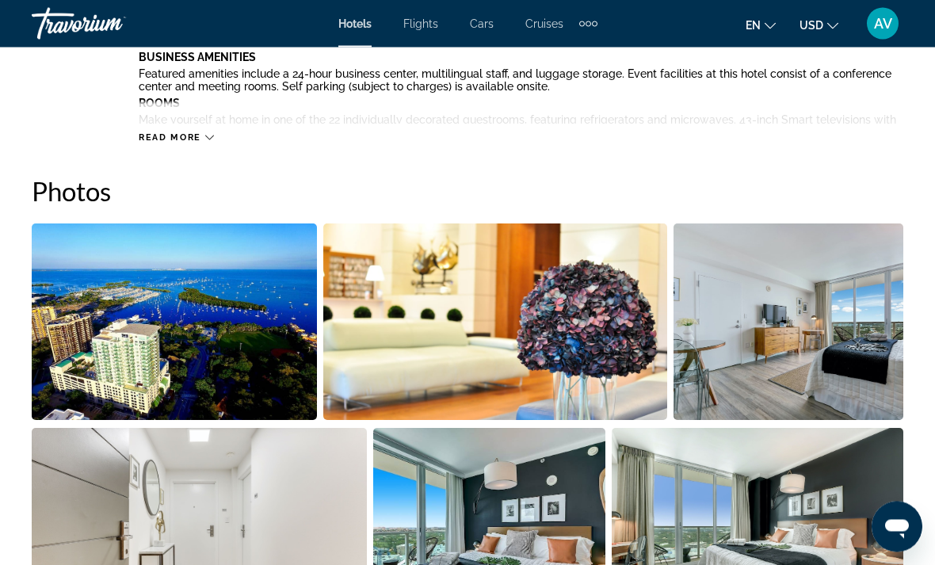
scroll to position [957, 0]
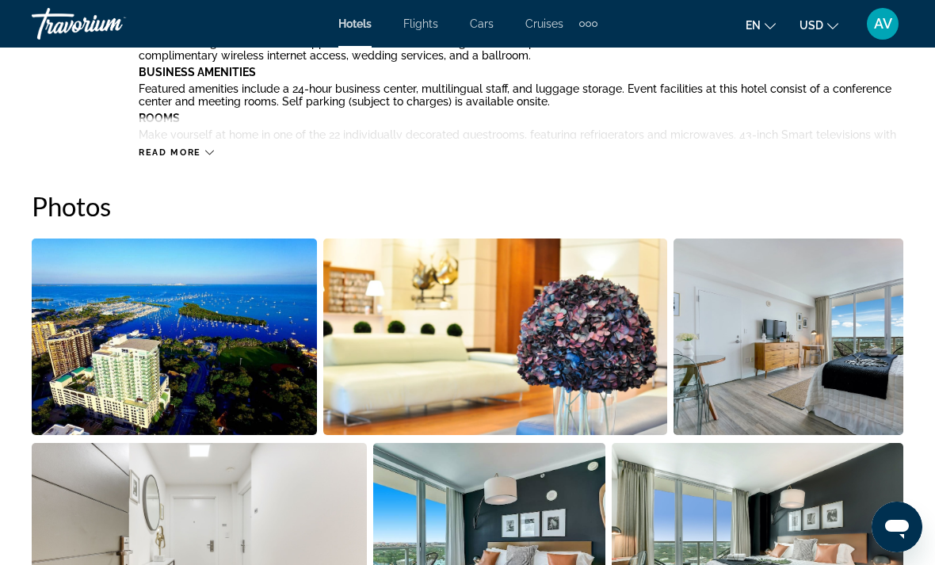
click at [189, 351] on img "Open full-screen image slider" at bounding box center [174, 337] width 285 height 197
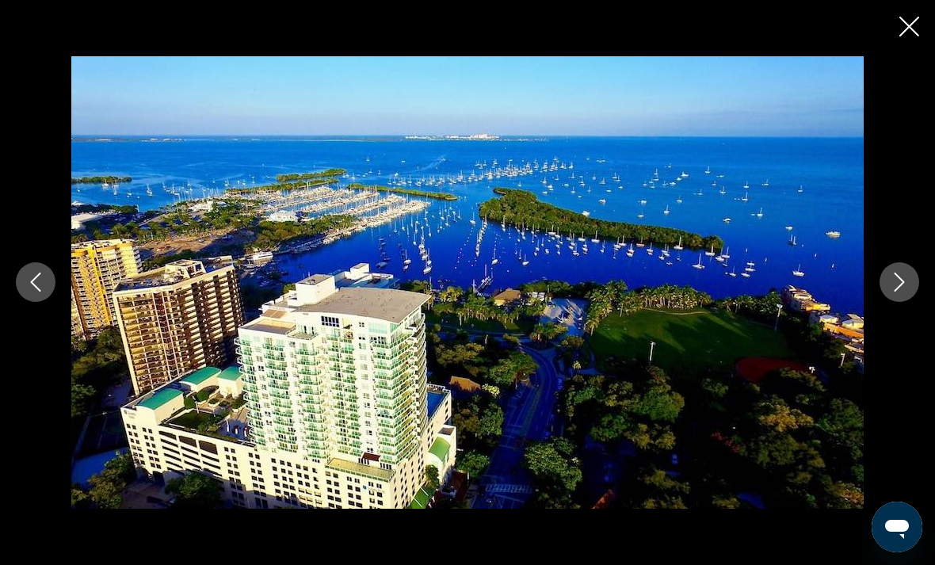
click at [893, 288] on icon "Next image" at bounding box center [899, 282] width 19 height 19
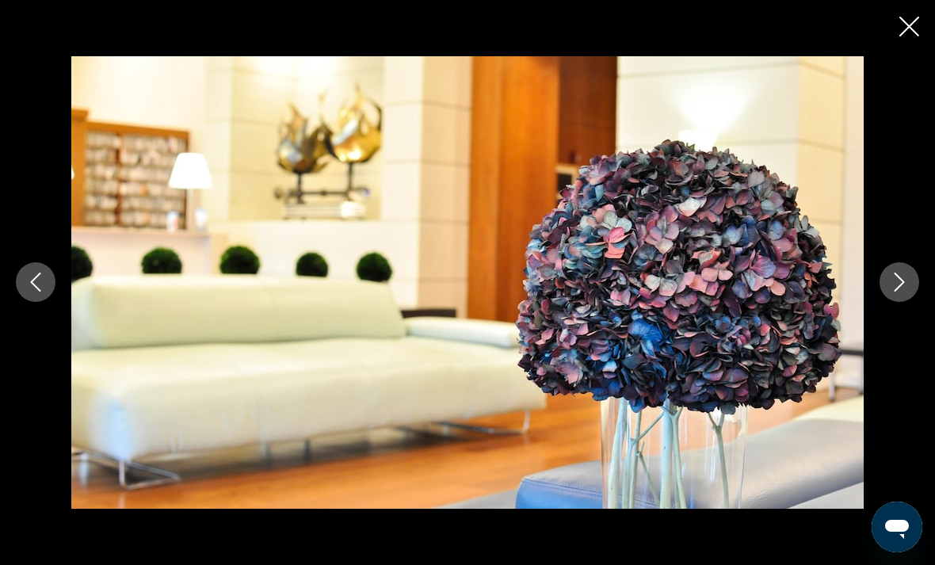
click at [901, 289] on icon "Next image" at bounding box center [899, 282] width 19 height 19
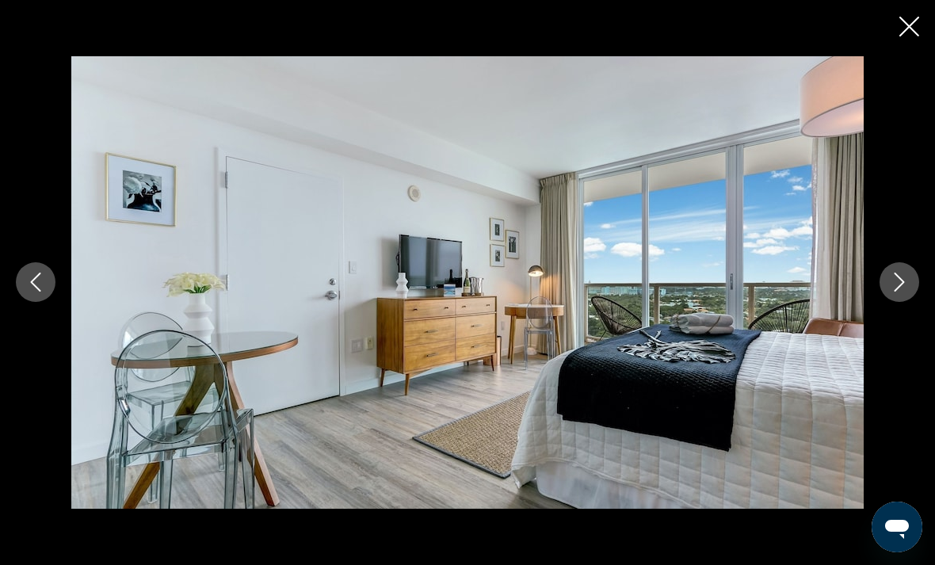
click at [899, 280] on icon "Next image" at bounding box center [899, 282] width 19 height 19
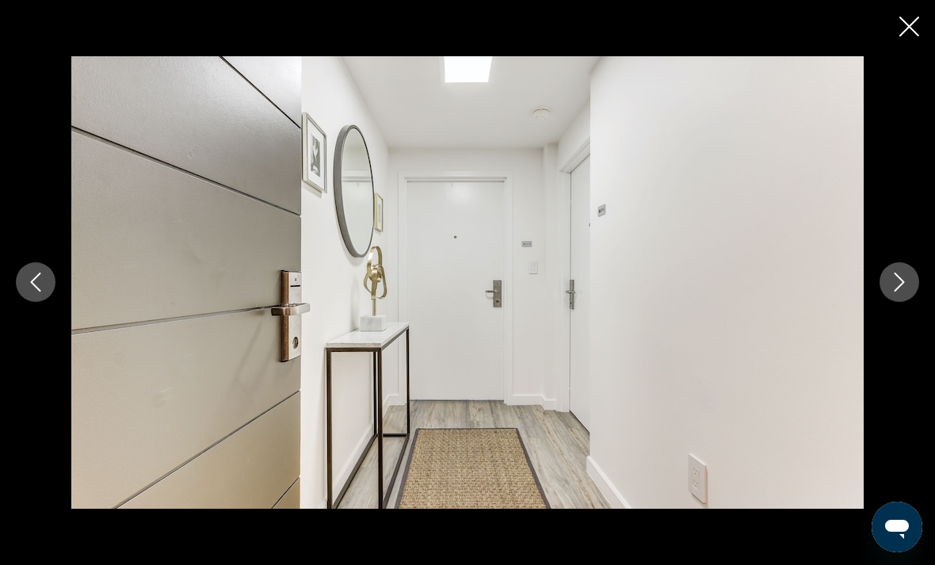
click at [897, 282] on icon "Next image" at bounding box center [899, 282] width 19 height 19
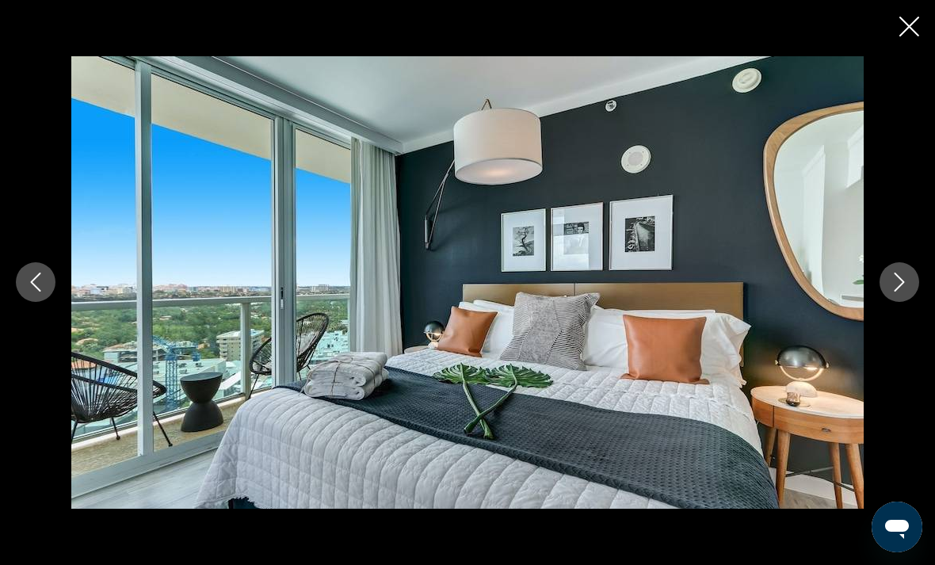
click at [896, 288] on icon "Next image" at bounding box center [899, 282] width 19 height 19
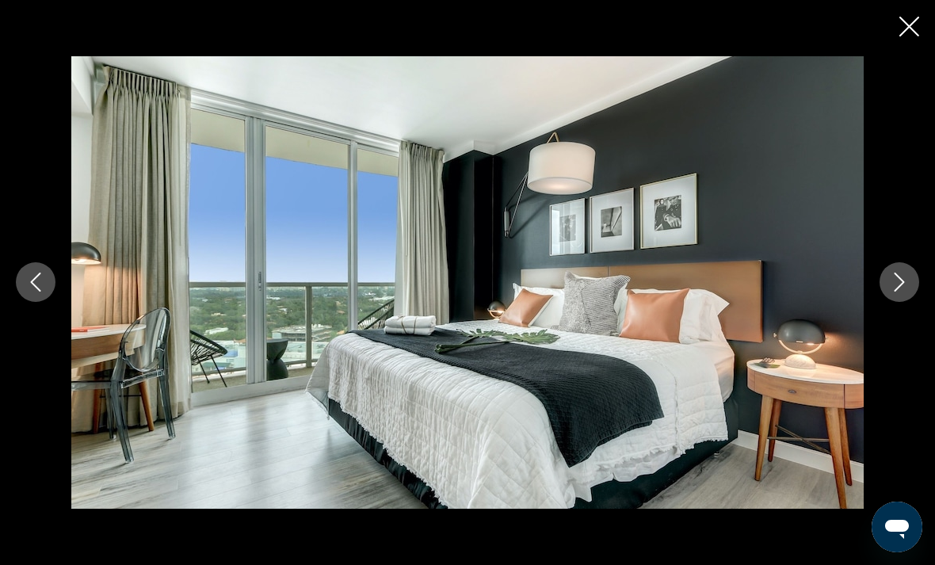
click at [897, 285] on icon "Next image" at bounding box center [899, 282] width 19 height 19
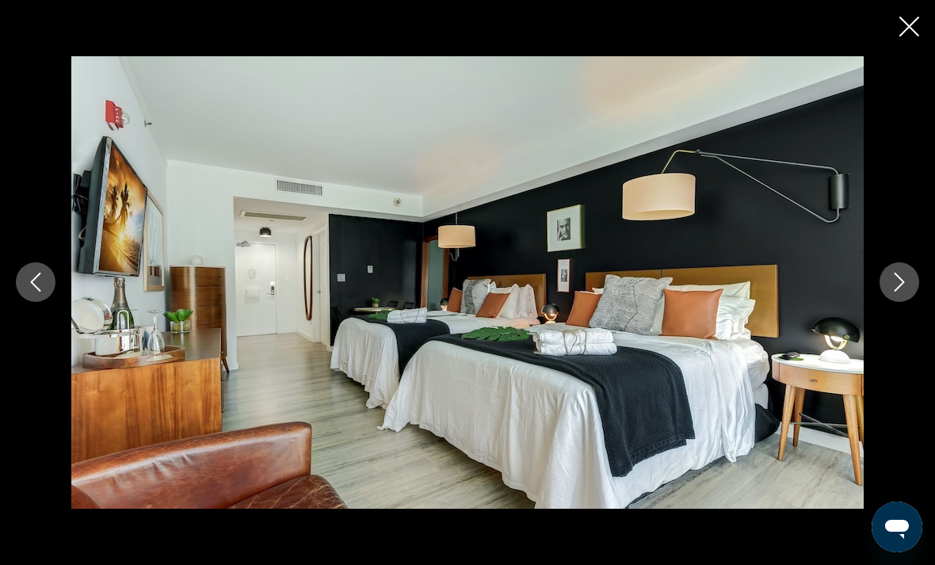
click at [896, 295] on button "Next image" at bounding box center [900, 282] width 40 height 40
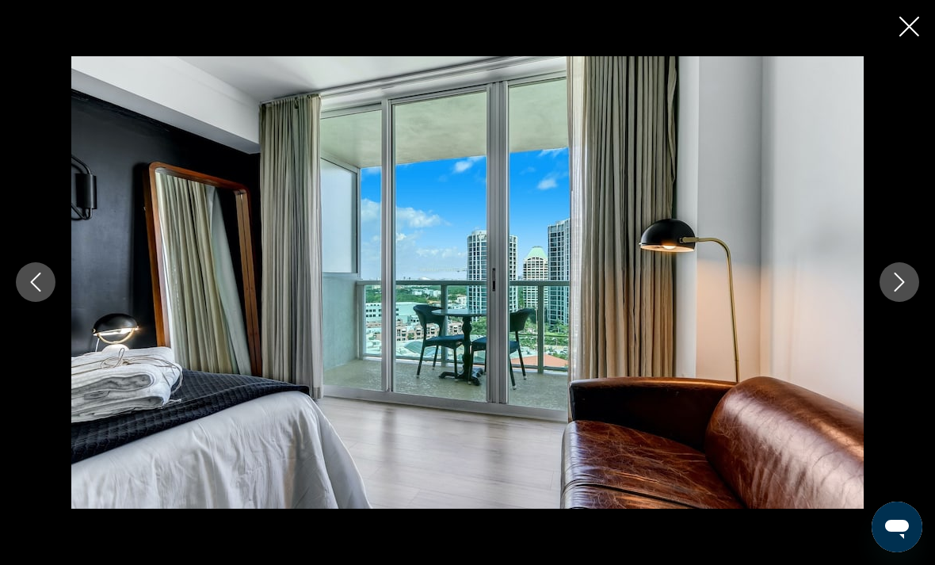
click at [895, 294] on button "Next image" at bounding box center [900, 282] width 40 height 40
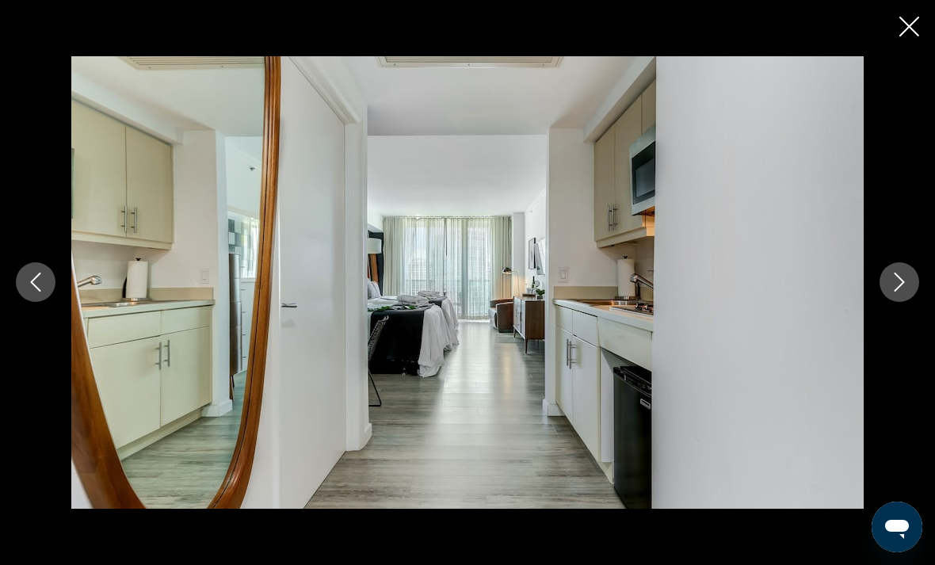
click at [905, 23] on icon "Close slideshow" at bounding box center [910, 27] width 20 height 20
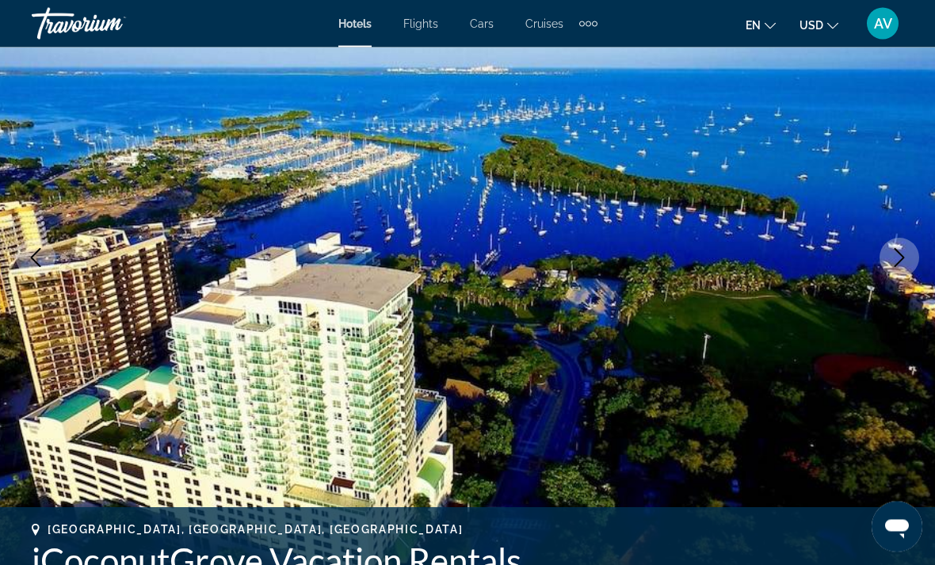
scroll to position [0, 0]
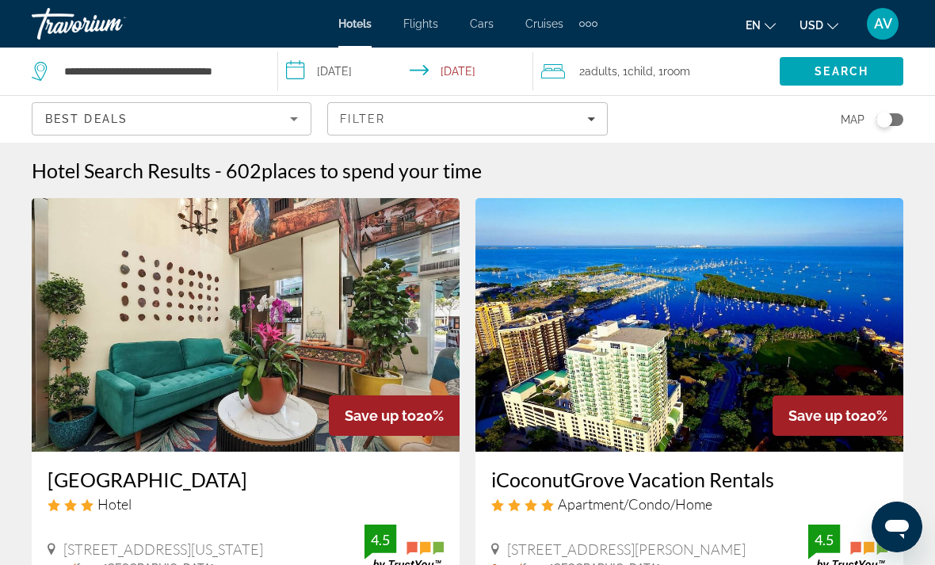
click at [683, 67] on span "Room" at bounding box center [677, 71] width 27 height 13
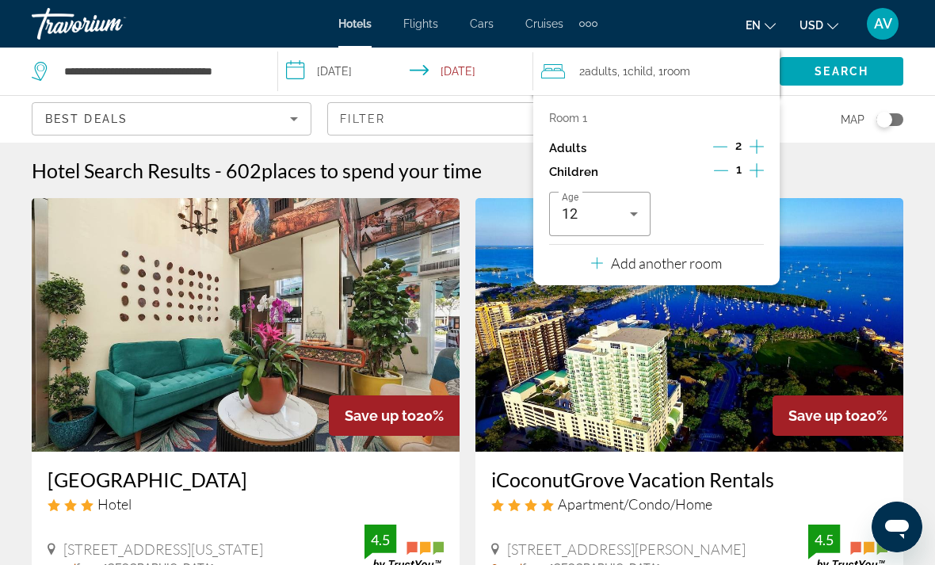
click at [712, 258] on p "Add another room" at bounding box center [666, 262] width 111 height 17
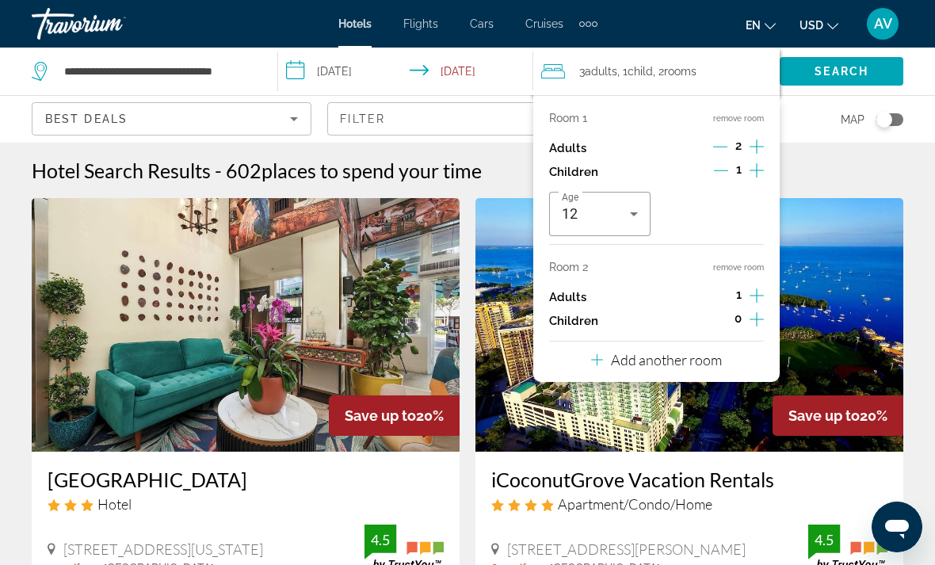
click at [763, 286] on icon "Increment adults" at bounding box center [757, 295] width 14 height 19
click at [834, 166] on div "Hotel Search Results - 602 places to spend your time" at bounding box center [468, 171] width 872 height 24
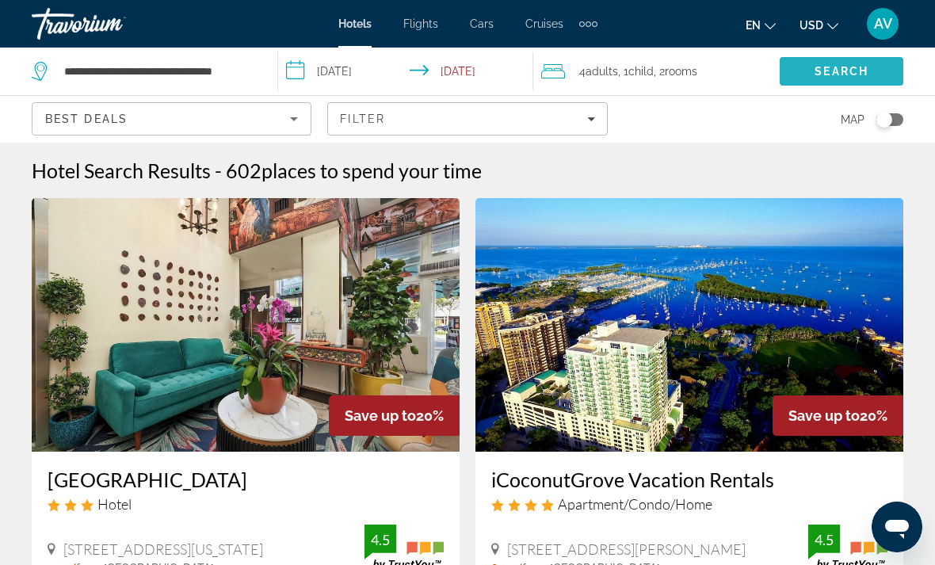
click at [862, 75] on span "Search" at bounding box center [842, 71] width 54 height 13
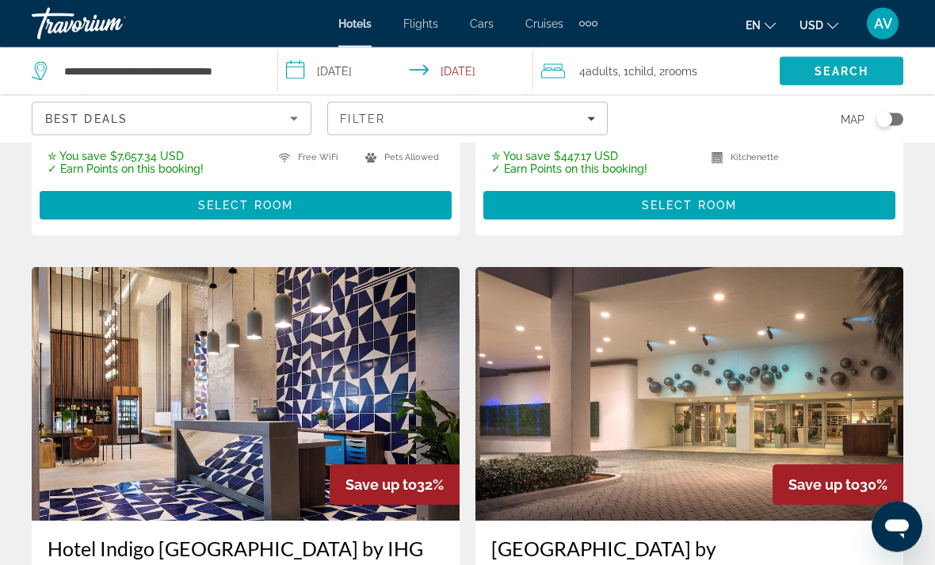
scroll to position [2893, 0]
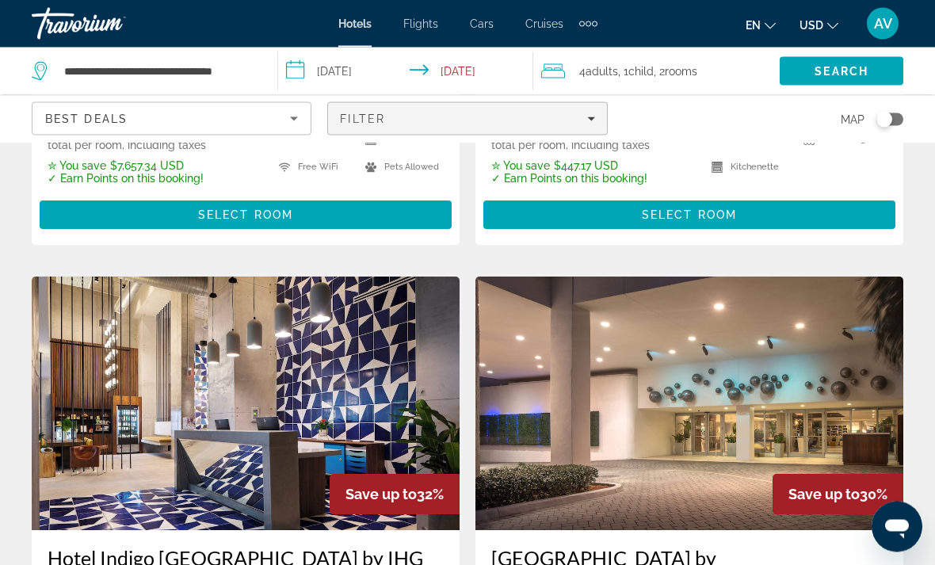
click at [591, 128] on span "Filters" at bounding box center [467, 119] width 278 height 38
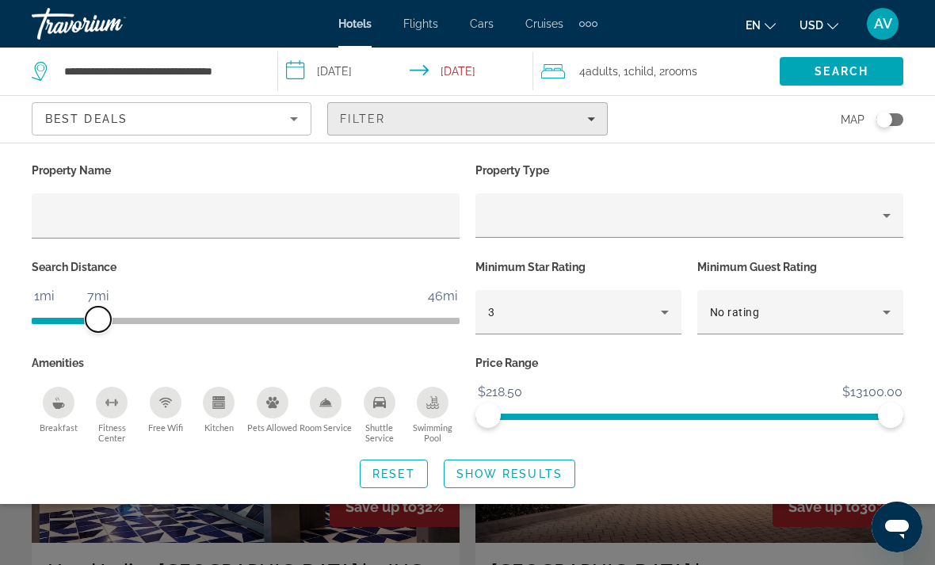
scroll to position [2882, 0]
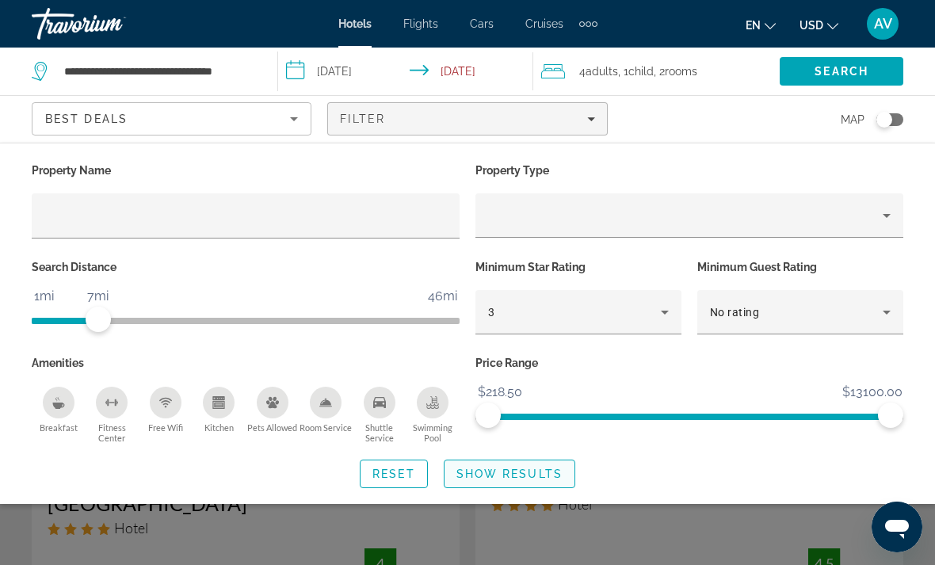
click at [527, 468] on span "Show Results" at bounding box center [510, 474] width 106 height 13
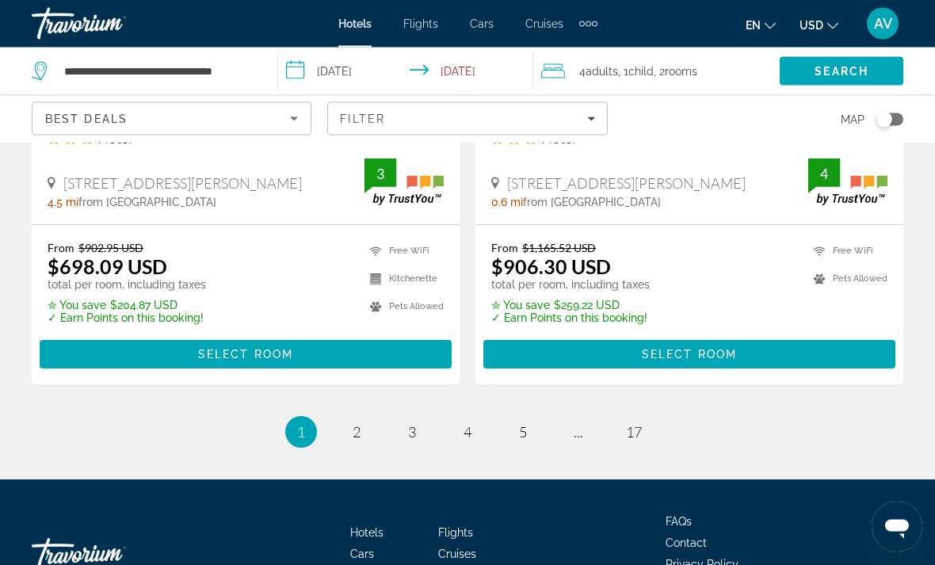
scroll to position [3370, 0]
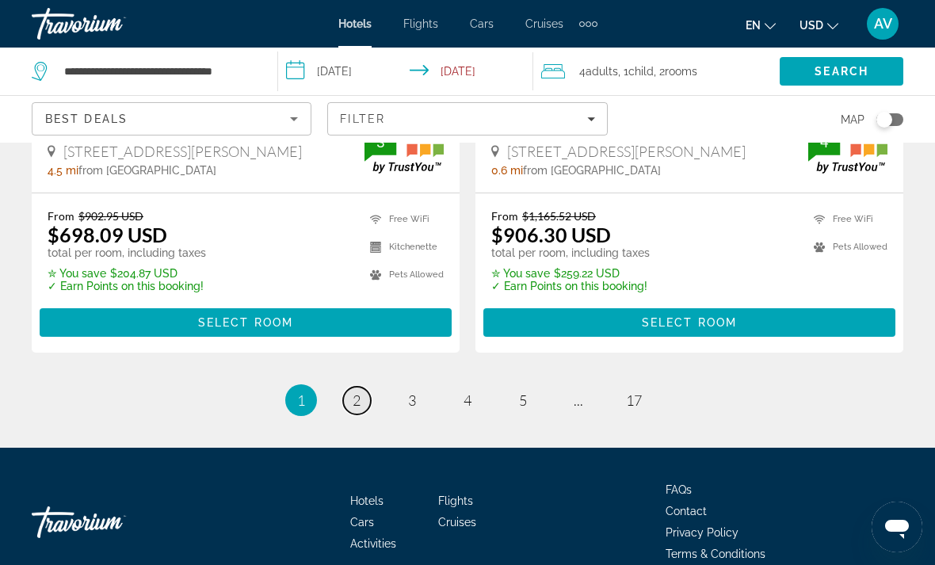
click at [361, 387] on link "page 2" at bounding box center [357, 401] width 28 height 28
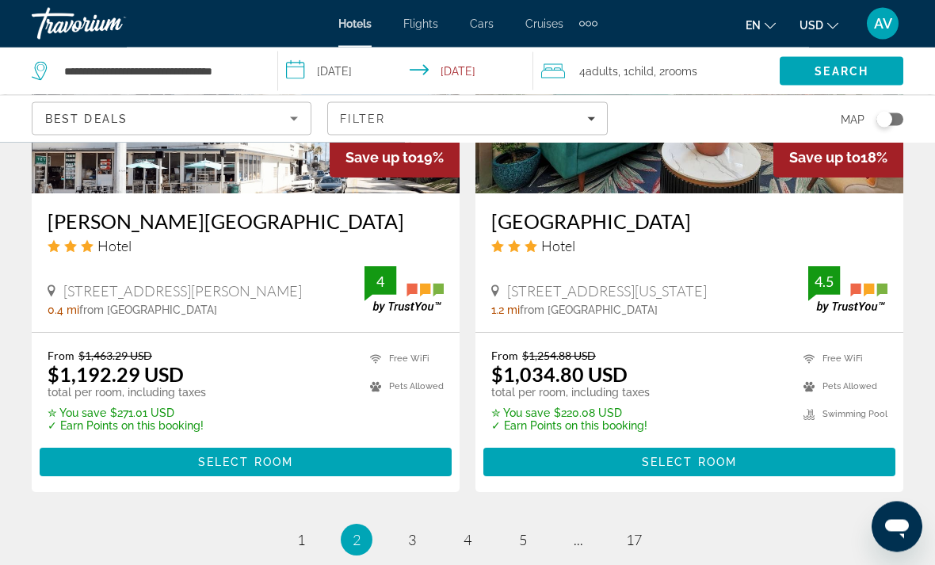
scroll to position [3354, 0]
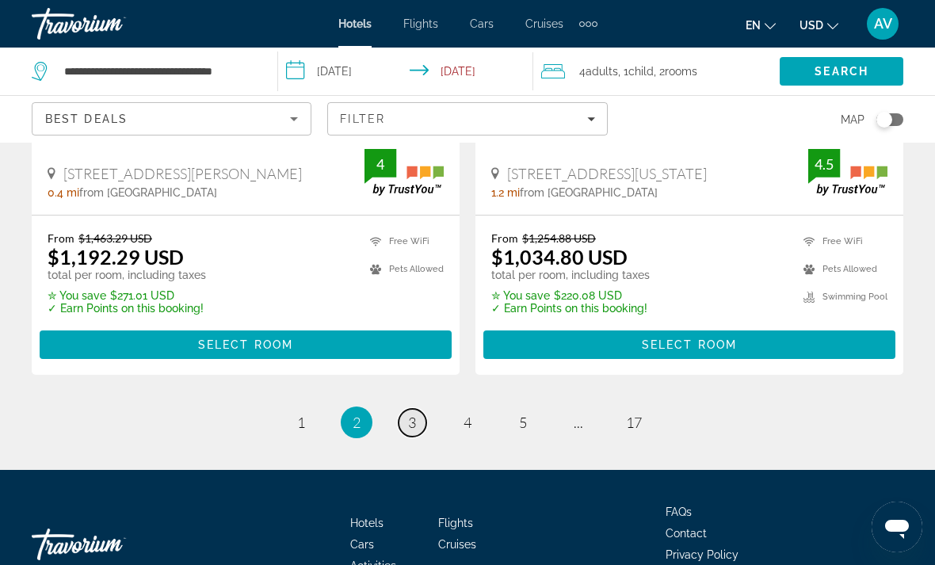
click at [415, 414] on span "3" at bounding box center [412, 422] width 8 height 17
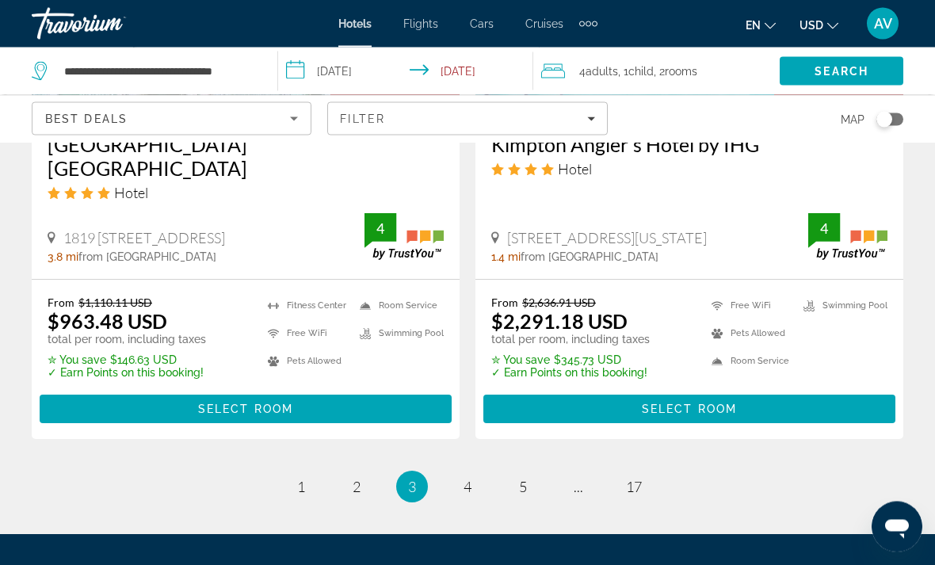
scroll to position [3312, 0]
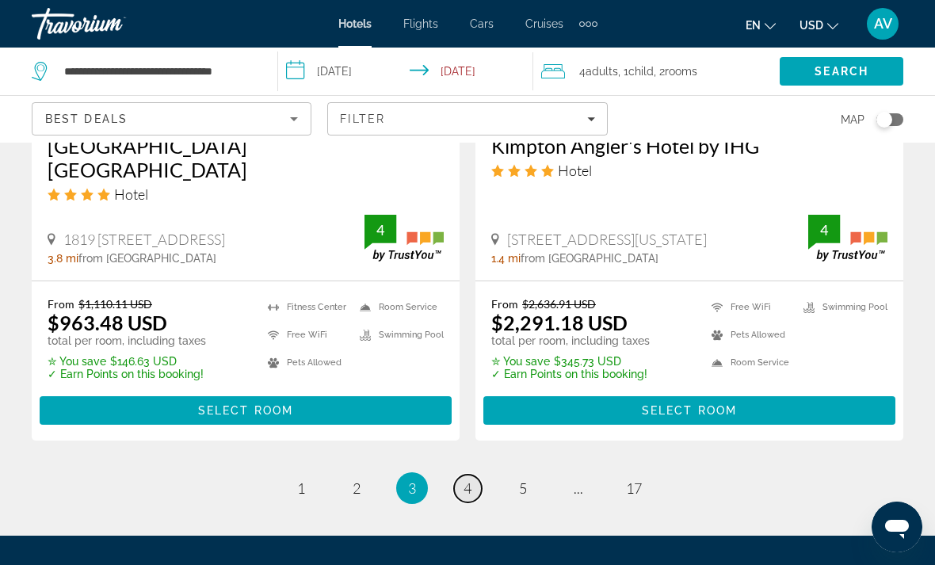
click at [478, 475] on link "page 4" at bounding box center [468, 489] width 28 height 28
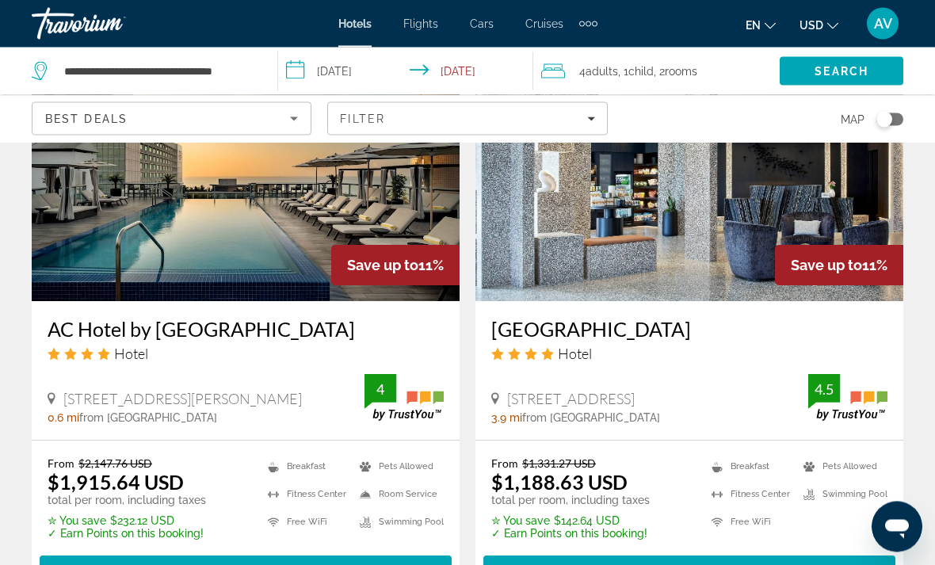
scroll to position [3105, 0]
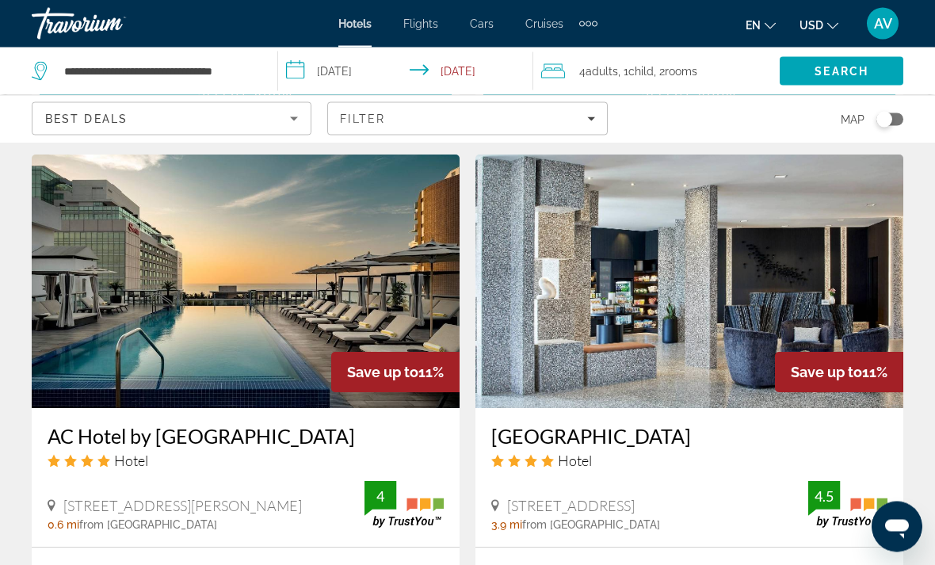
click at [808, 308] on img "Main content" at bounding box center [690, 282] width 428 height 254
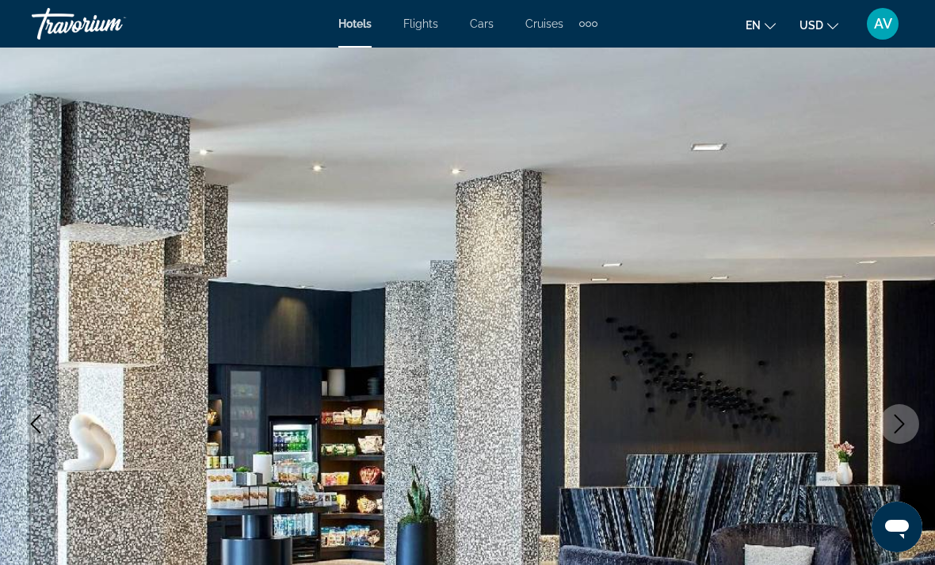
click at [901, 436] on button "Next image" at bounding box center [900, 424] width 40 height 40
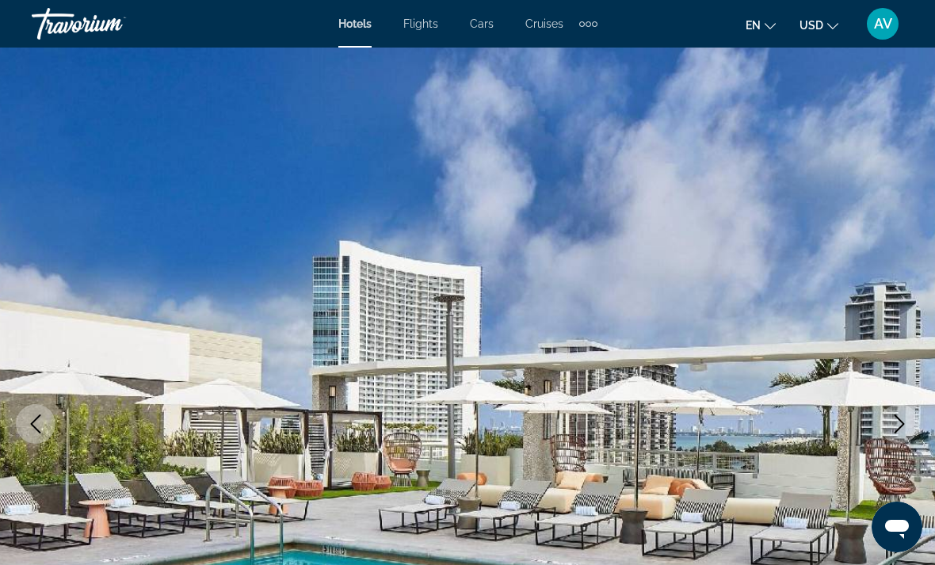
click at [895, 426] on icon "Next image" at bounding box center [899, 424] width 19 height 19
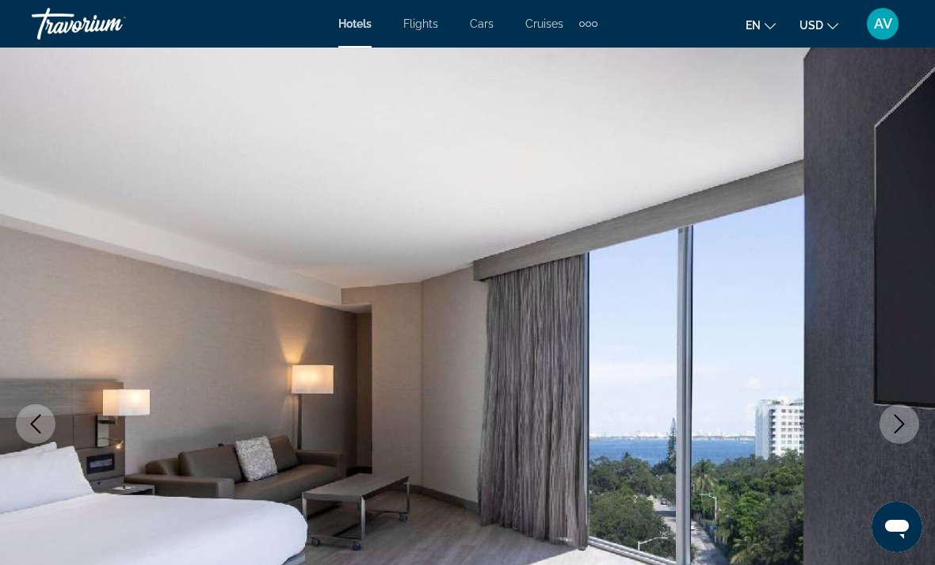
click at [899, 429] on icon "Next image" at bounding box center [900, 424] width 10 height 19
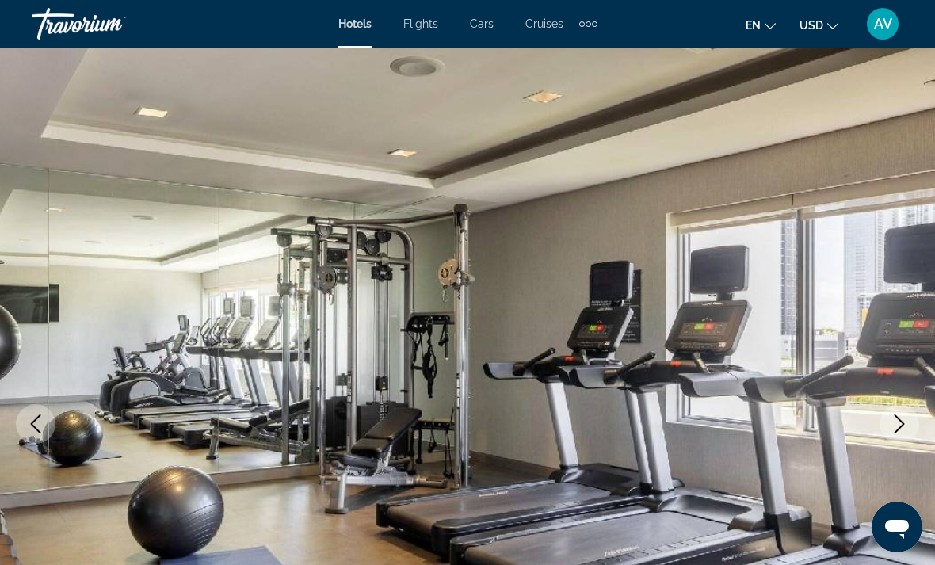
click at [890, 431] on icon "Next image" at bounding box center [899, 424] width 19 height 19
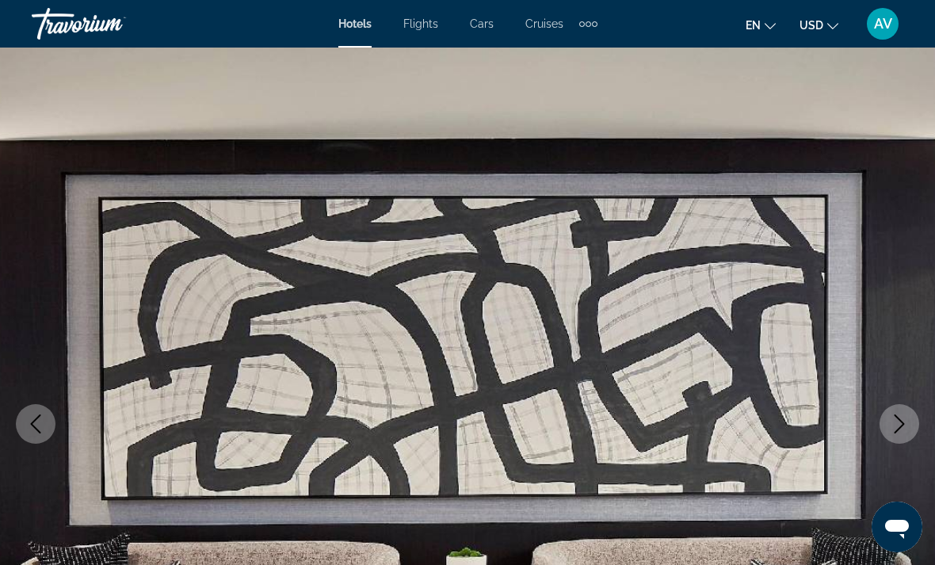
click at [899, 430] on icon "Next image" at bounding box center [900, 424] width 10 height 19
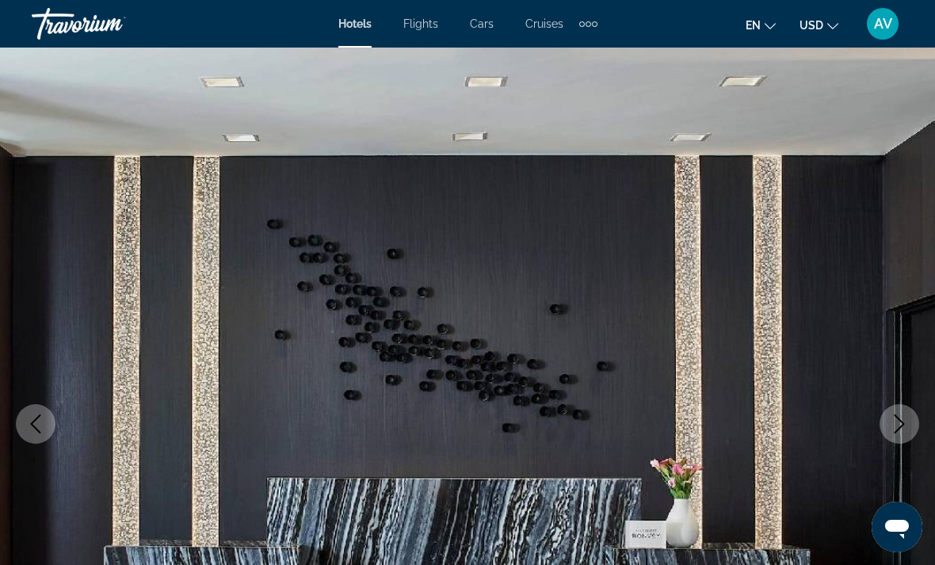
click at [899, 435] on button "Next image" at bounding box center [900, 424] width 40 height 40
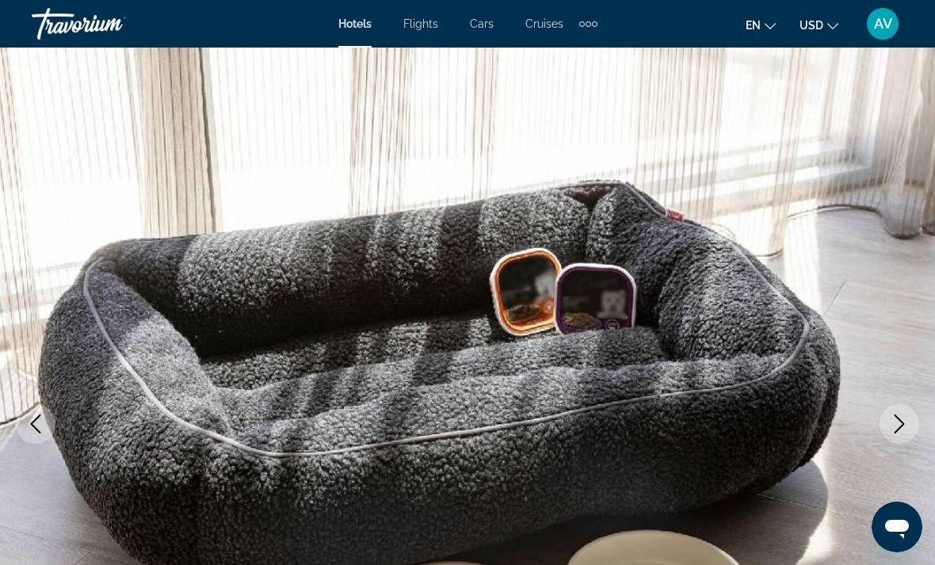
click at [891, 429] on icon "Next image" at bounding box center [899, 424] width 19 height 19
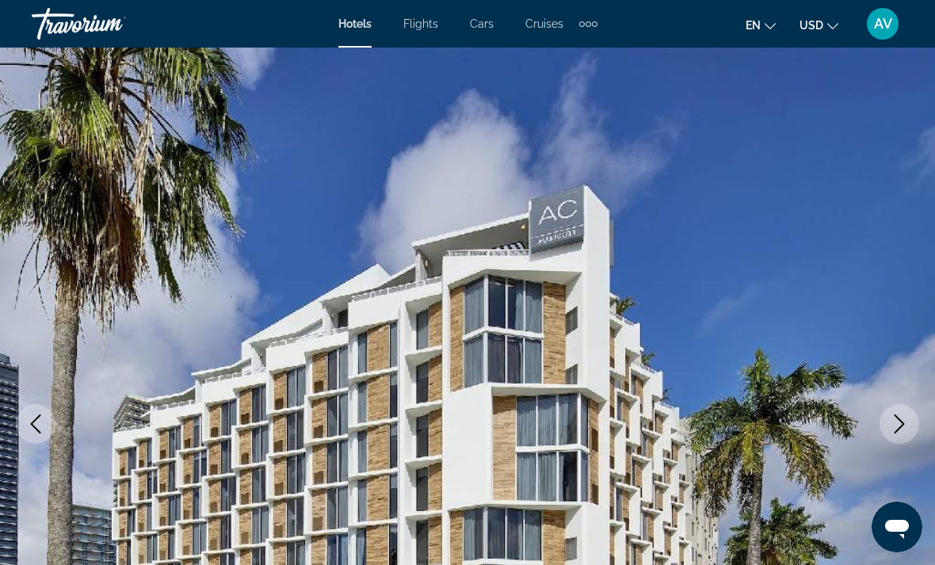
click at [896, 426] on icon "Next image" at bounding box center [899, 424] width 19 height 19
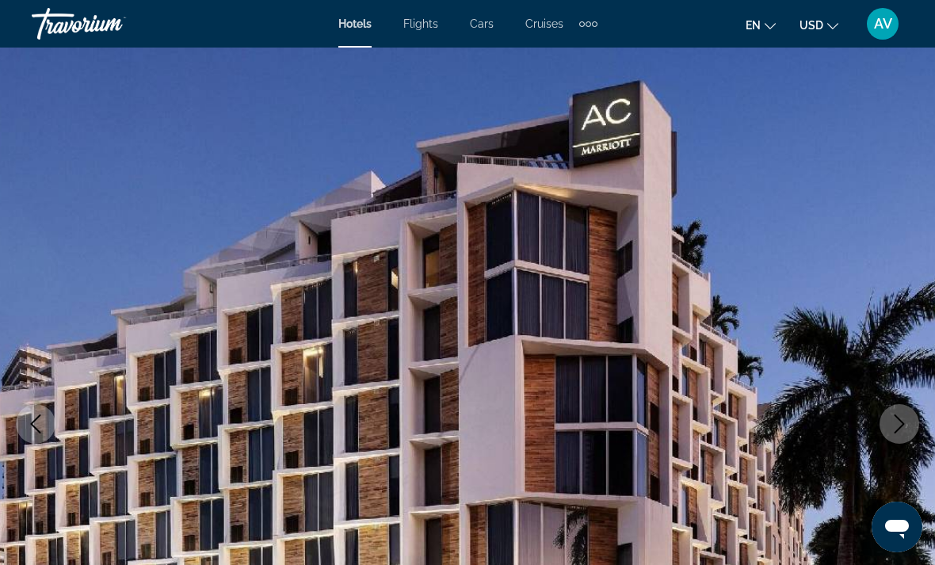
click at [896, 432] on icon "Next image" at bounding box center [900, 424] width 10 height 19
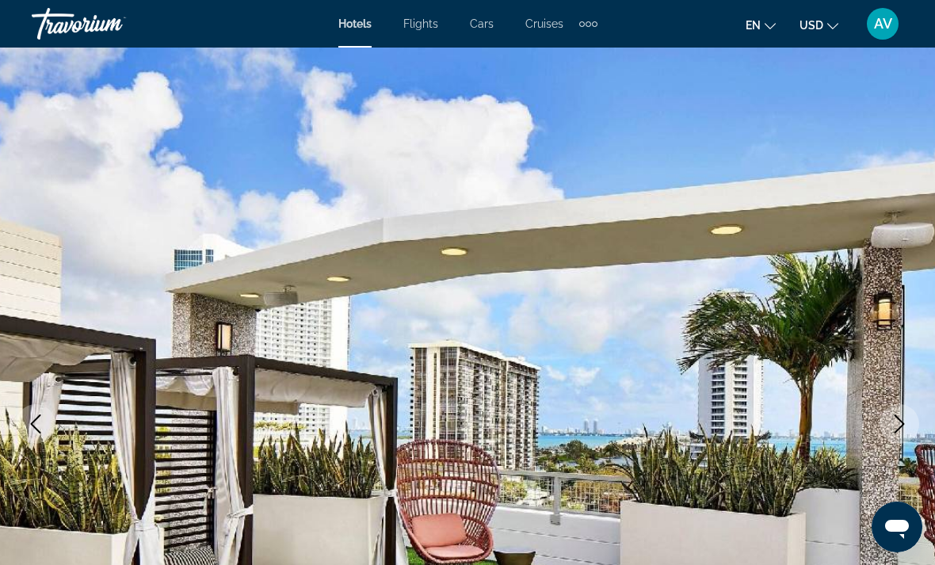
click at [897, 429] on icon "Next image" at bounding box center [899, 424] width 19 height 19
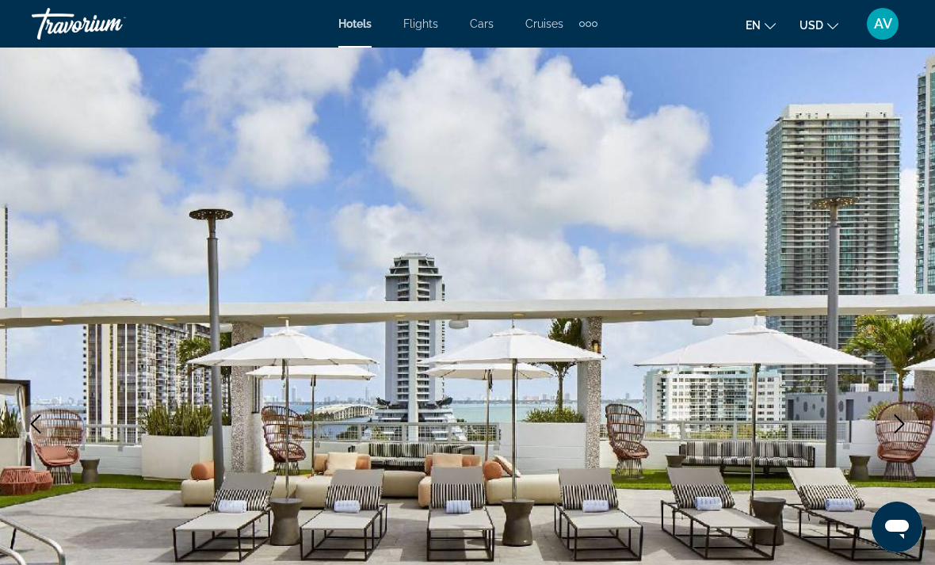
click at [897, 428] on icon "Next image" at bounding box center [899, 424] width 19 height 19
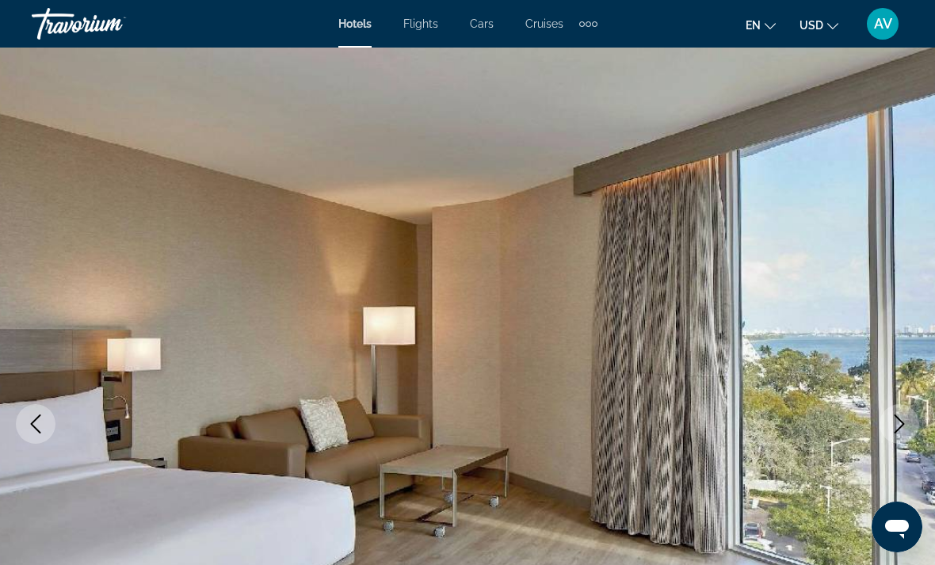
click at [888, 428] on button "Next image" at bounding box center [900, 424] width 40 height 40
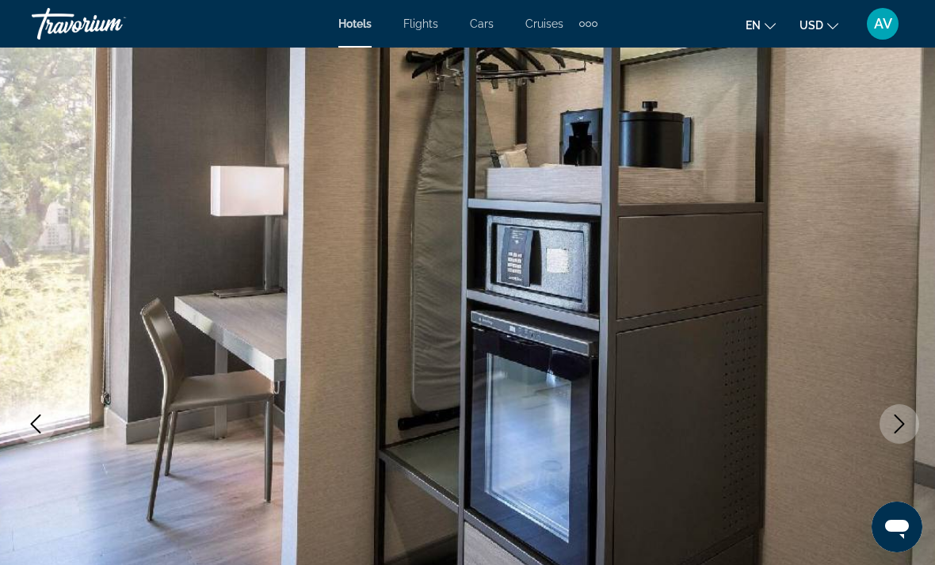
click at [892, 430] on icon "Next image" at bounding box center [899, 424] width 19 height 19
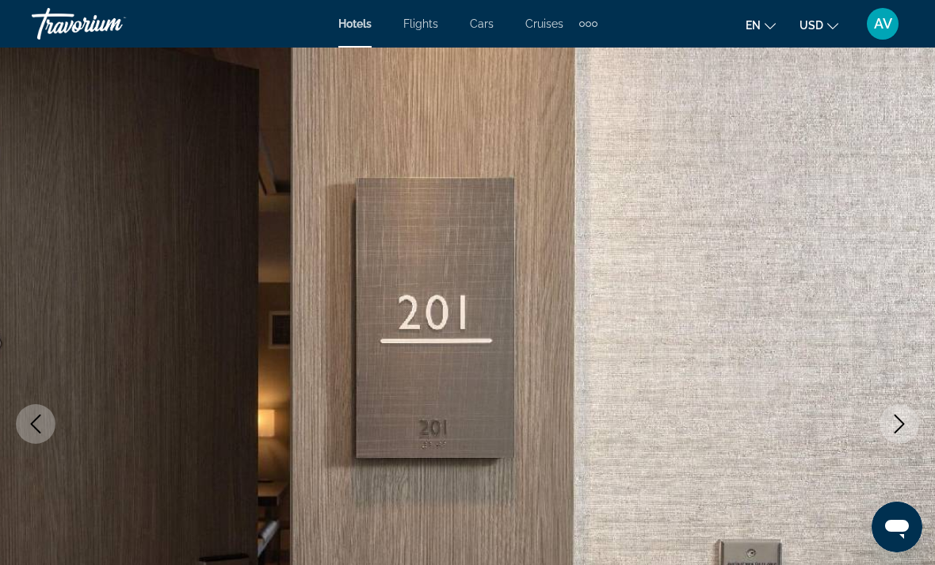
click at [888, 427] on button "Next image" at bounding box center [900, 424] width 40 height 40
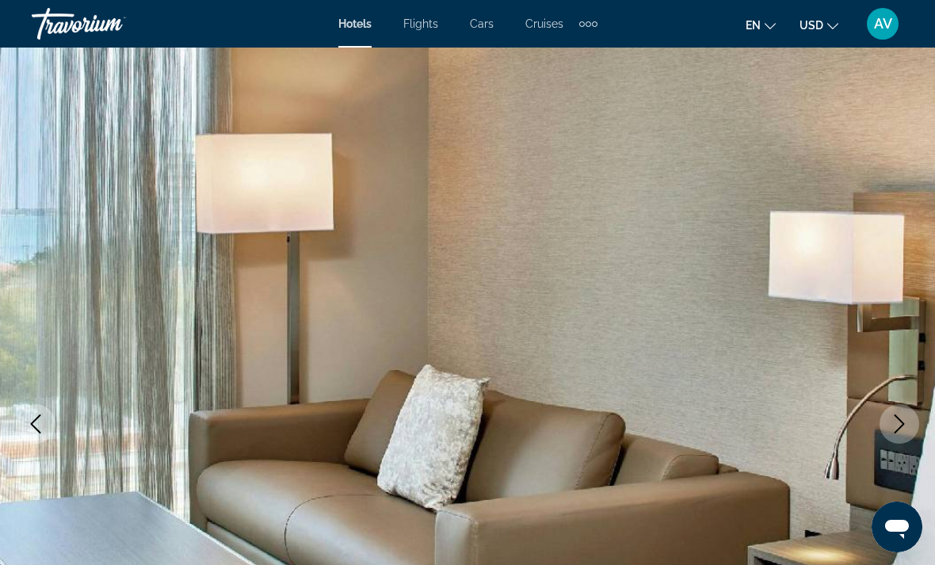
click at [887, 426] on button "Next image" at bounding box center [900, 424] width 40 height 40
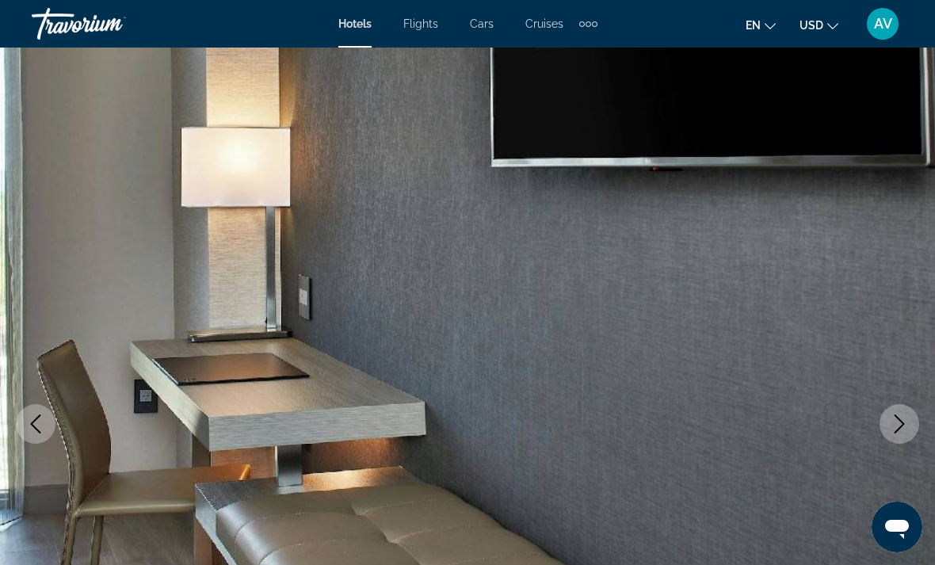
click at [897, 426] on icon "Next image" at bounding box center [899, 424] width 19 height 19
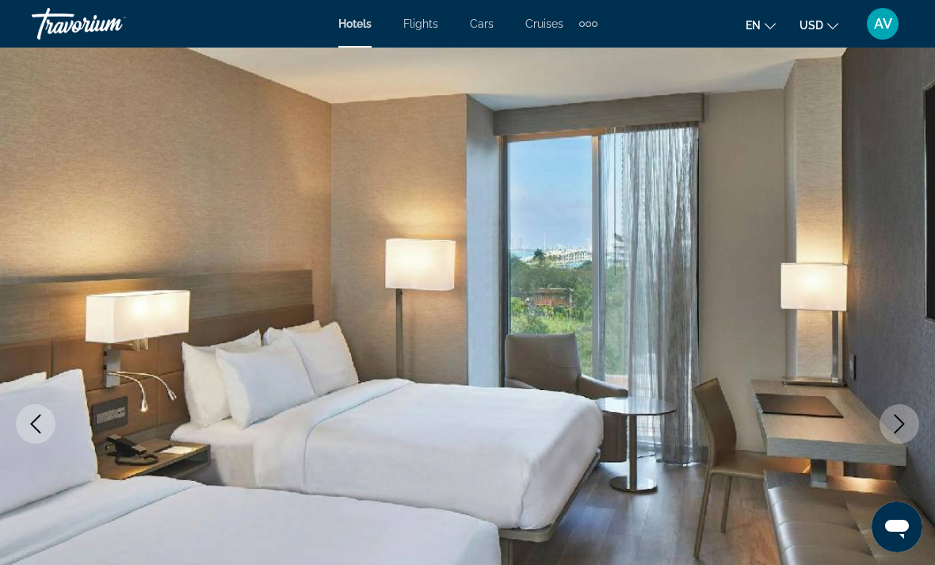
click at [883, 430] on button "Next image" at bounding box center [900, 424] width 40 height 40
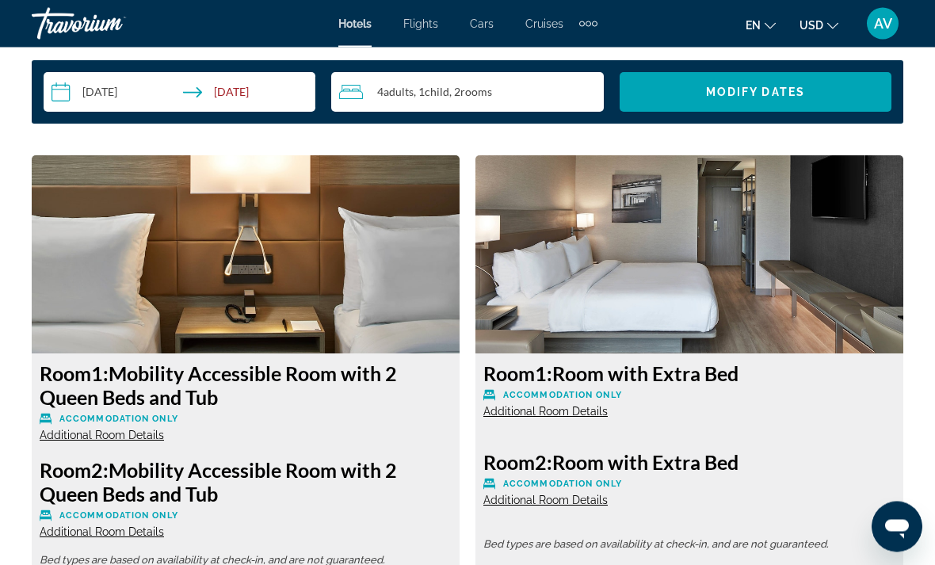
scroll to position [2345, 0]
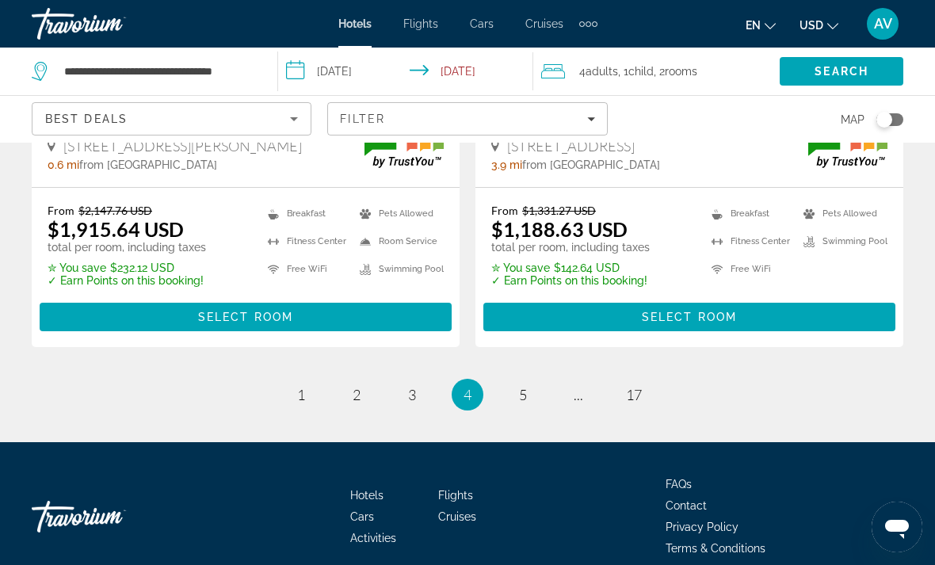
scroll to position [3352, 0]
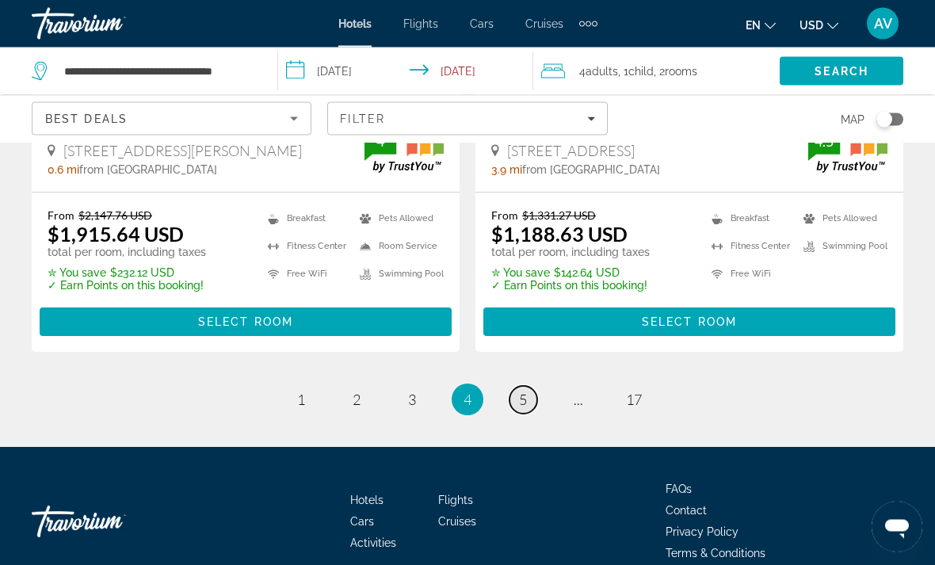
click at [527, 396] on span "5" at bounding box center [523, 400] width 8 height 17
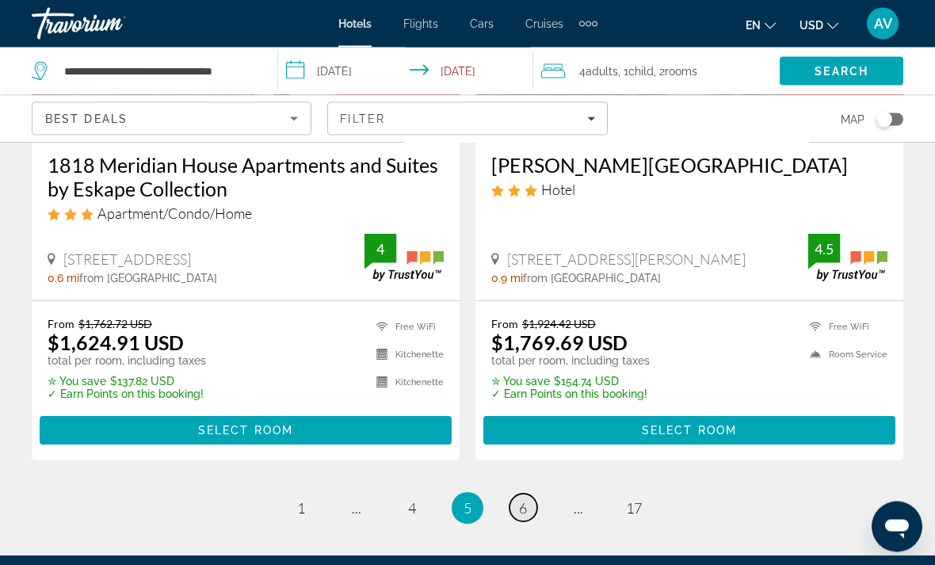
scroll to position [3394, 0]
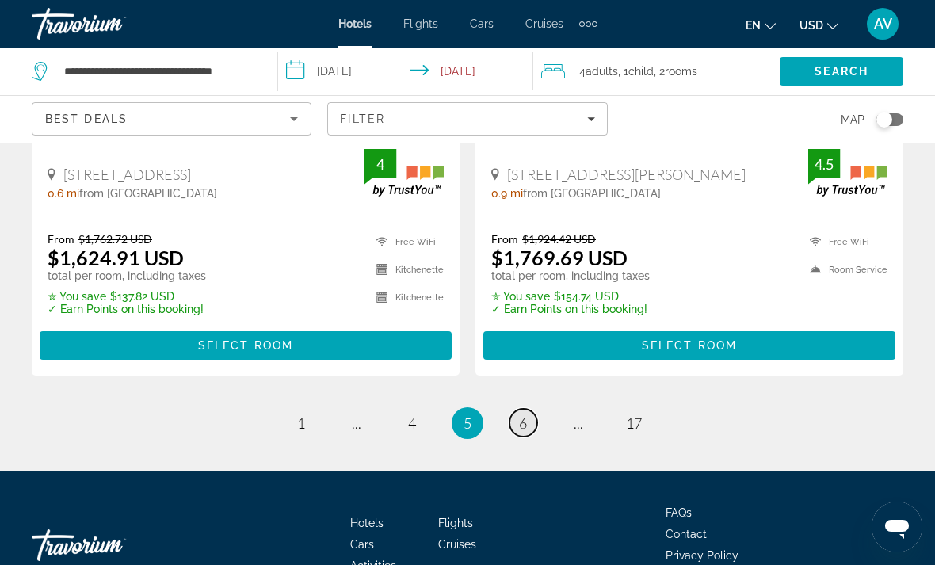
click at [525, 415] on span "6" at bounding box center [523, 423] width 8 height 17
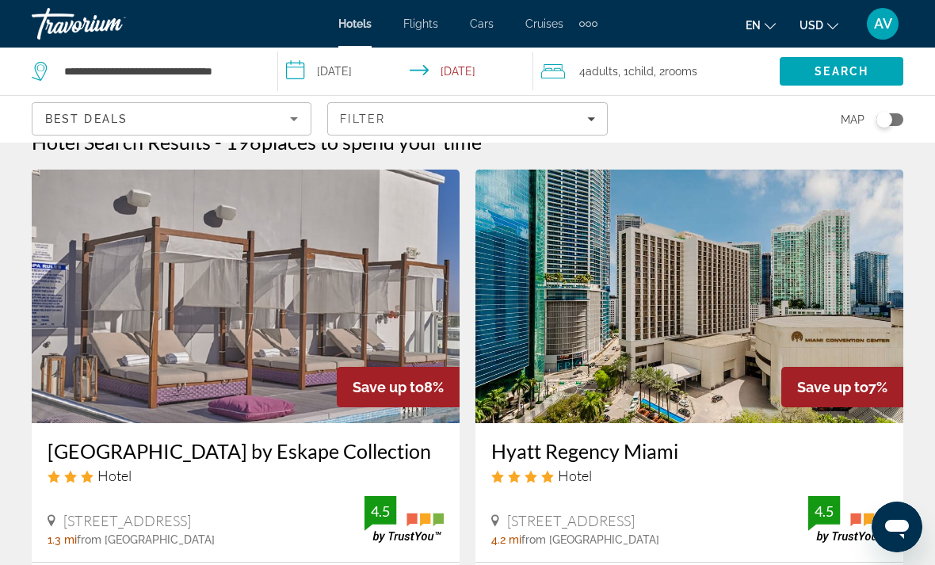
scroll to position [14, 0]
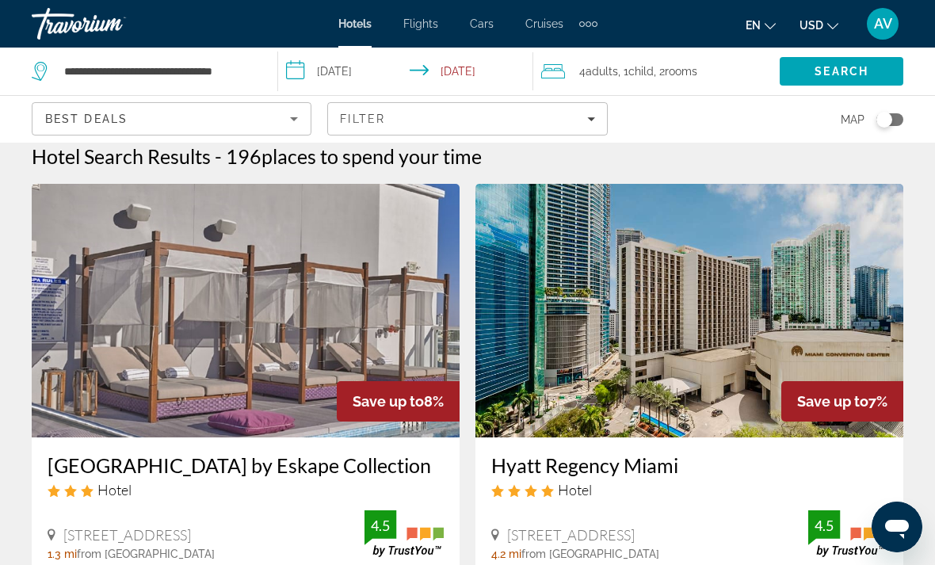
click at [825, 308] on img "Main content" at bounding box center [690, 311] width 428 height 254
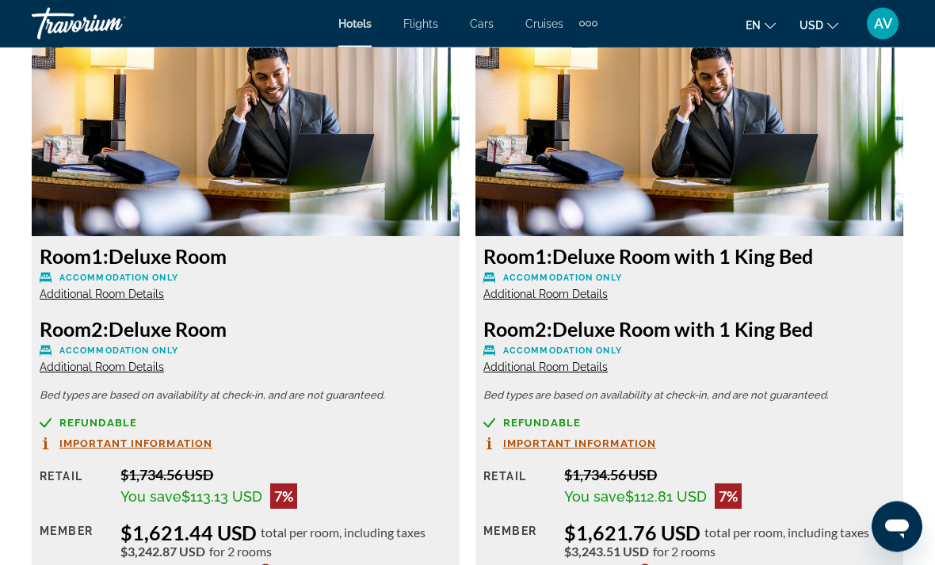
scroll to position [2484, 0]
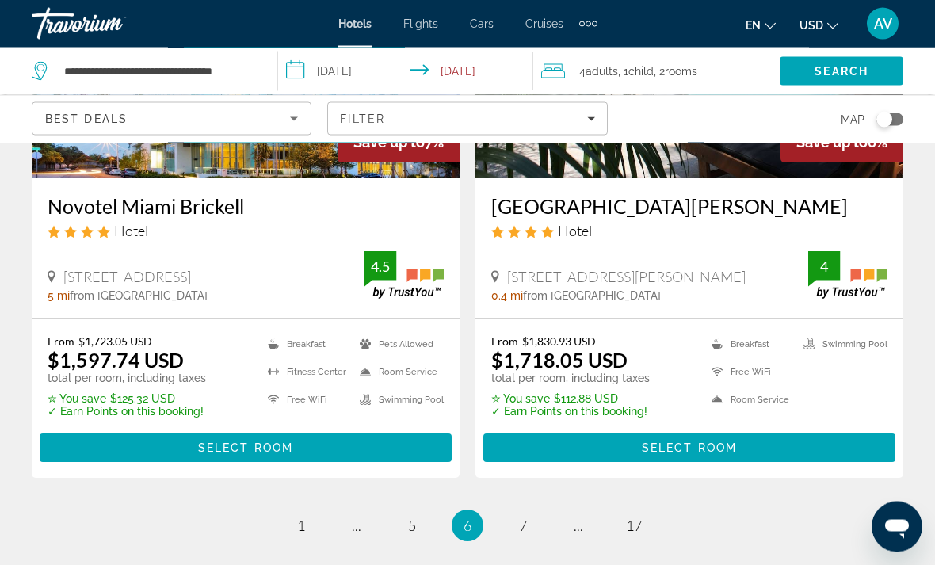
scroll to position [3370, 0]
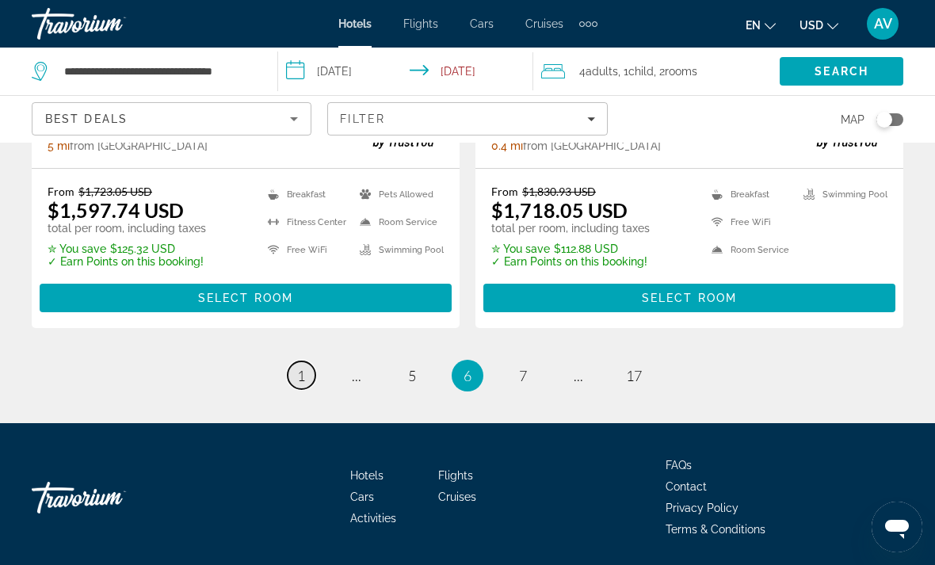
click at [312, 381] on link "page 1" at bounding box center [302, 375] width 28 height 28
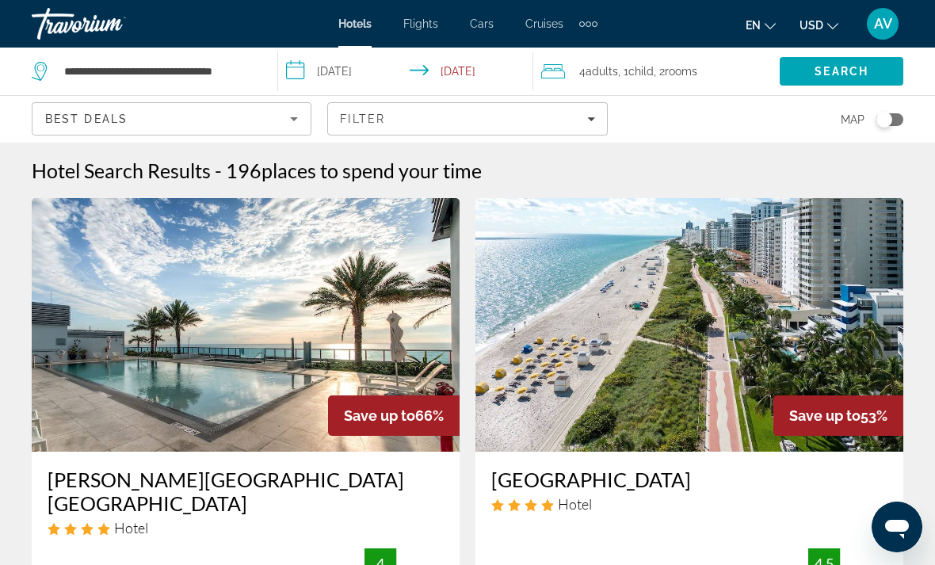
click at [809, 350] on img "Main content" at bounding box center [690, 325] width 428 height 254
click at [218, 75] on input "**********" at bounding box center [158, 71] width 191 height 24
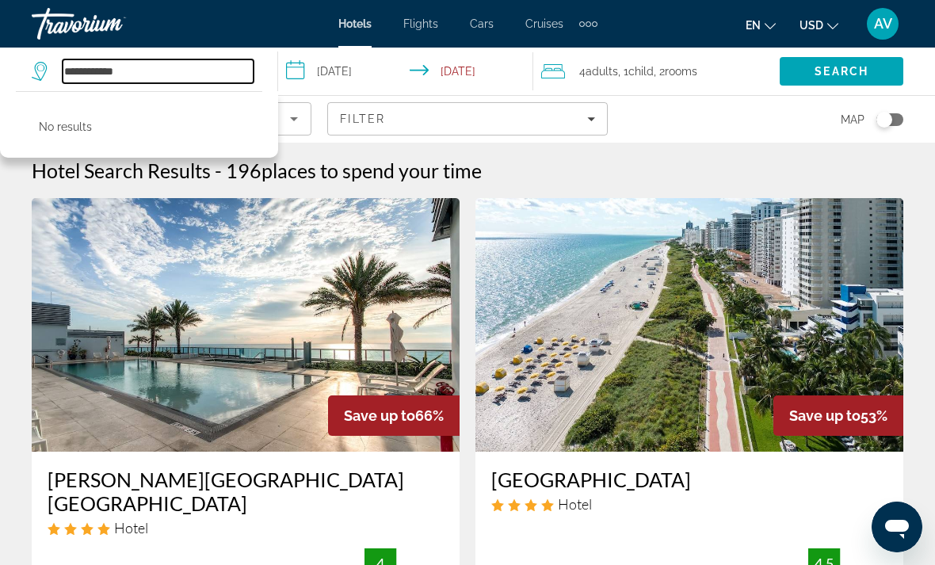
click at [168, 74] on input "**********" at bounding box center [158, 71] width 191 height 24
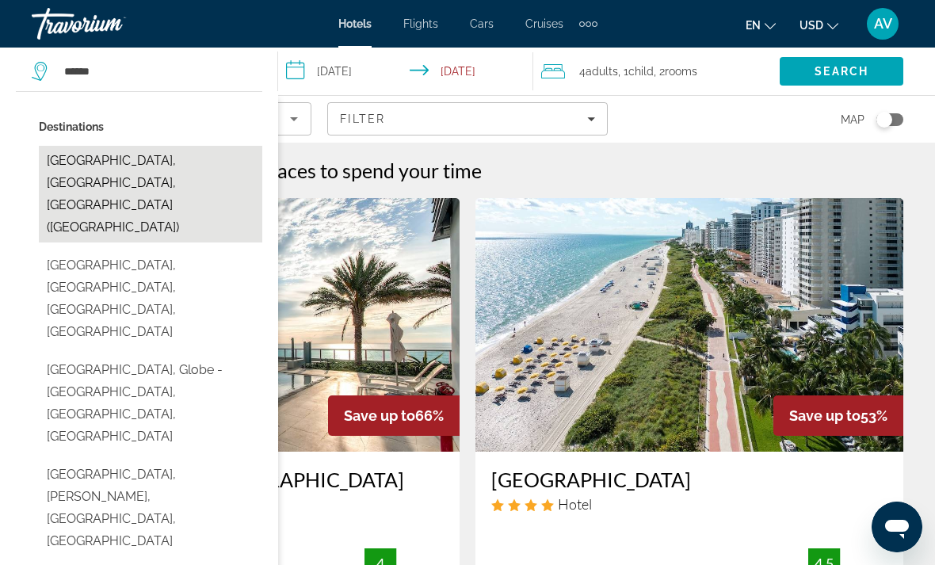
click at [205, 168] on button "[GEOGRAPHIC_DATA], [GEOGRAPHIC_DATA], [GEOGRAPHIC_DATA] ([GEOGRAPHIC_DATA])" at bounding box center [151, 194] width 224 height 97
type input "**********"
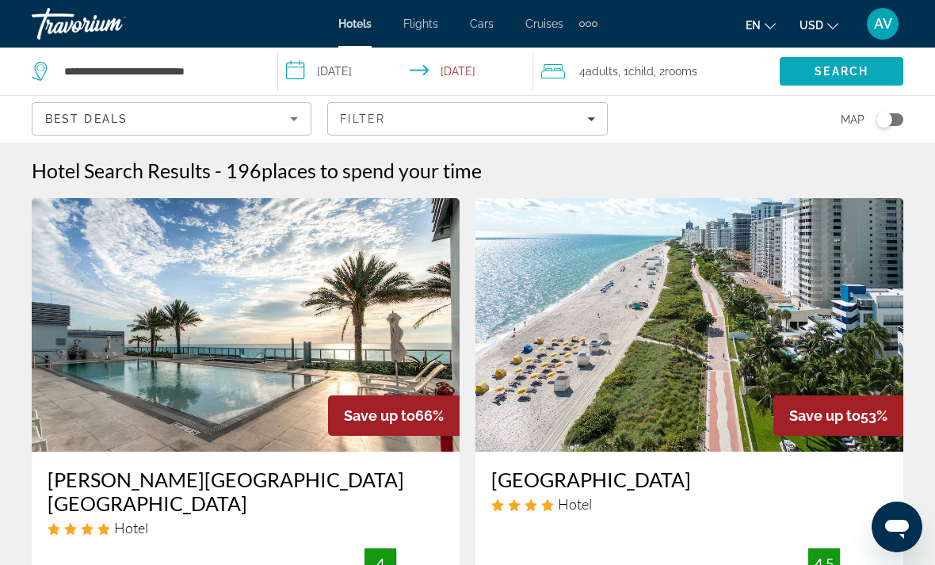
click at [862, 85] on span "Search" at bounding box center [842, 71] width 124 height 38
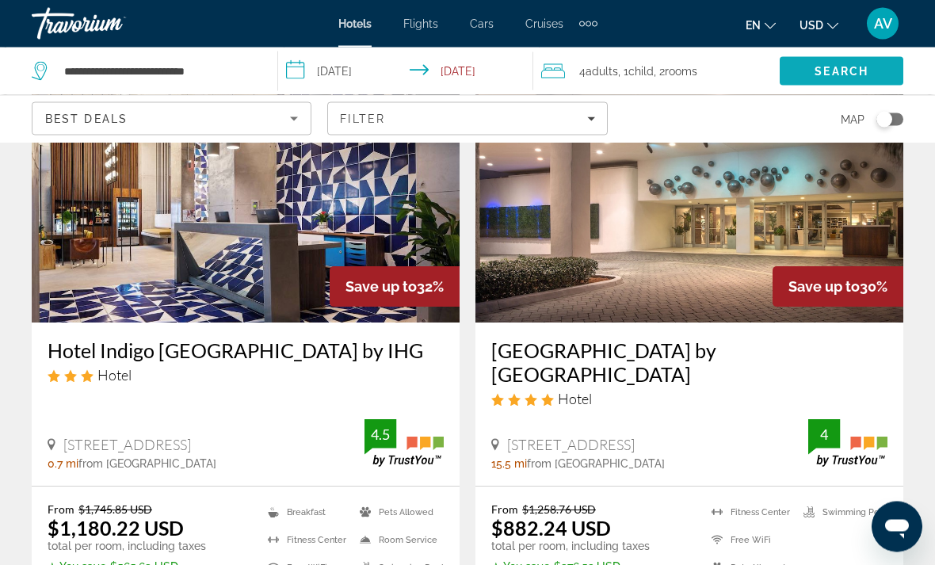
scroll to position [3394, 0]
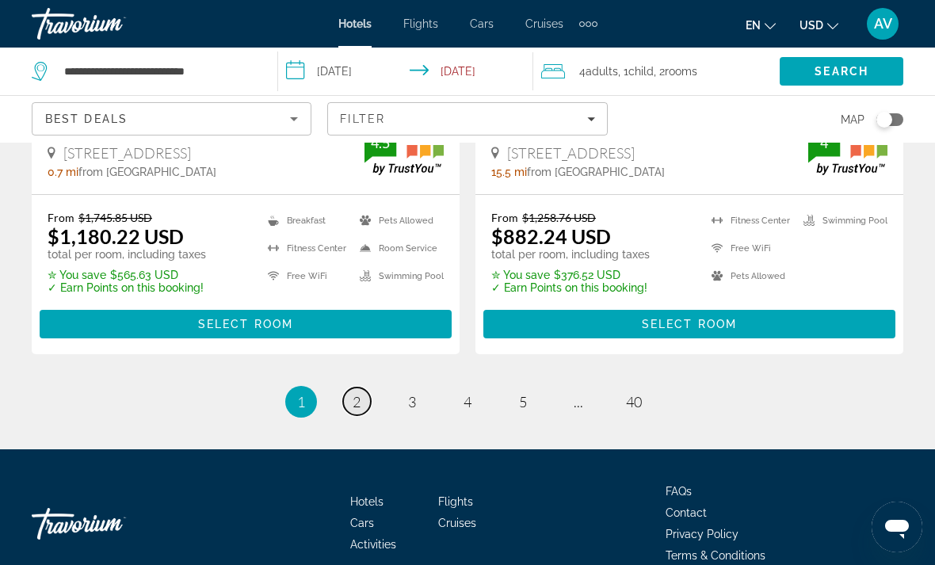
click at [356, 393] on span "2" at bounding box center [357, 401] width 8 height 17
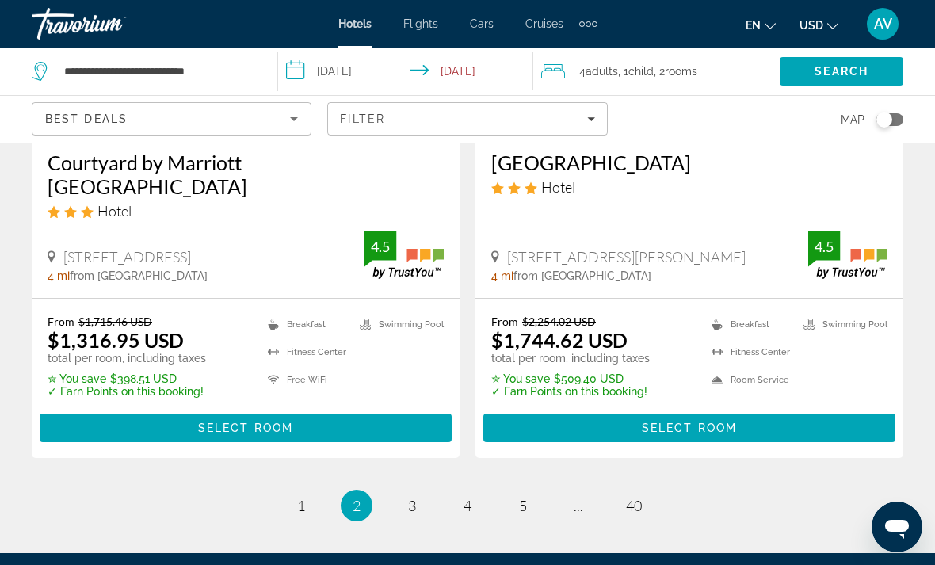
scroll to position [3312, 0]
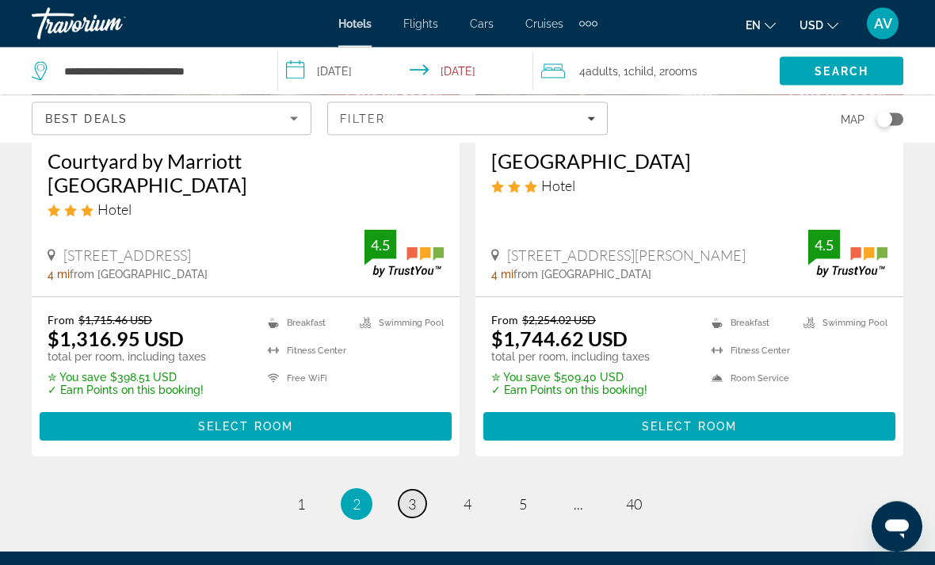
click at [415, 496] on span "3" at bounding box center [412, 504] width 8 height 17
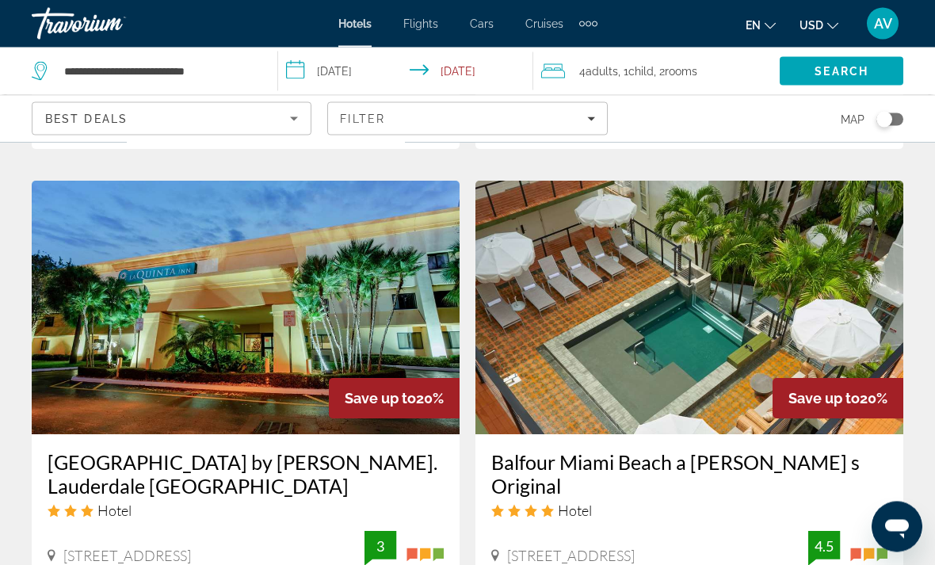
scroll to position [3378, 0]
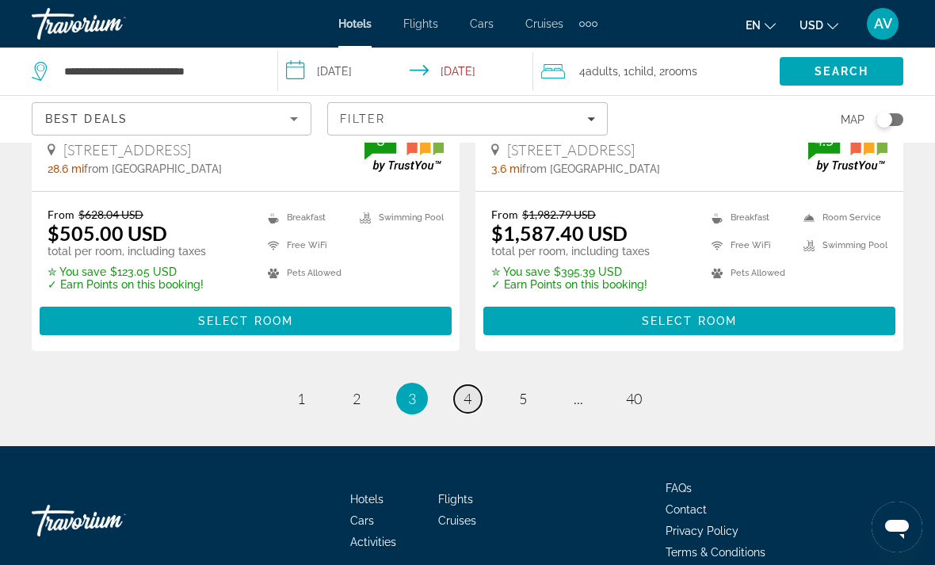
click at [468, 390] on span "4" at bounding box center [468, 398] width 8 height 17
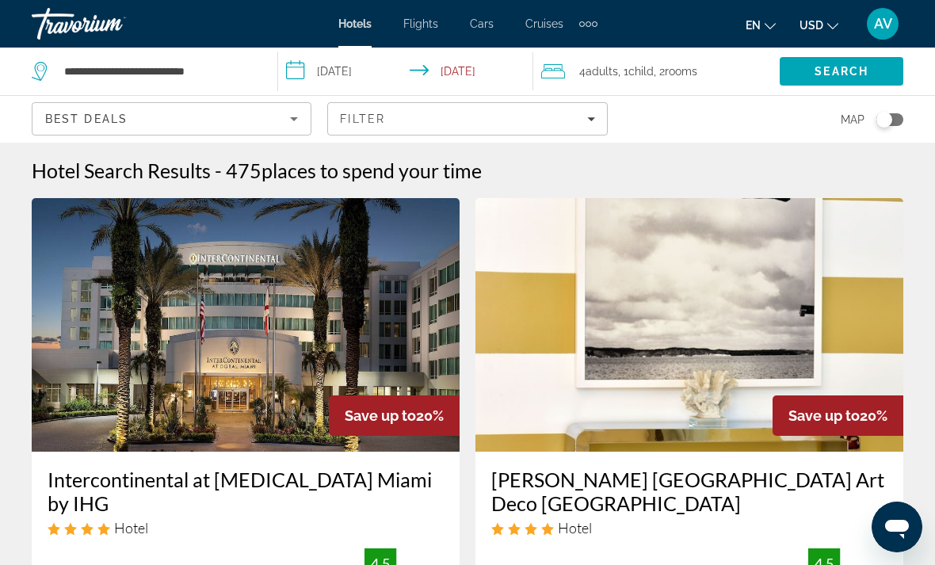
click at [199, 13] on div "Hotels Flights Cars Cruises Activities Hotels Flights Cars Cruises Activities e…" at bounding box center [467, 23] width 935 height 41
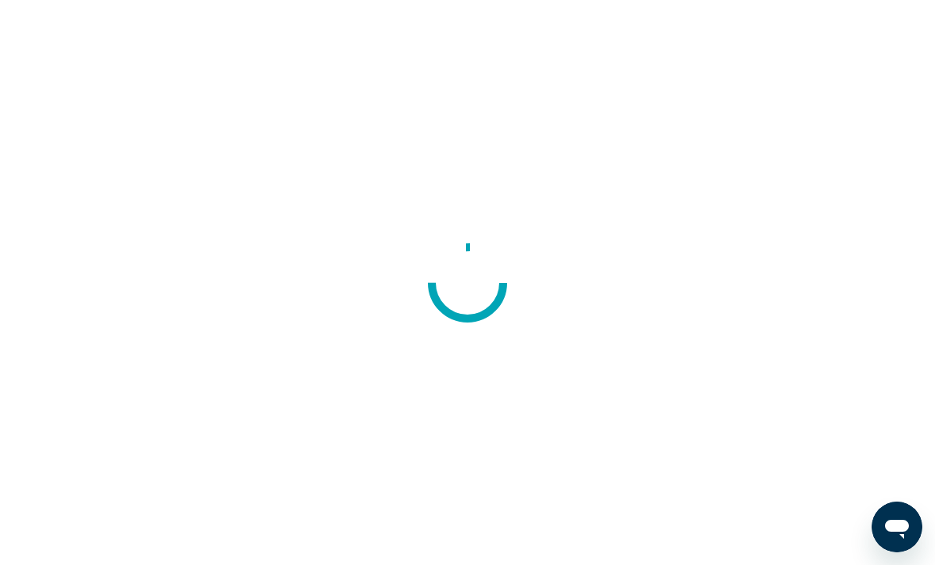
scroll to position [51, 0]
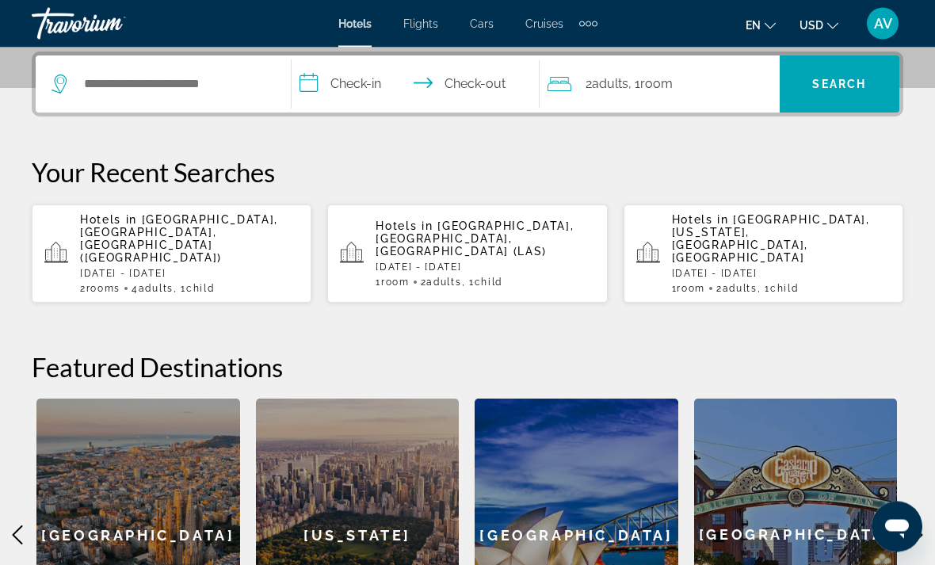
scroll to position [388, 0]
click at [203, 254] on div "Hotels in Miami, FL, United States (MIA) Tue, 30 Dec - Sat, 03 Jan 2 Room rooms…" at bounding box center [189, 253] width 219 height 81
